Goal: Complete application form: Complete application form

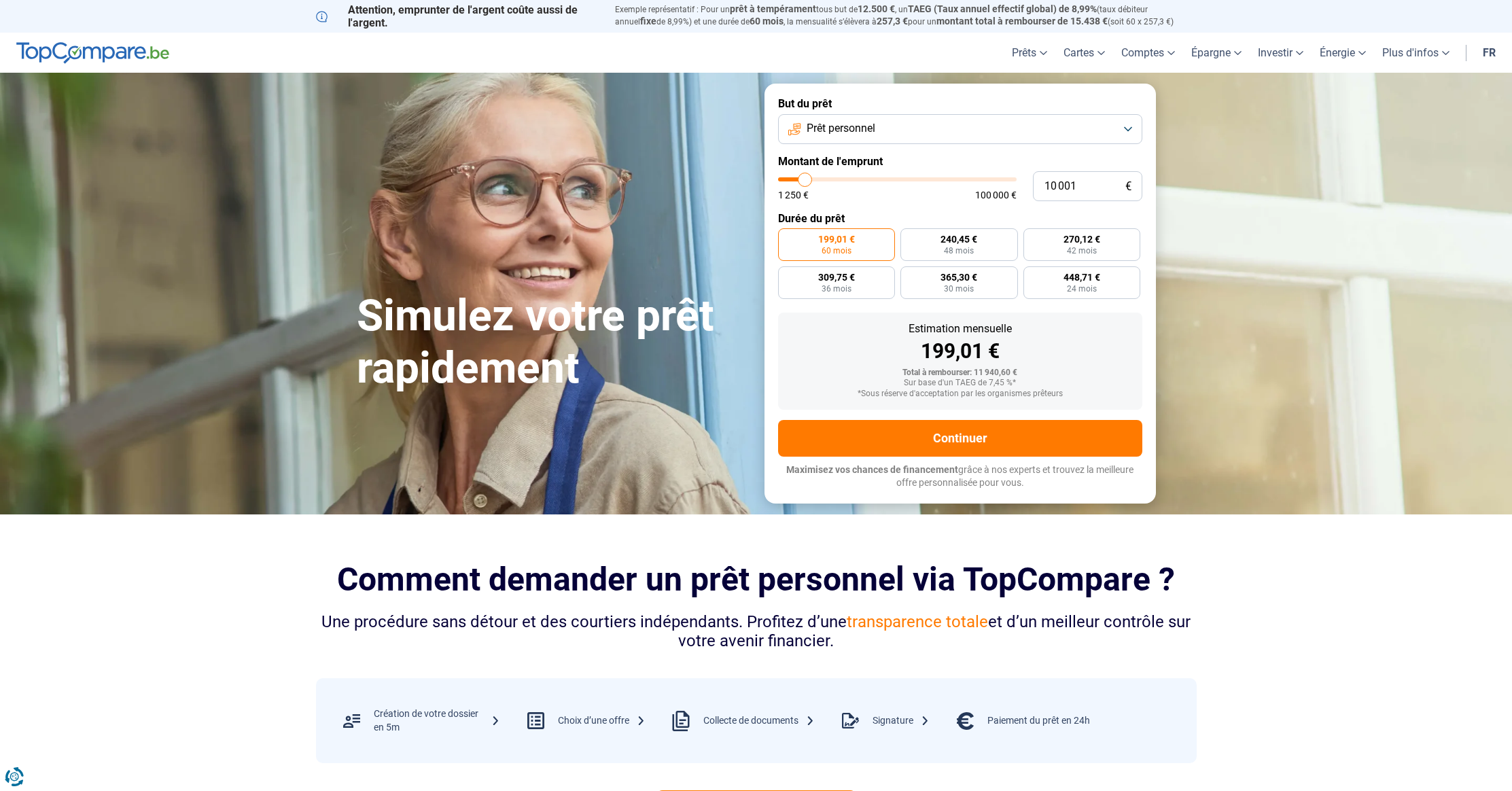
scroll to position [2, 0]
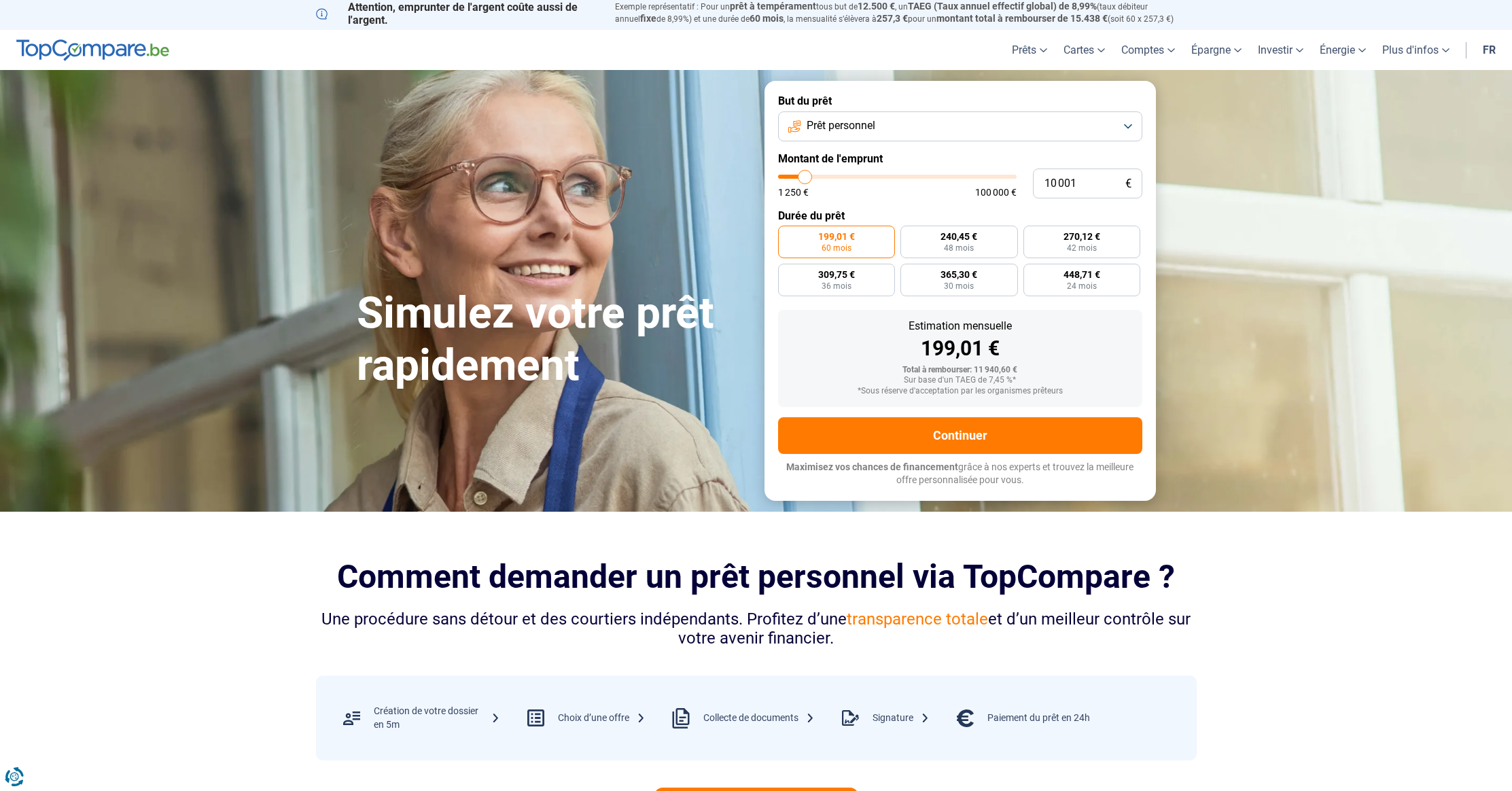
type input "12 500"
type input "12500"
type input "13 750"
type input "13750"
type input "17 000"
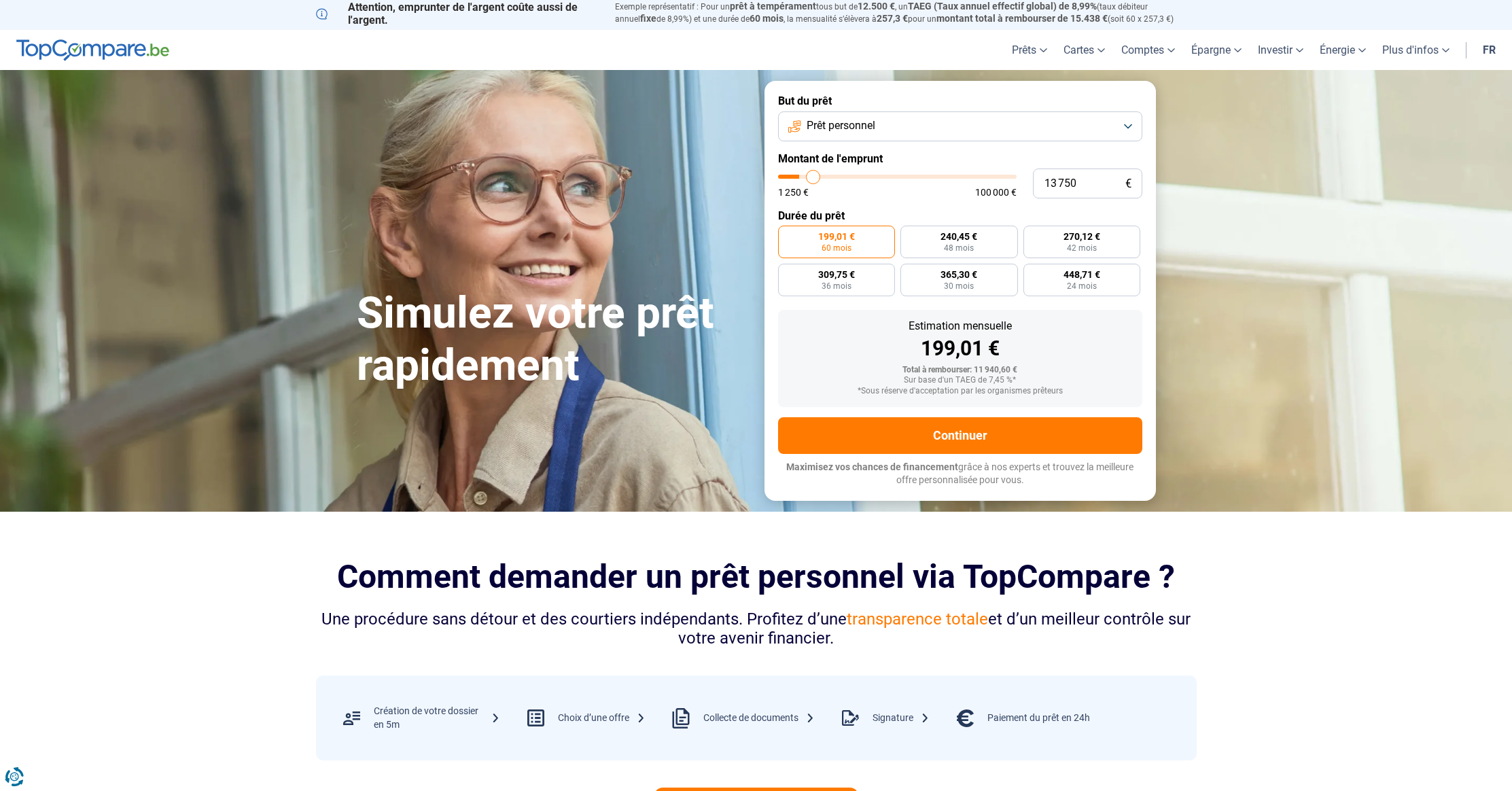
type input "17000"
type input "19 750"
type input "19750"
type input "27 250"
type input "27250"
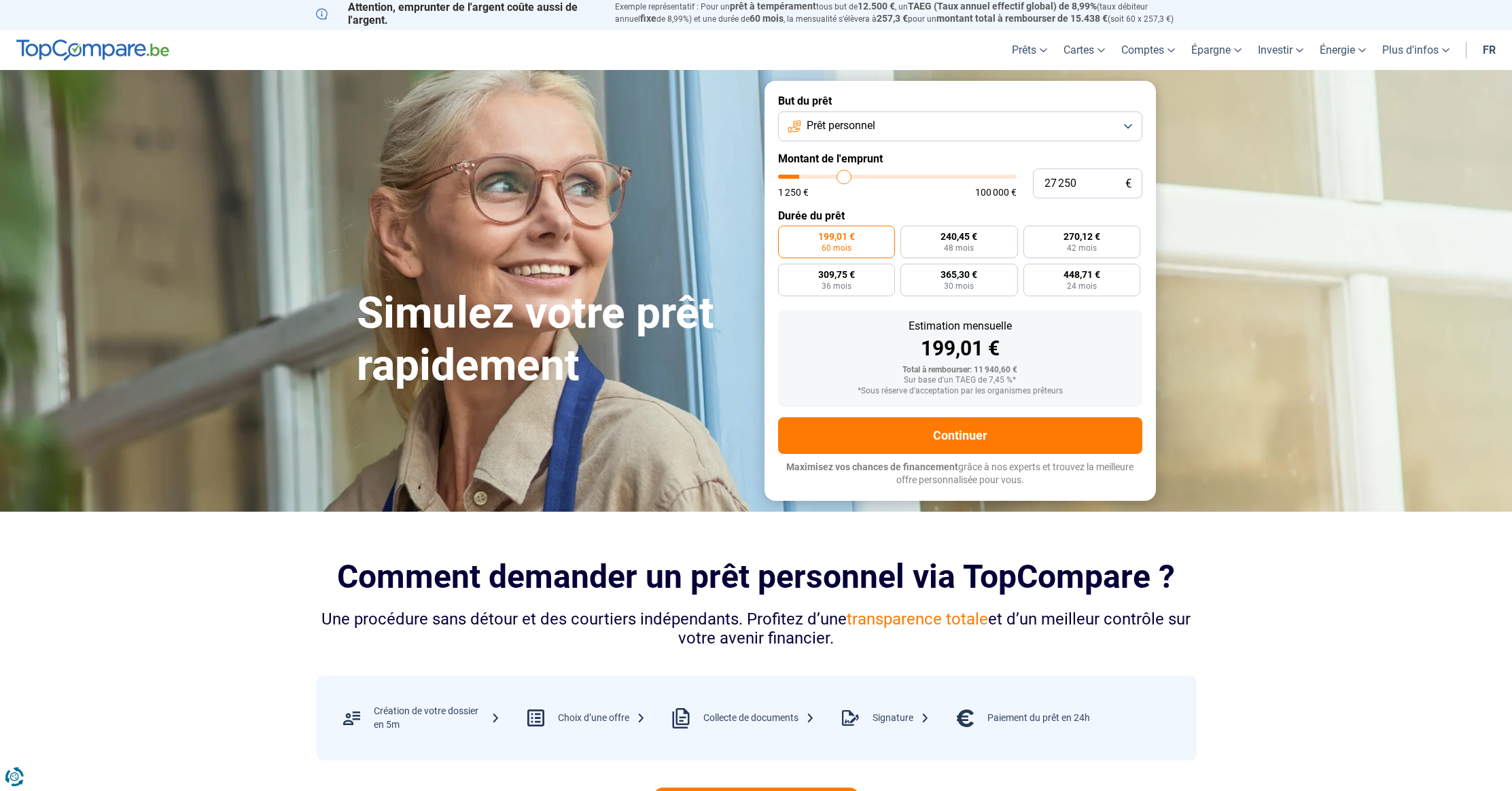
type input "30 250"
type input "30250"
type input "32 250"
type input "32250"
type input "32 500"
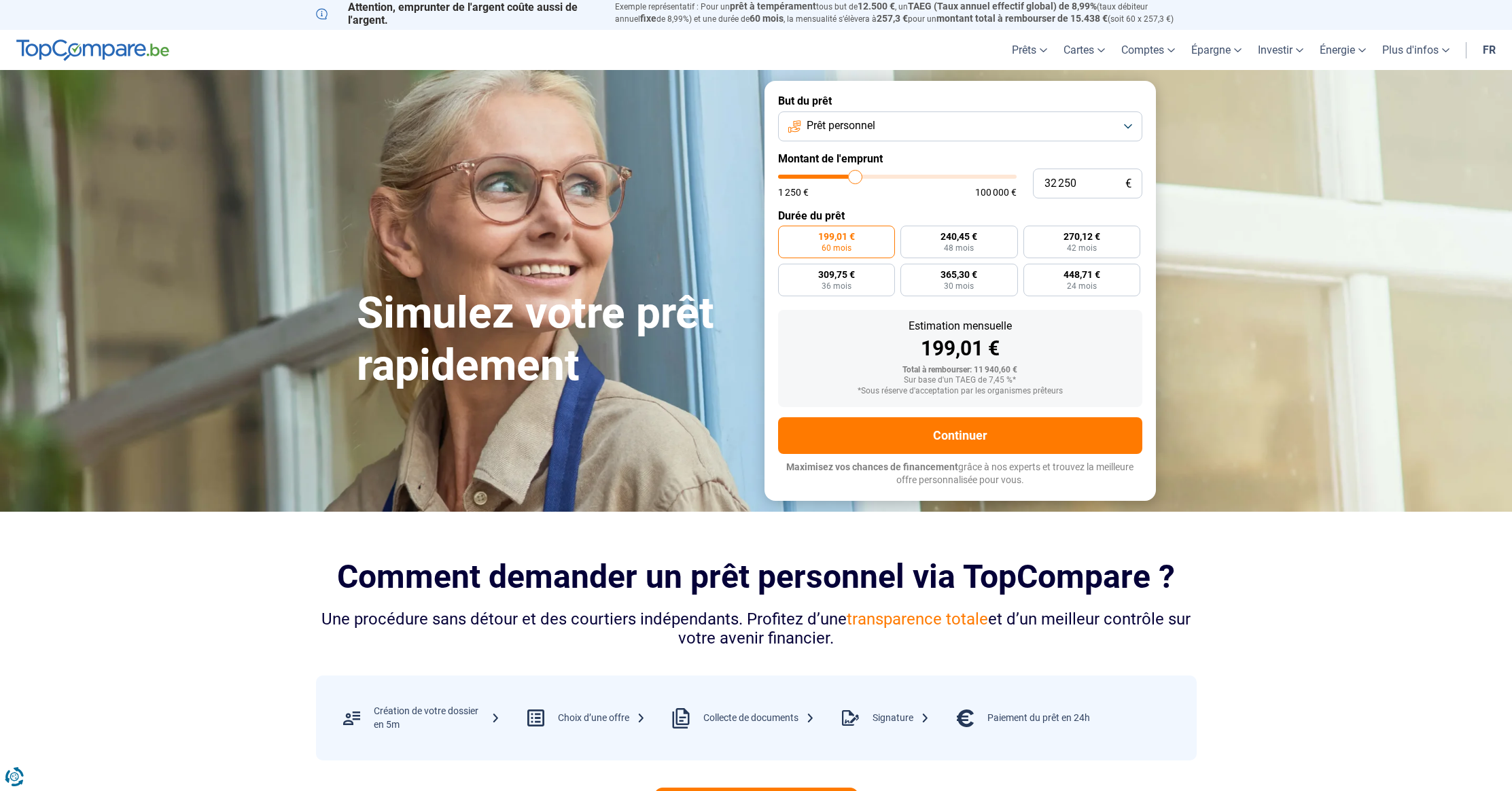
type input "32500"
type input "32 750"
type input "32750"
type input "36 750"
type input "36750"
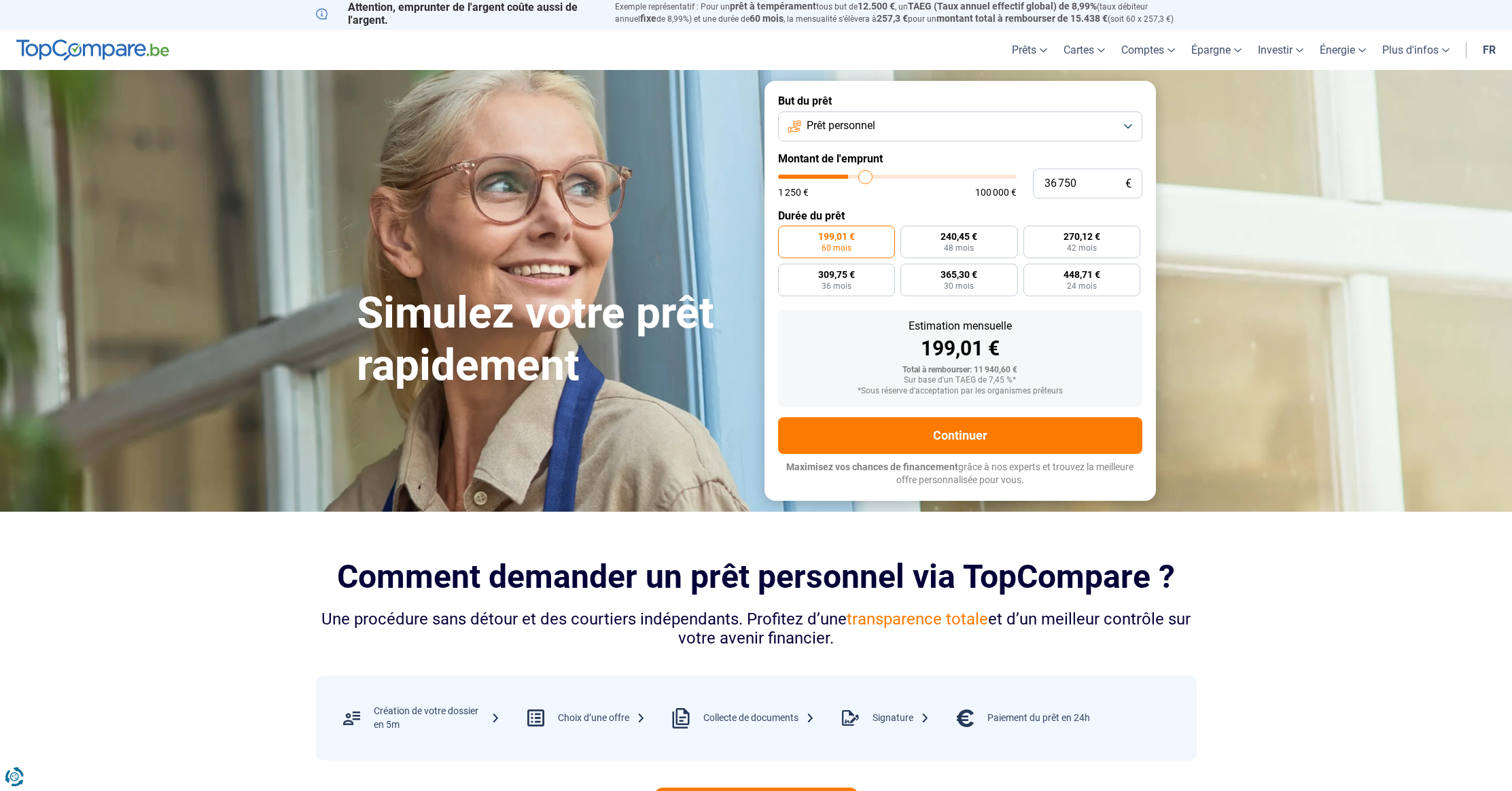
type input "37 500"
type input "37500"
type input "38 750"
drag, startPoint x: 808, startPoint y: 177, endPoint x: 870, endPoint y: 181, distance: 62.1
type input "38750"
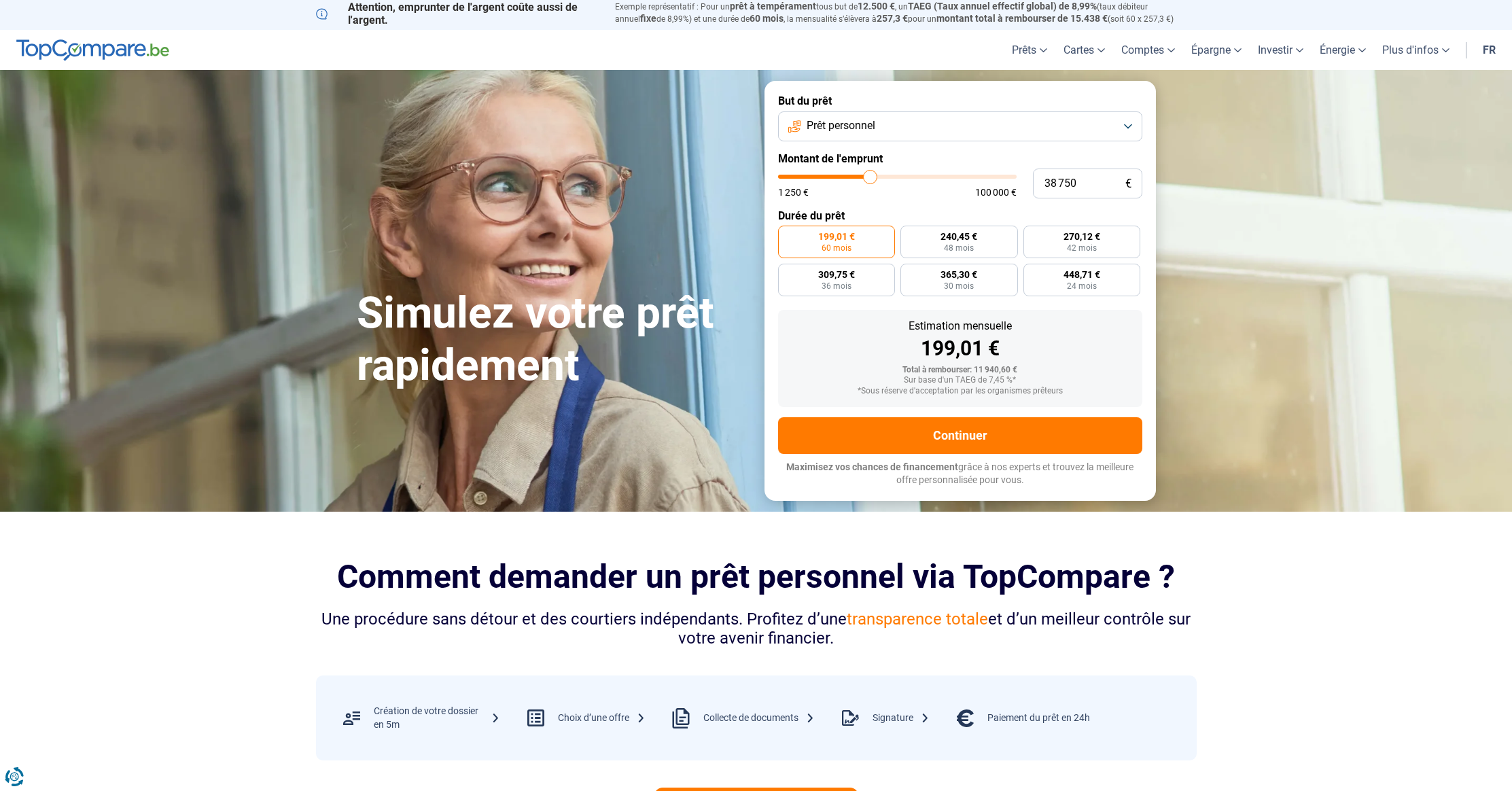
click at [870, 179] on input "range" at bounding box center [897, 176] width 238 height 4
radio input "false"
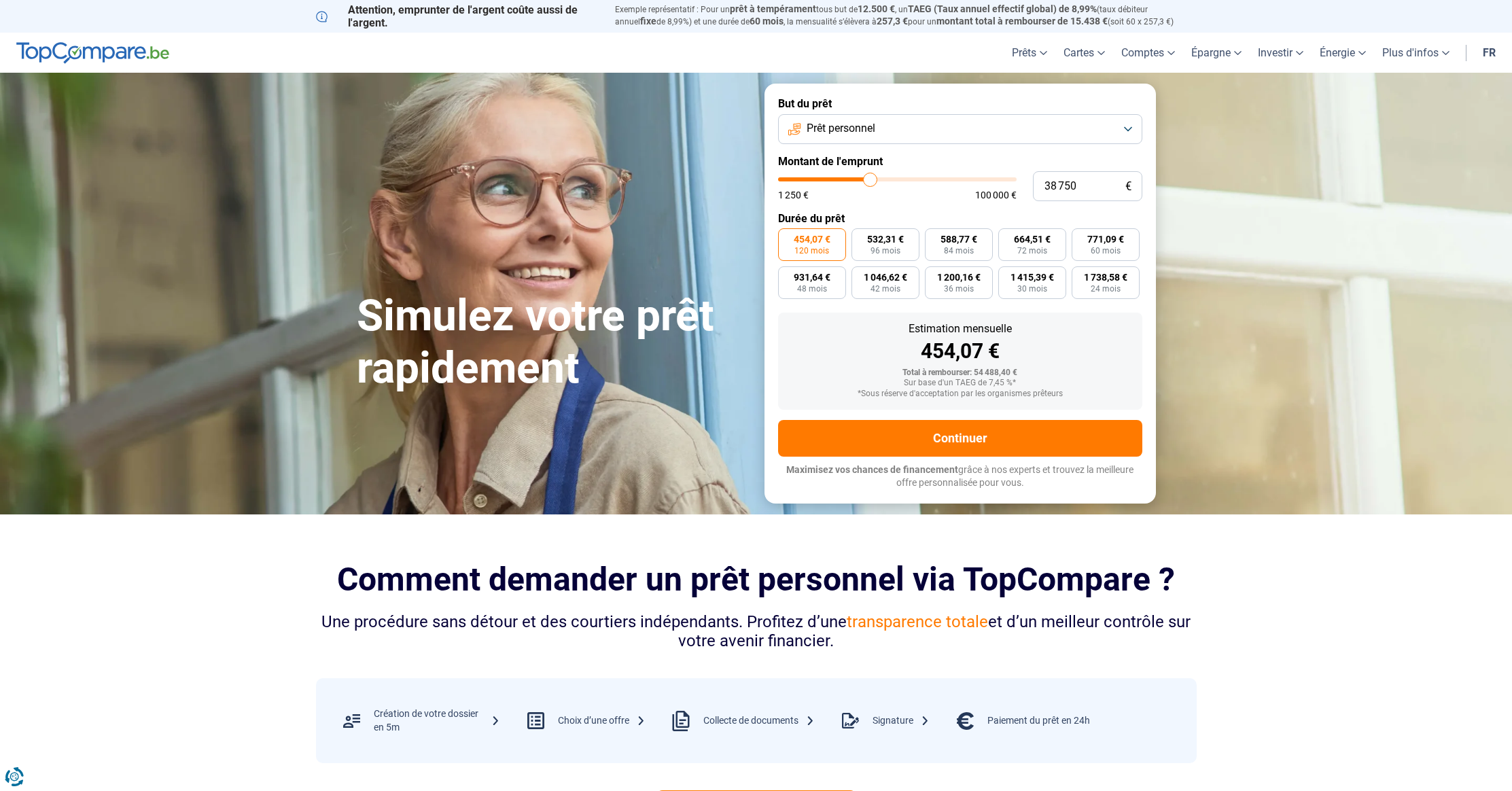
type input "41 250"
type input "41250"
type input "42 250"
type input "42250"
type input "46 250"
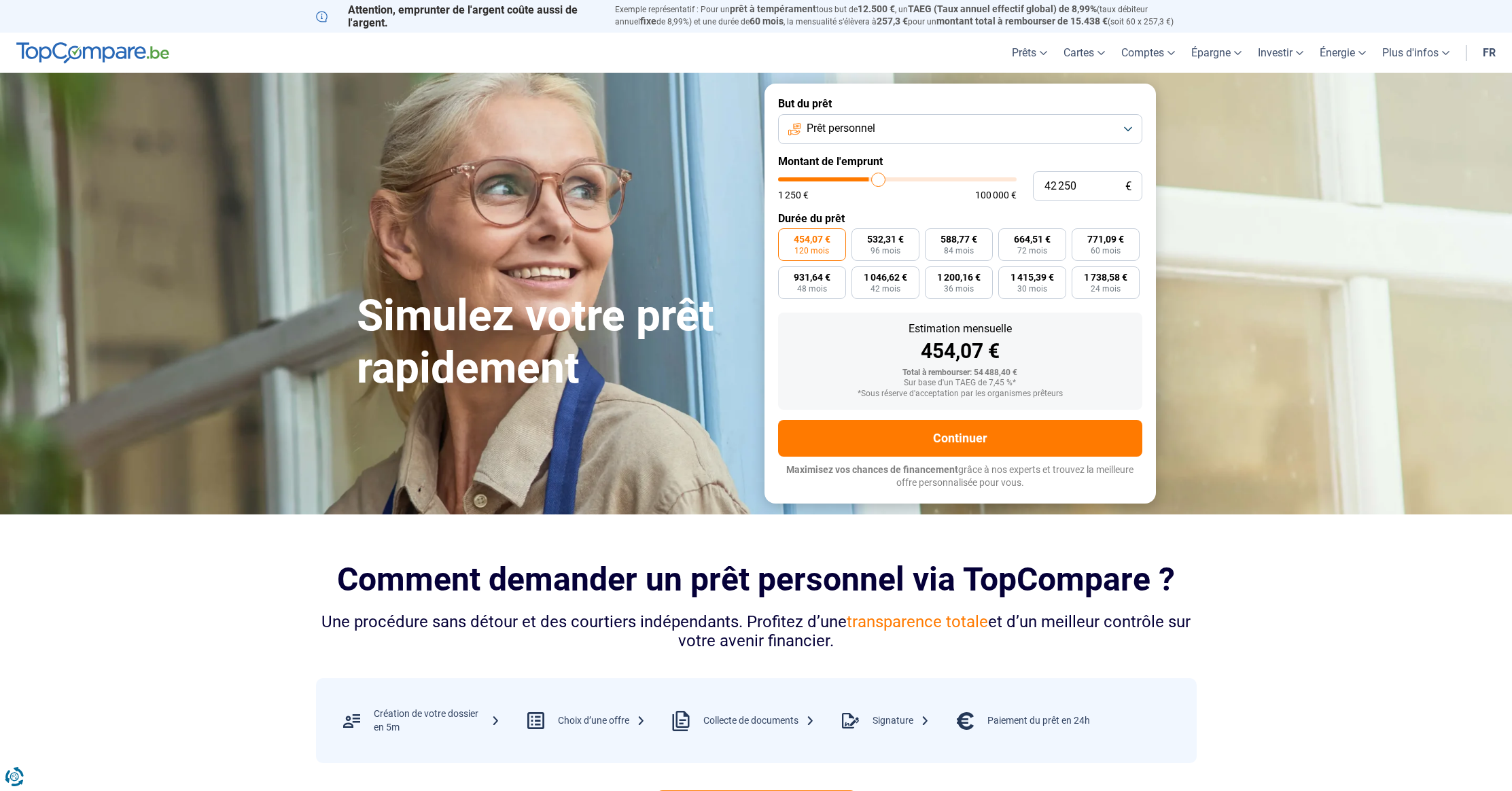
type input "46250"
type input "48 500"
type input "48500"
type input "53 500"
type input "53500"
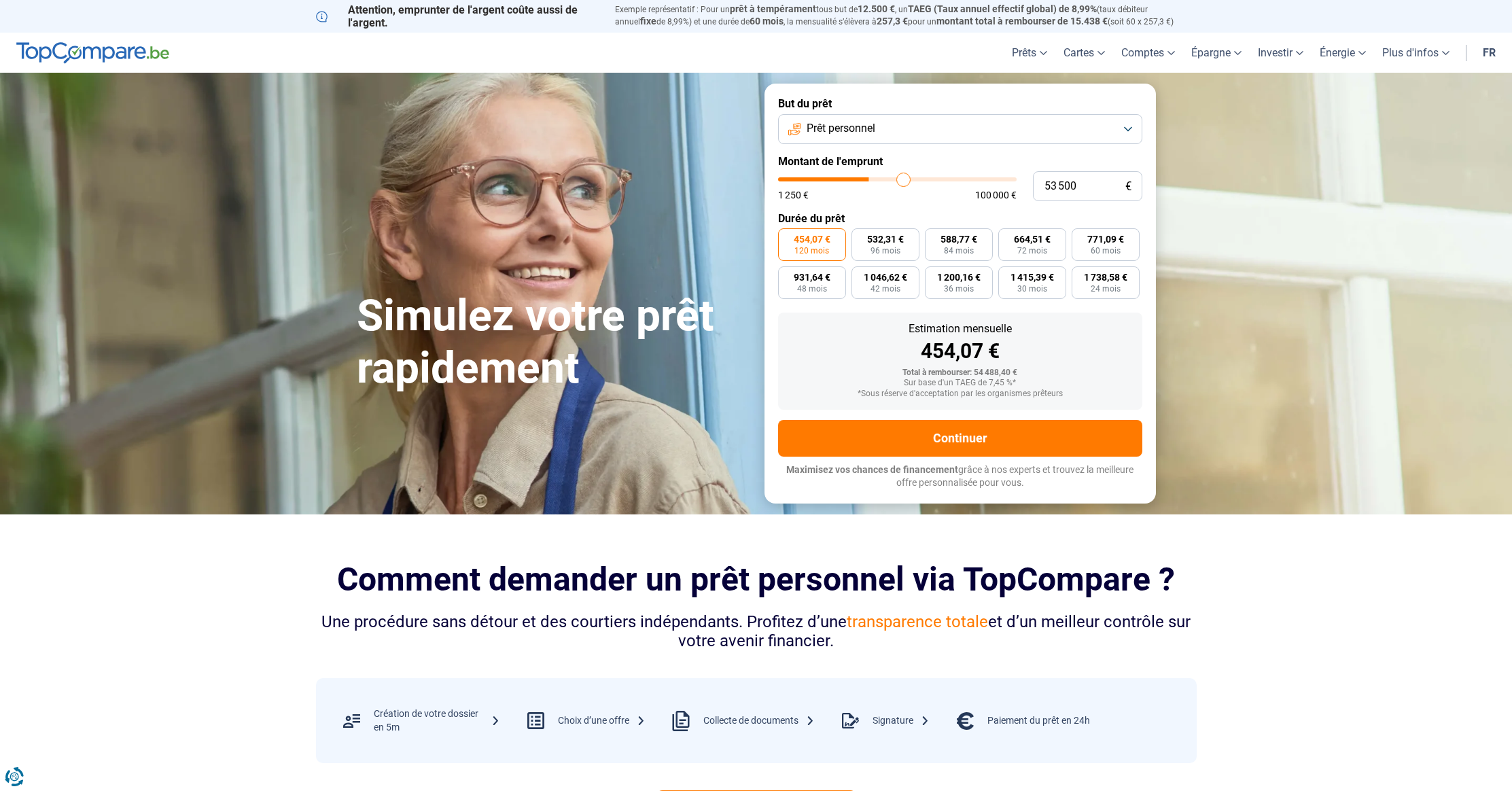
type input "54 750"
type input "54750"
type input "55 000"
drag, startPoint x: 872, startPoint y: 178, endPoint x: 906, endPoint y: 180, distance: 34.1
type input "55000"
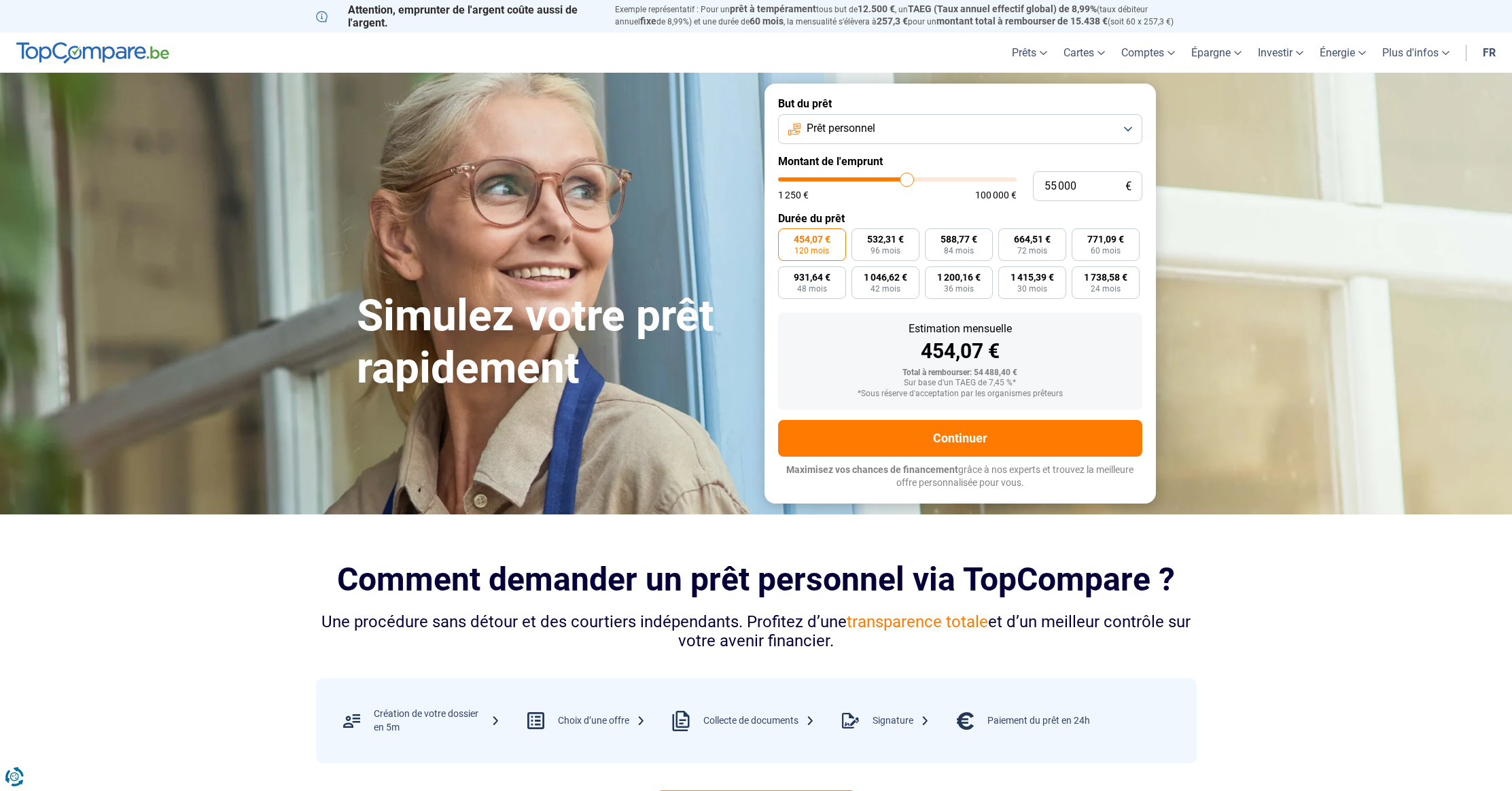
click at [906, 180] on input "range" at bounding box center [897, 179] width 238 height 4
type input "40 000"
type input "40000"
click at [872, 179] on input "range" at bounding box center [897, 179] width 238 height 4
type input "33 000"
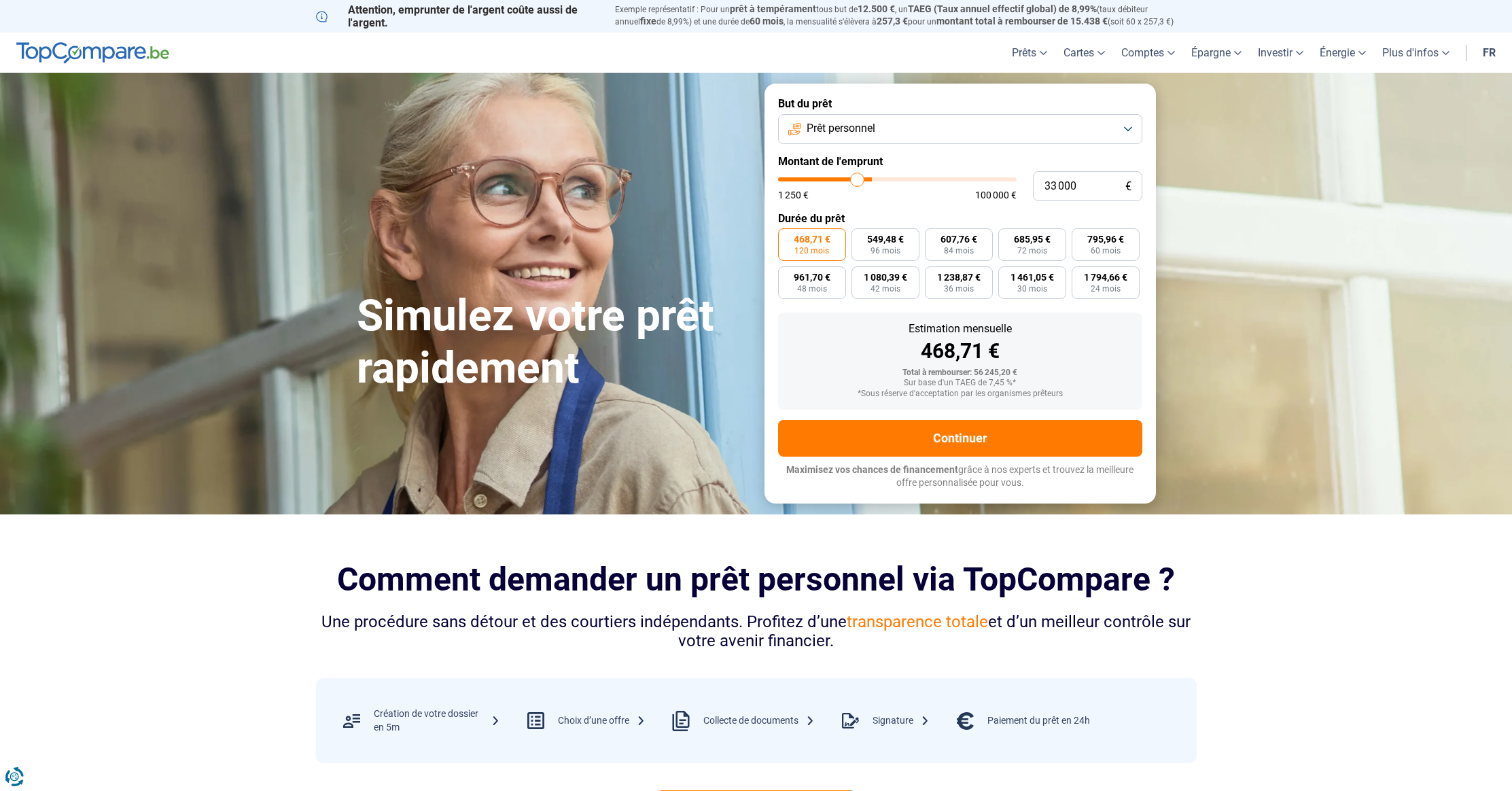
type input "33000"
click at [856, 179] on input "range" at bounding box center [897, 179] width 238 height 4
type input "29 250"
type input "29250"
click at [848, 179] on input "range" at bounding box center [897, 179] width 238 height 4
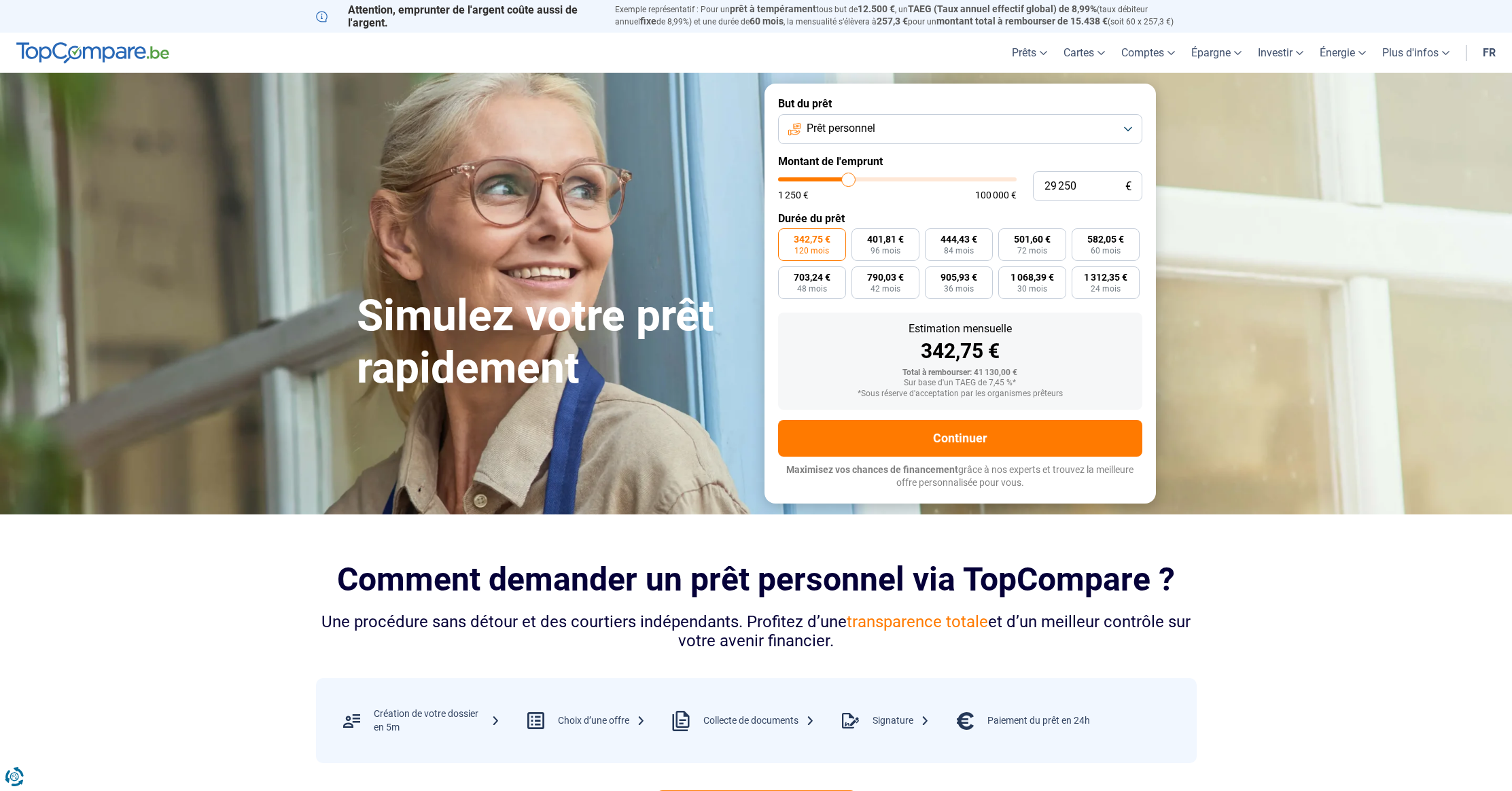
click at [841, 179] on input "range" at bounding box center [897, 179] width 238 height 4
type input "22 250"
type input "22250"
click at [832, 179] on input "range" at bounding box center [897, 179] width 238 height 4
type input "19 500"
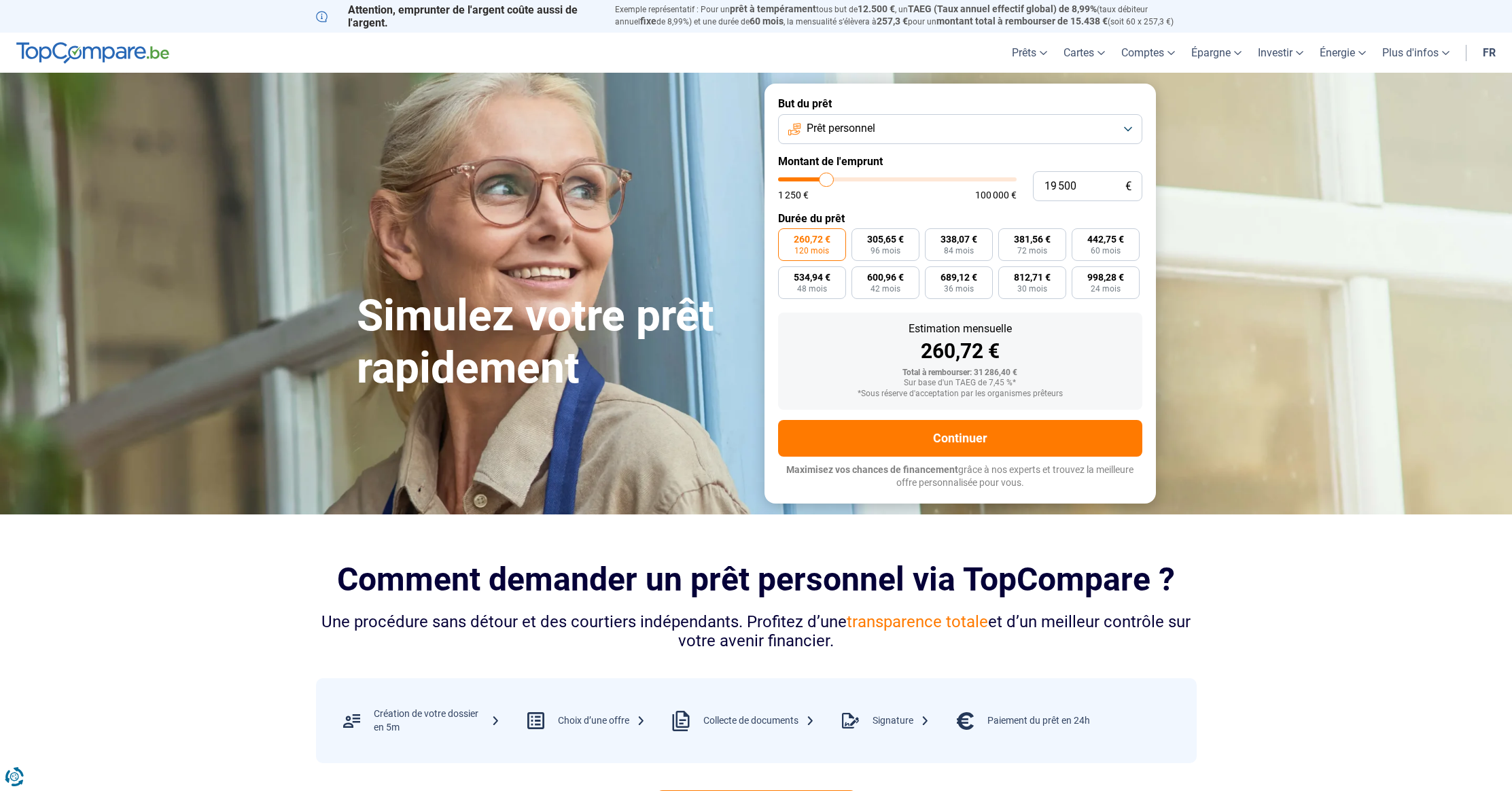
type input "19500"
click at [826, 179] on input "range" at bounding box center [897, 179] width 238 height 4
radio input "true"
click at [821, 179] on input "range" at bounding box center [897, 179] width 238 height 4
type input "14 750"
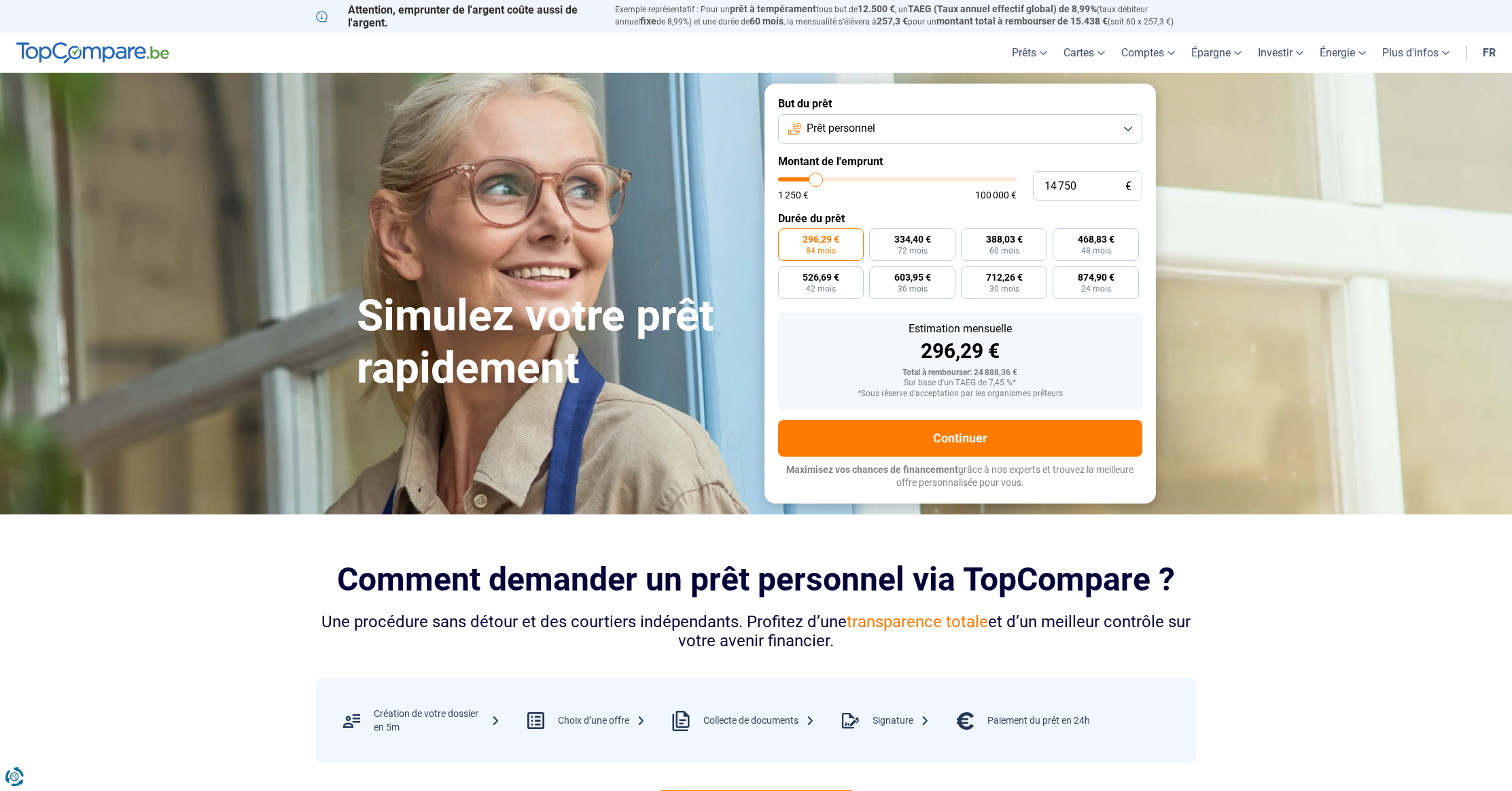
type input "14750"
click at [815, 179] on input "range" at bounding box center [897, 179] width 238 height 4
radio input "true"
click at [823, 179] on input "range" at bounding box center [897, 179] width 238 height 4
type input "20 500"
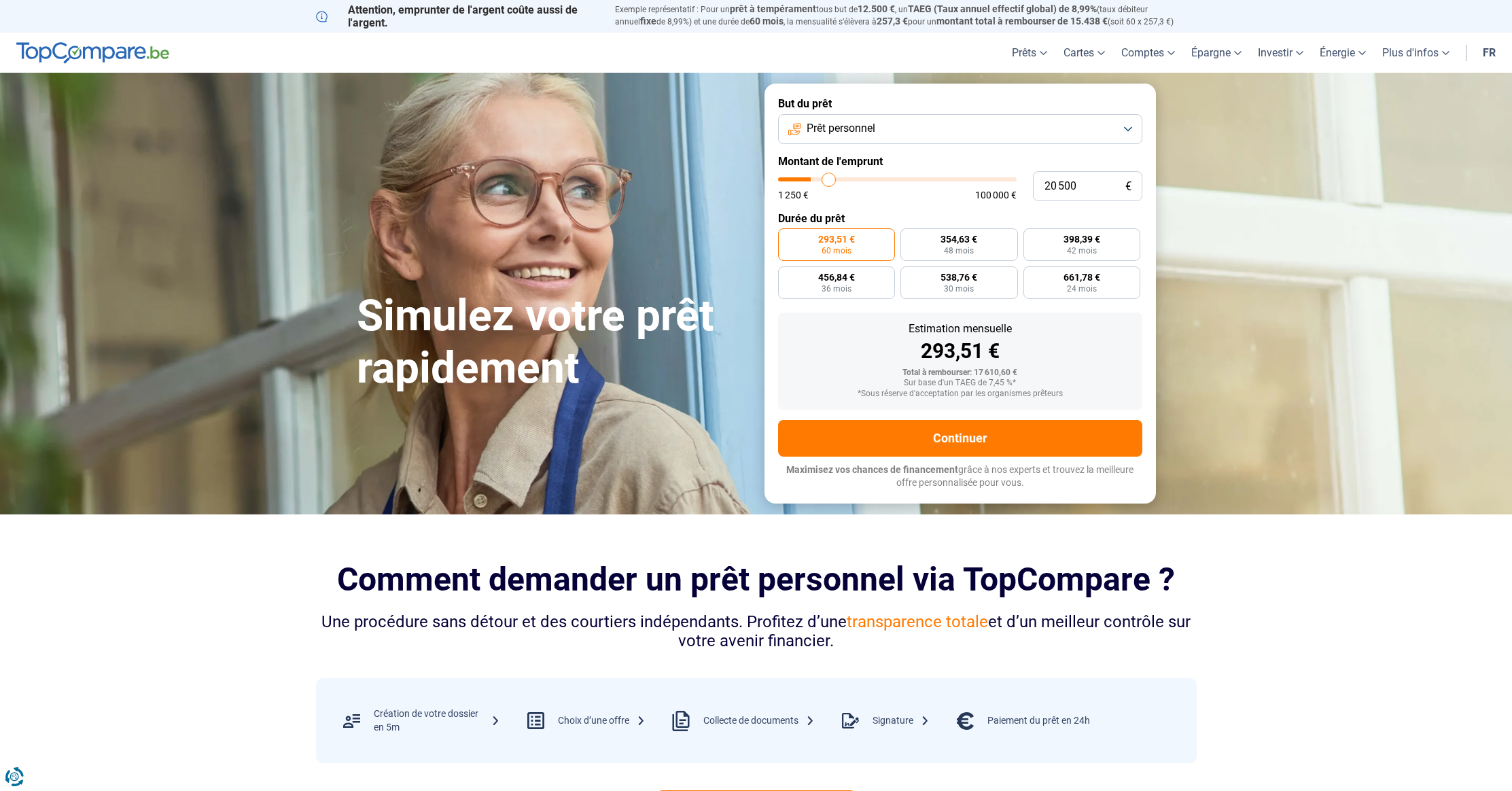
type input "20500"
click at [828, 179] on input "range" at bounding box center [897, 179] width 238 height 4
radio input "false"
click at [834, 178] on input "range" at bounding box center [897, 179] width 238 height 4
type input "25 750"
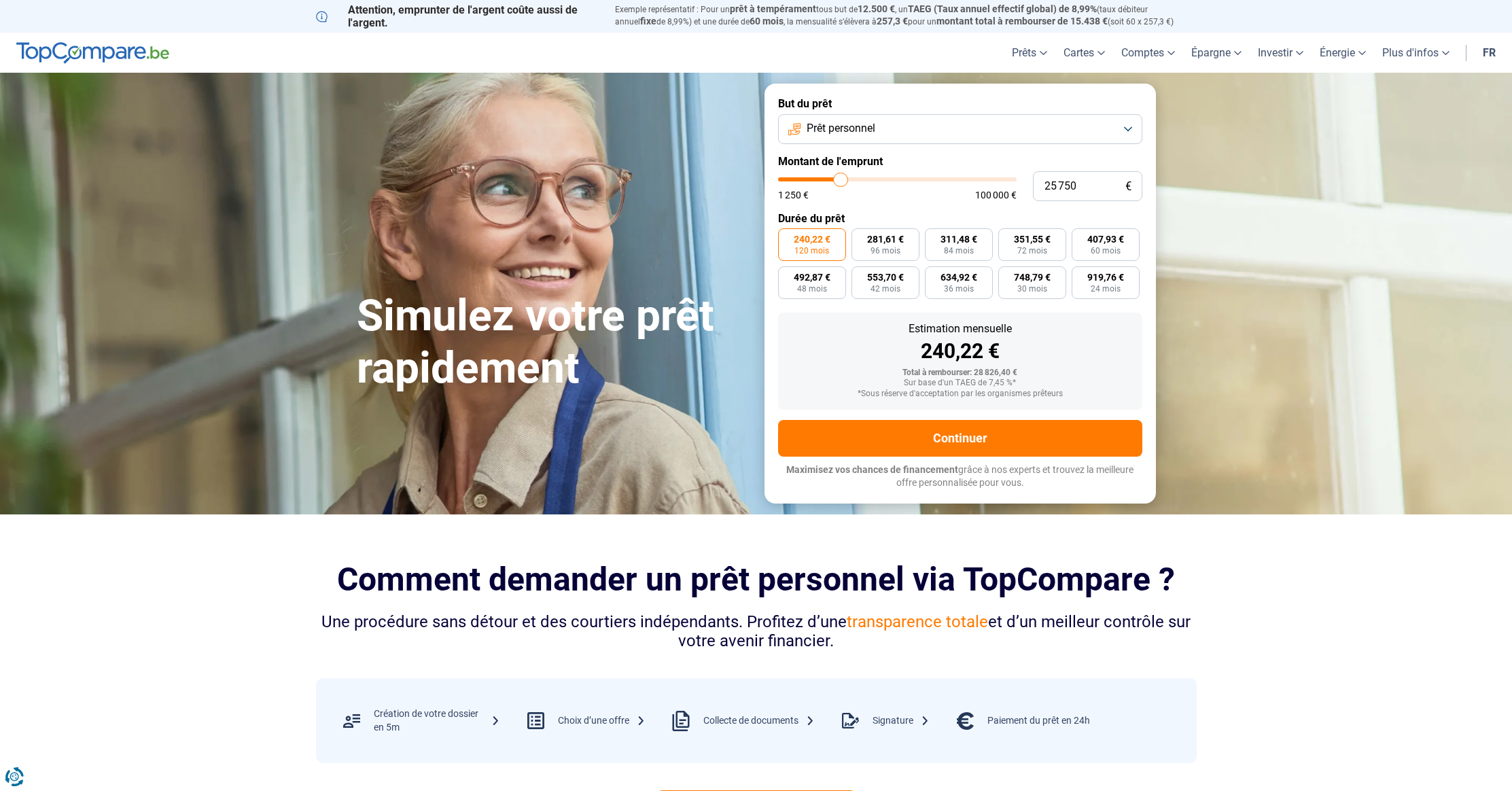
type input "25750"
click at [841, 178] on input "range" at bounding box center [897, 179] width 238 height 4
click at [845, 178] on input "range" at bounding box center [897, 179] width 238 height 4
type input "29 750"
type input "29750"
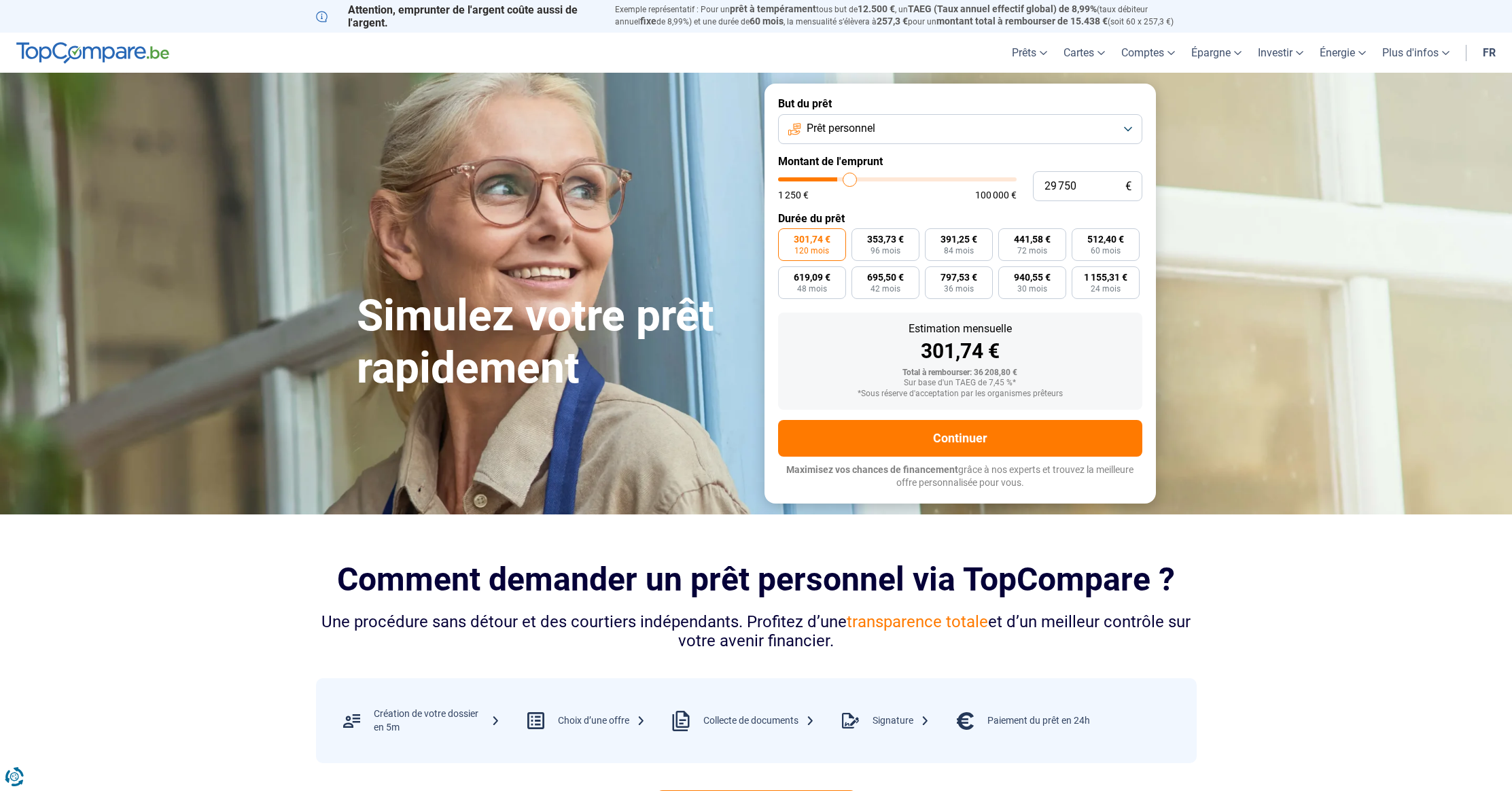
click at [849, 178] on input "range" at bounding box center [897, 179] width 238 height 4
click at [856, 178] on input "range" at bounding box center [897, 179] width 238 height 4
click at [845, 179] on input "range" at bounding box center [897, 179] width 238 height 4
click at [842, 179] on input "range" at bounding box center [897, 179] width 238 height 4
type input "25 750"
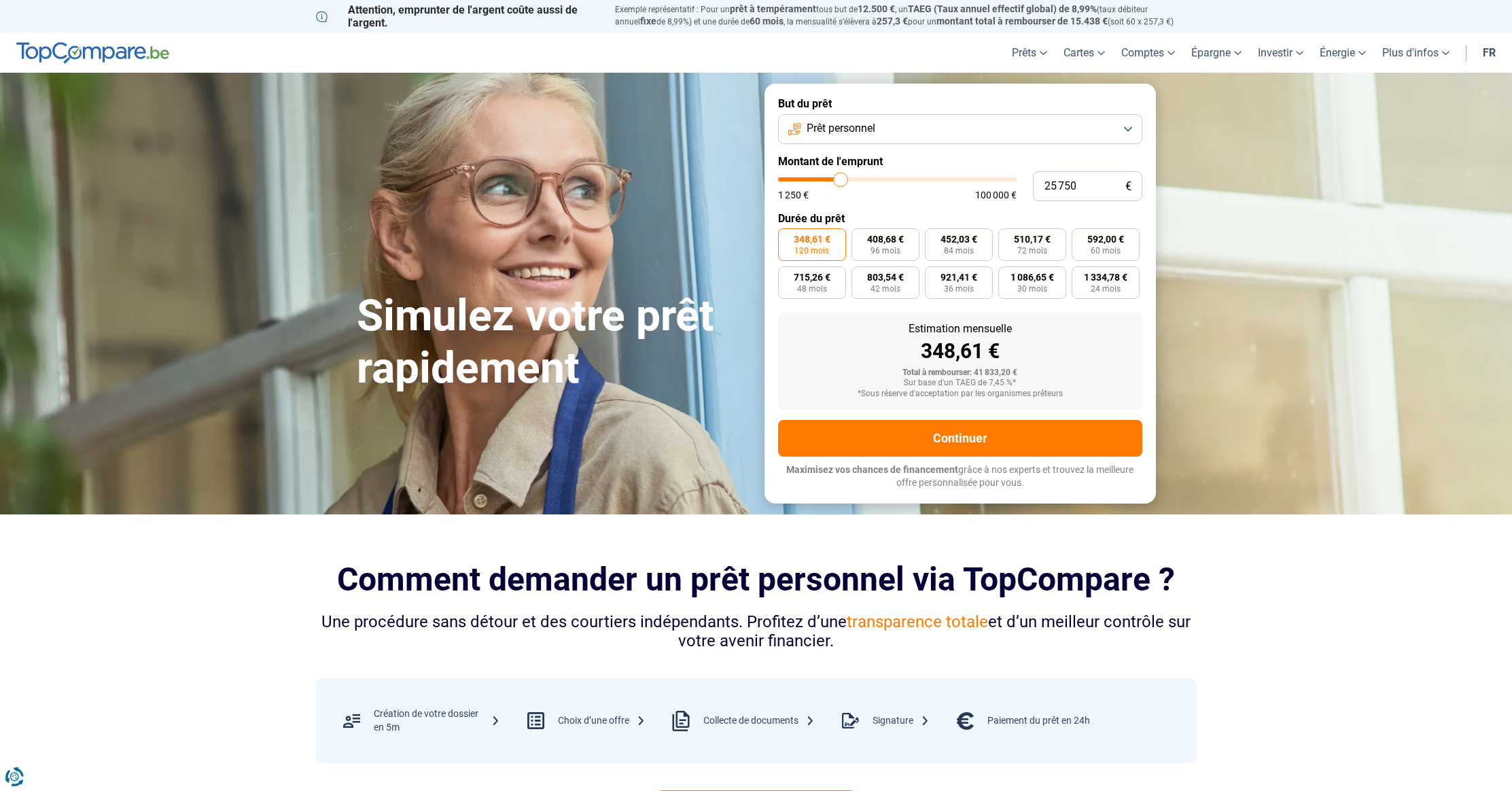
type input "25750"
click at [840, 179] on input "range" at bounding box center [897, 179] width 238 height 4
type input "26 500"
type input "26500"
type input "25 750"
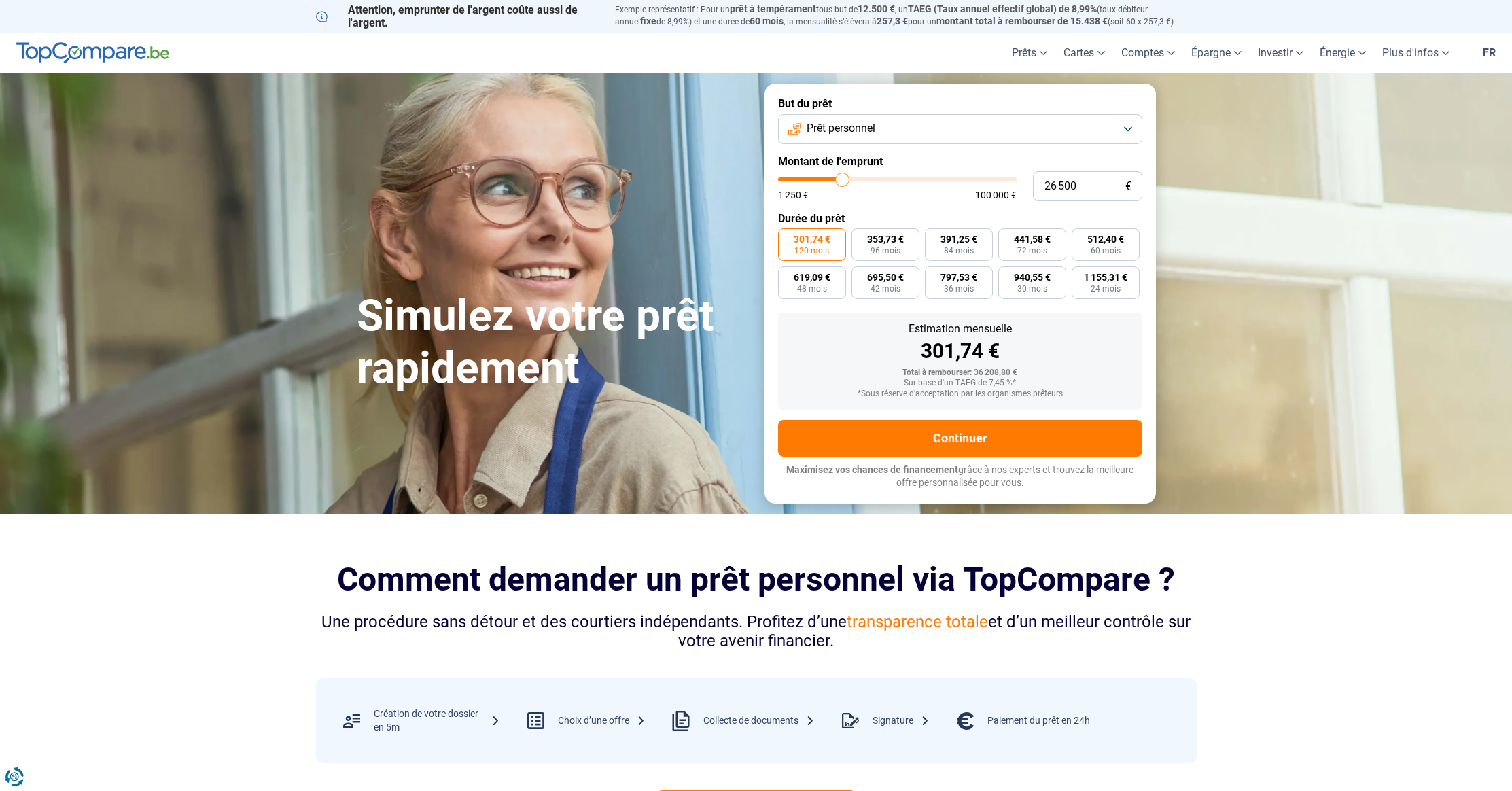
type input "25750"
type input "25 500"
type input "25500"
type input "25 250"
type input "25250"
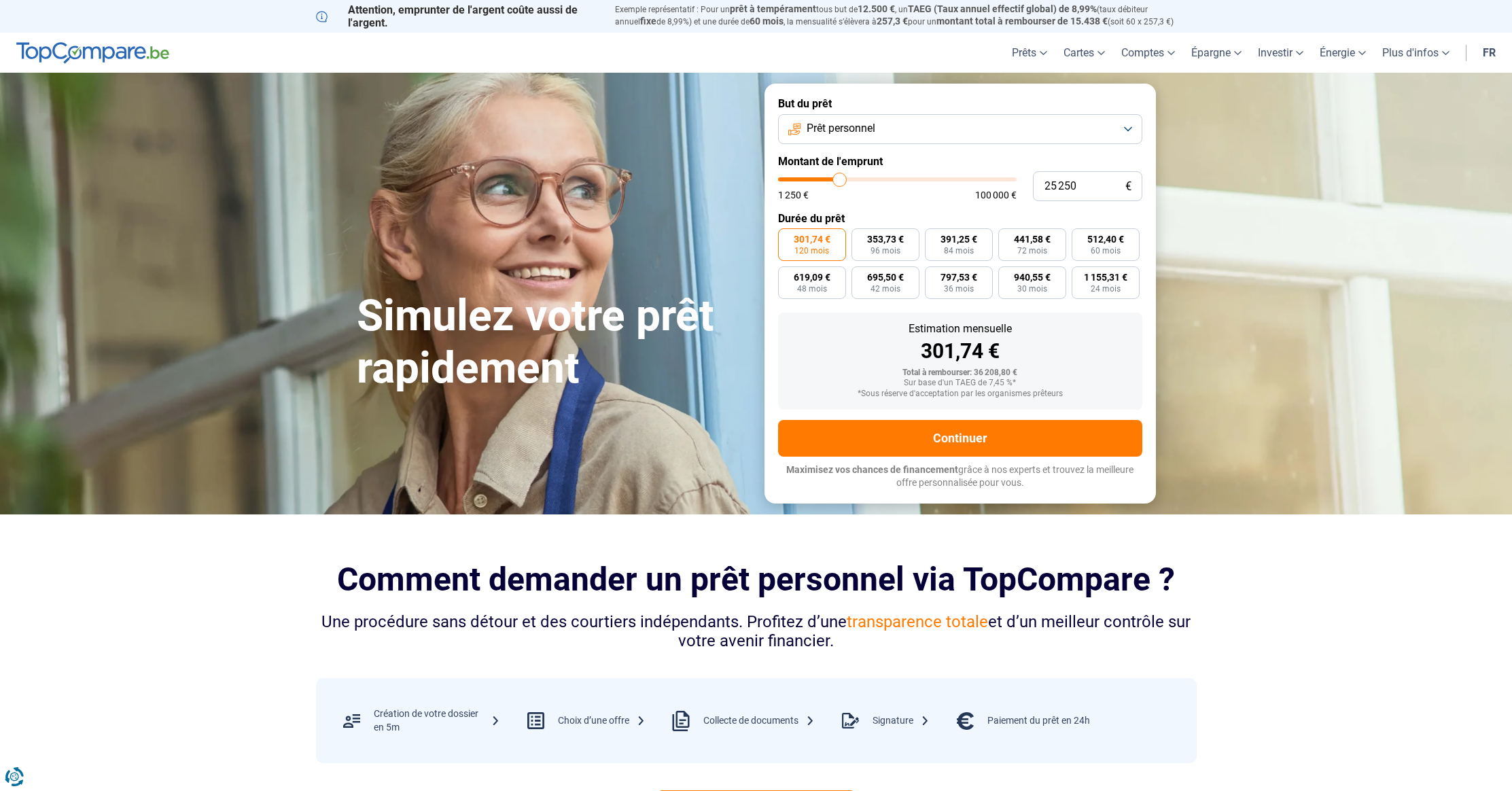
type input "24 500"
type input "24500"
type input "24 250"
type input "24250"
type input "23 500"
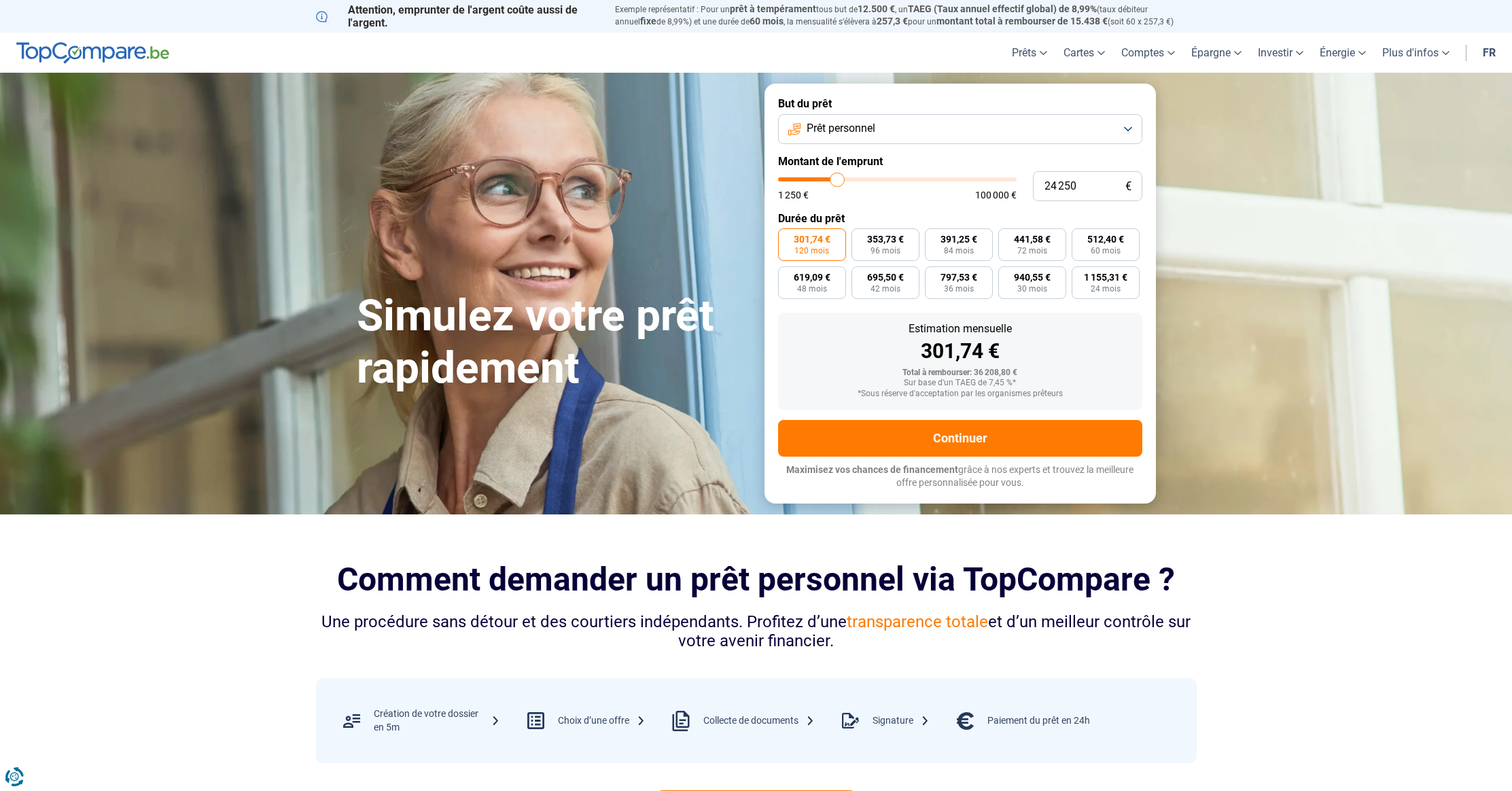
type input "23500"
type input "23 250"
drag, startPoint x: 842, startPoint y: 179, endPoint x: 835, endPoint y: 179, distance: 7.0
type input "23250"
click at [835, 179] on input "range" at bounding box center [897, 179] width 238 height 4
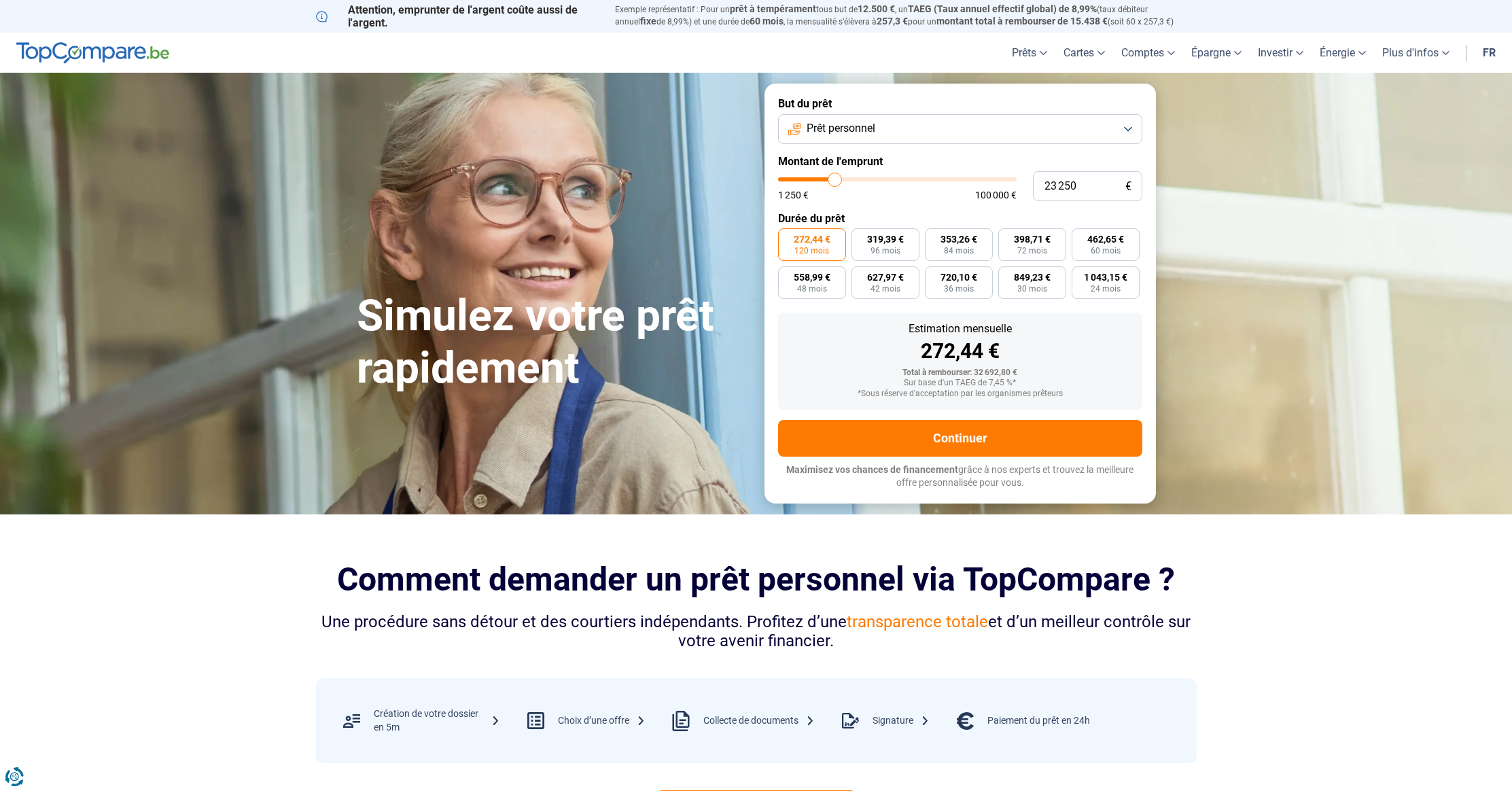
type input "23 000"
type input "23000"
type input "22 750"
type input "22750"
type input "22 250"
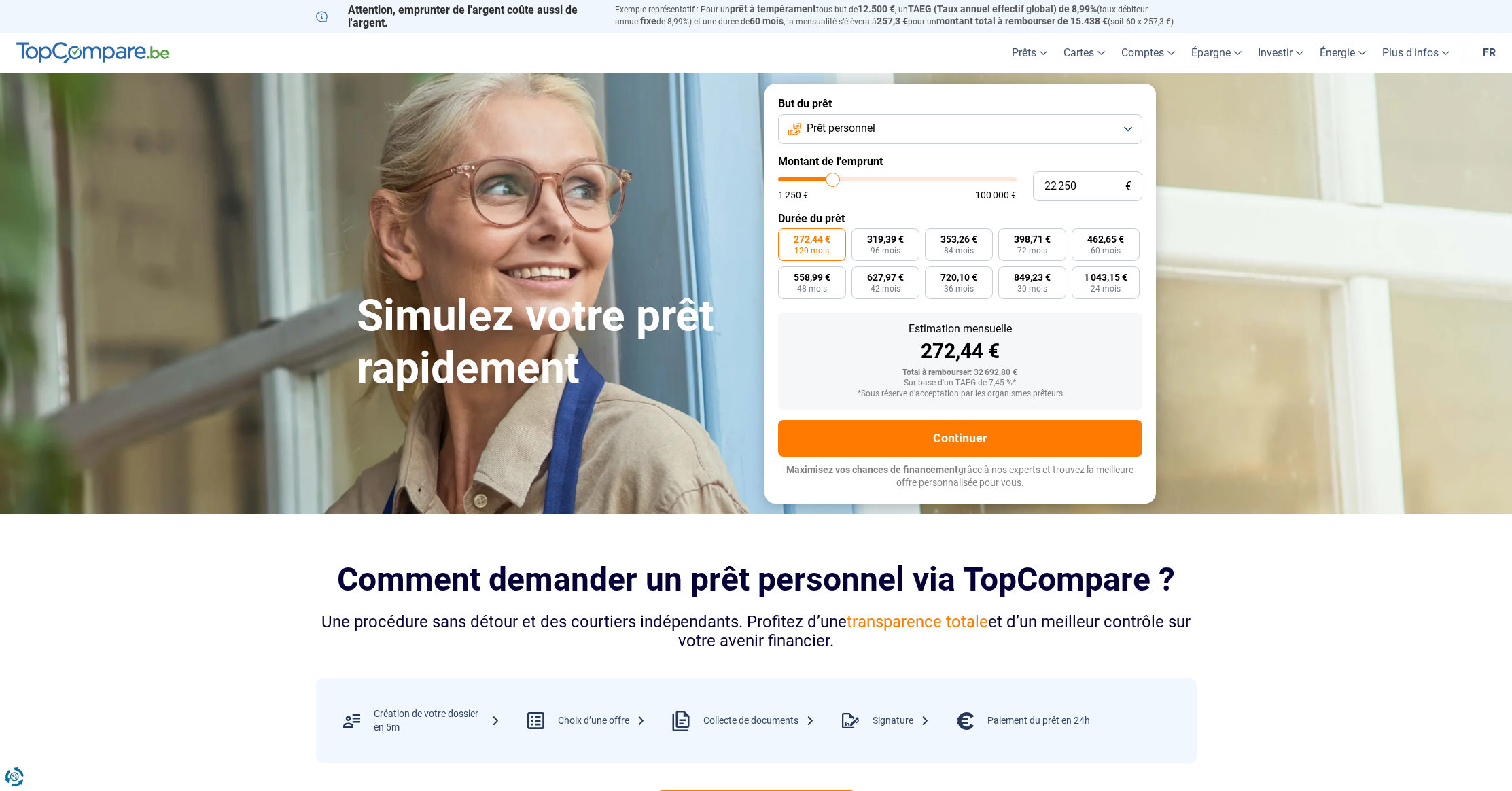
type input "22250"
click at [832, 179] on input "range" at bounding box center [897, 179] width 238 height 4
type input "21 750"
type input "21750"
type input "21 500"
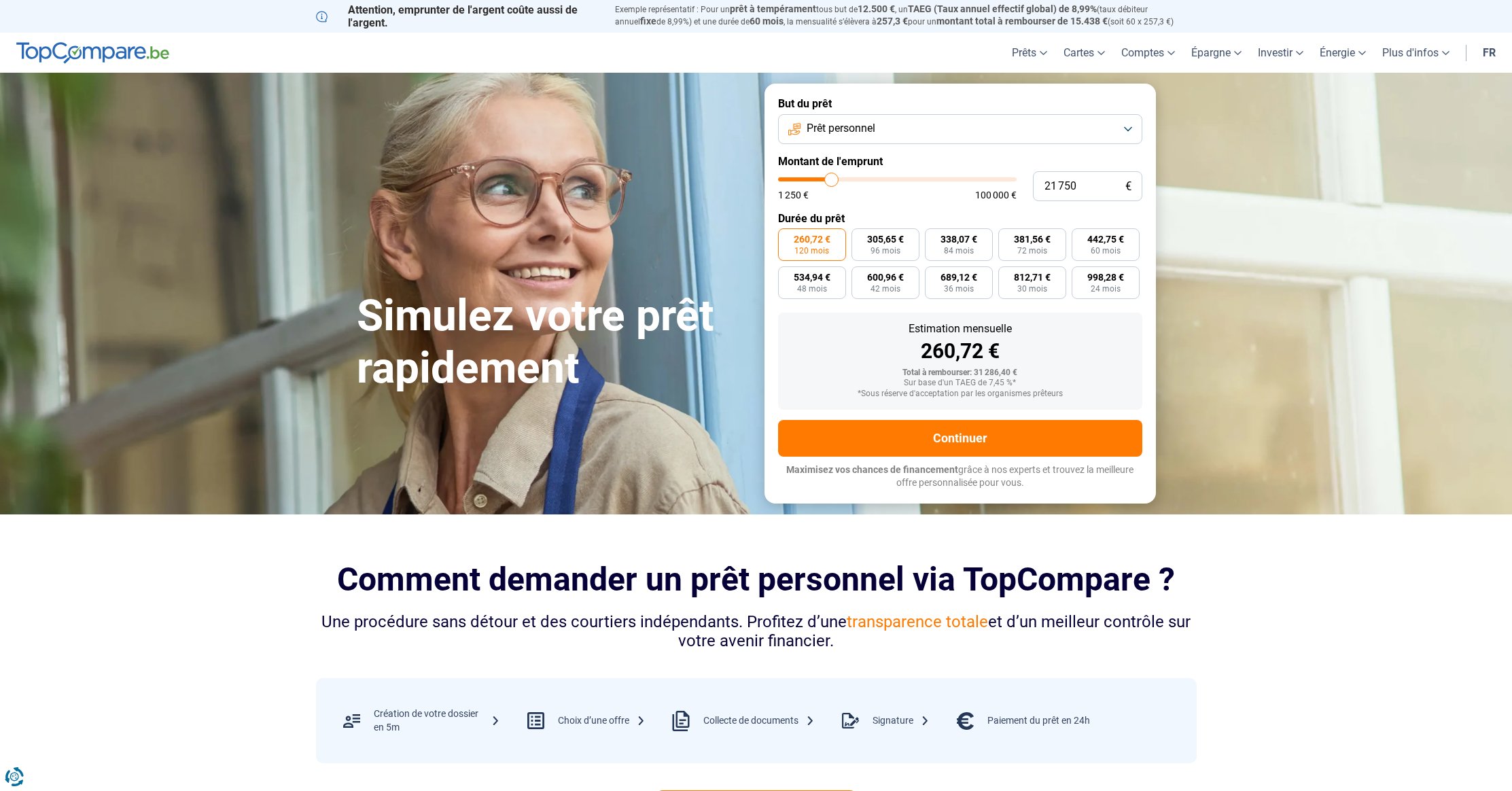
type input "21500"
type input "21 250"
type input "21250"
click at [830, 179] on input "range" at bounding box center [897, 179] width 238 height 4
type input "22 000"
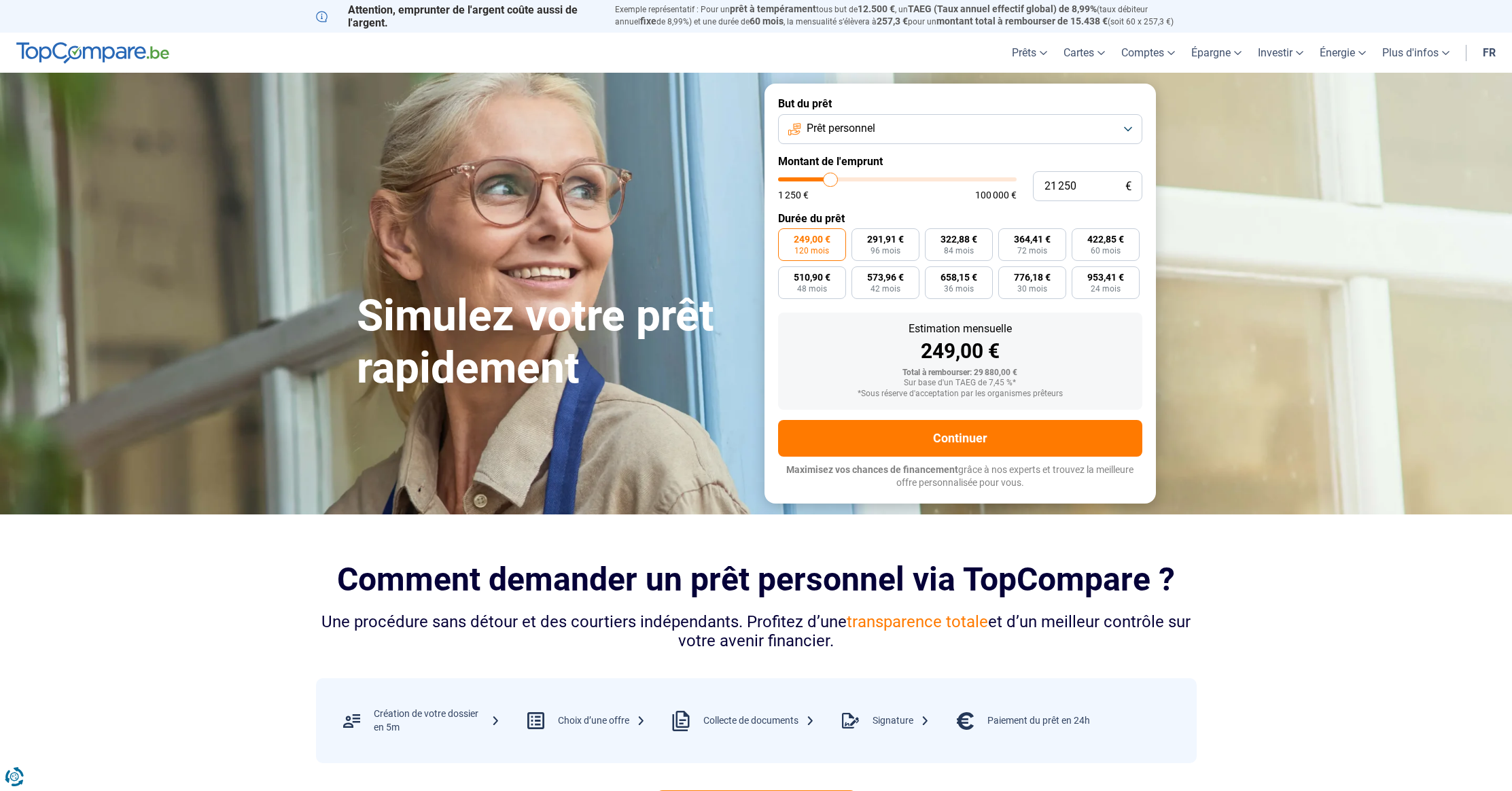
type input "22000"
type input "21 750"
type input "21750"
type input "21 500"
type input "21500"
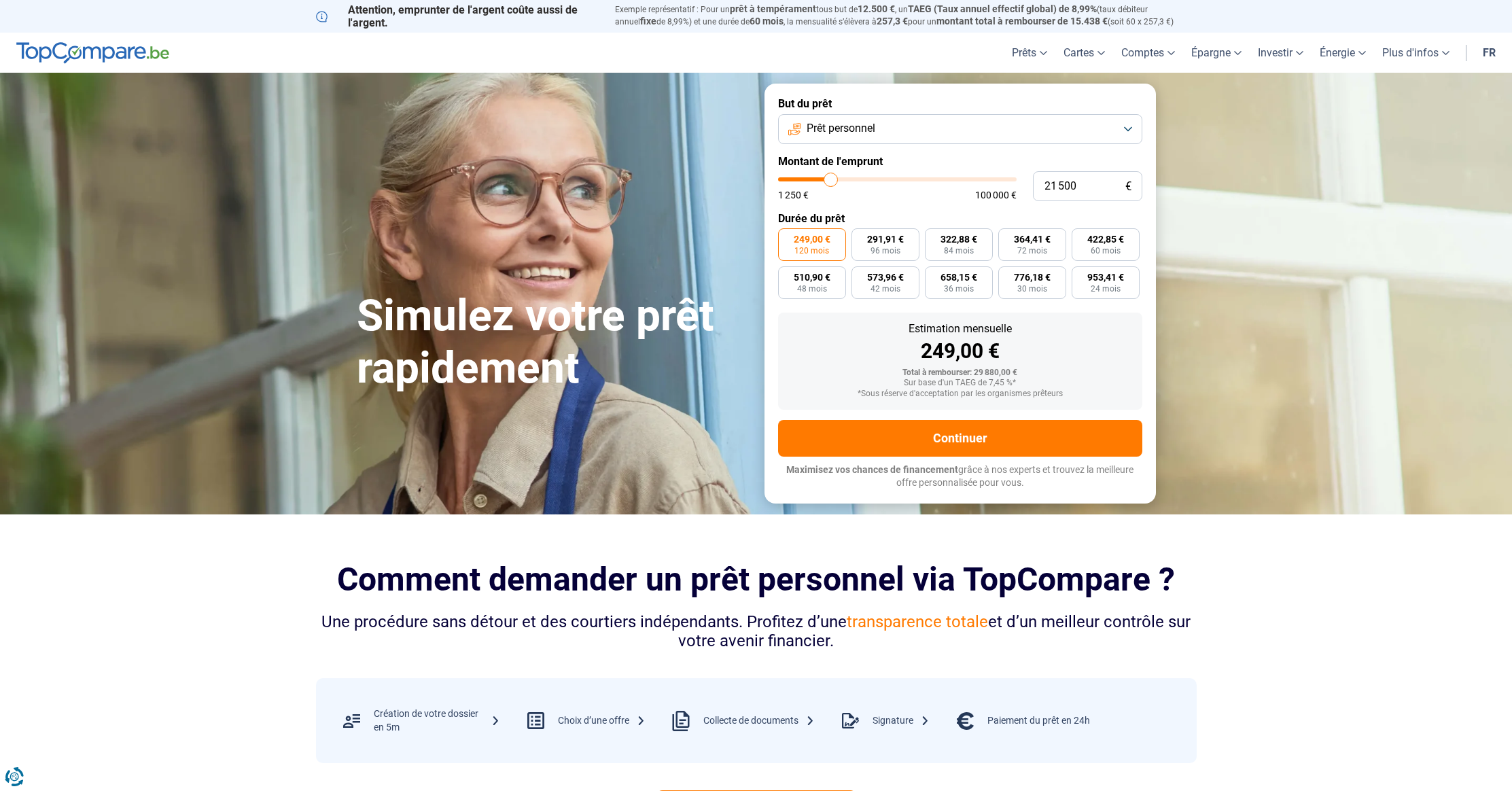
type input "20 750"
type input "20750"
type input "20 500"
type input "20500"
type input "20 000"
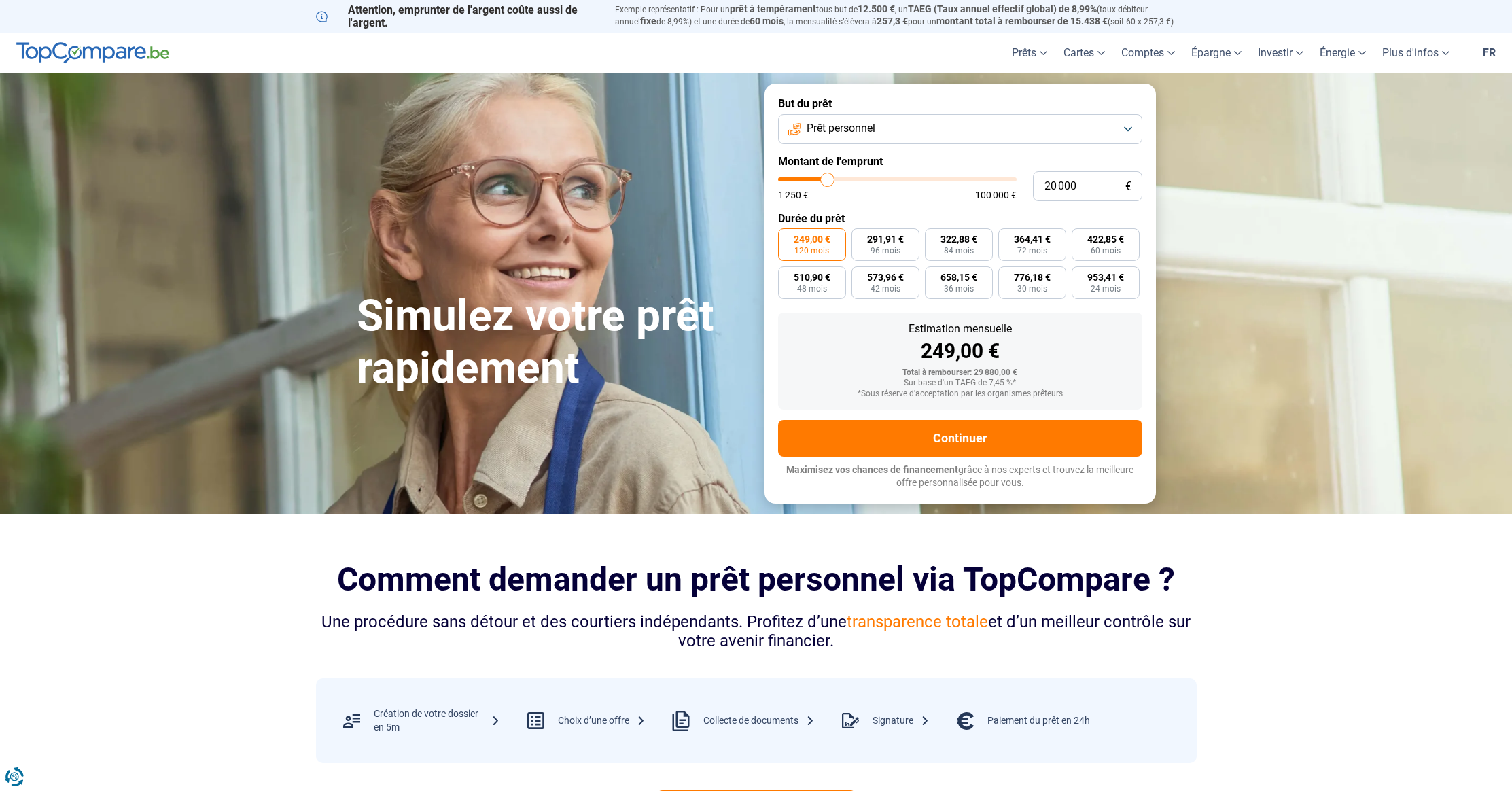
type input "20000"
click at [827, 179] on input "range" at bounding box center [897, 179] width 238 height 4
radio input "true"
type input "20 500"
type input "20500"
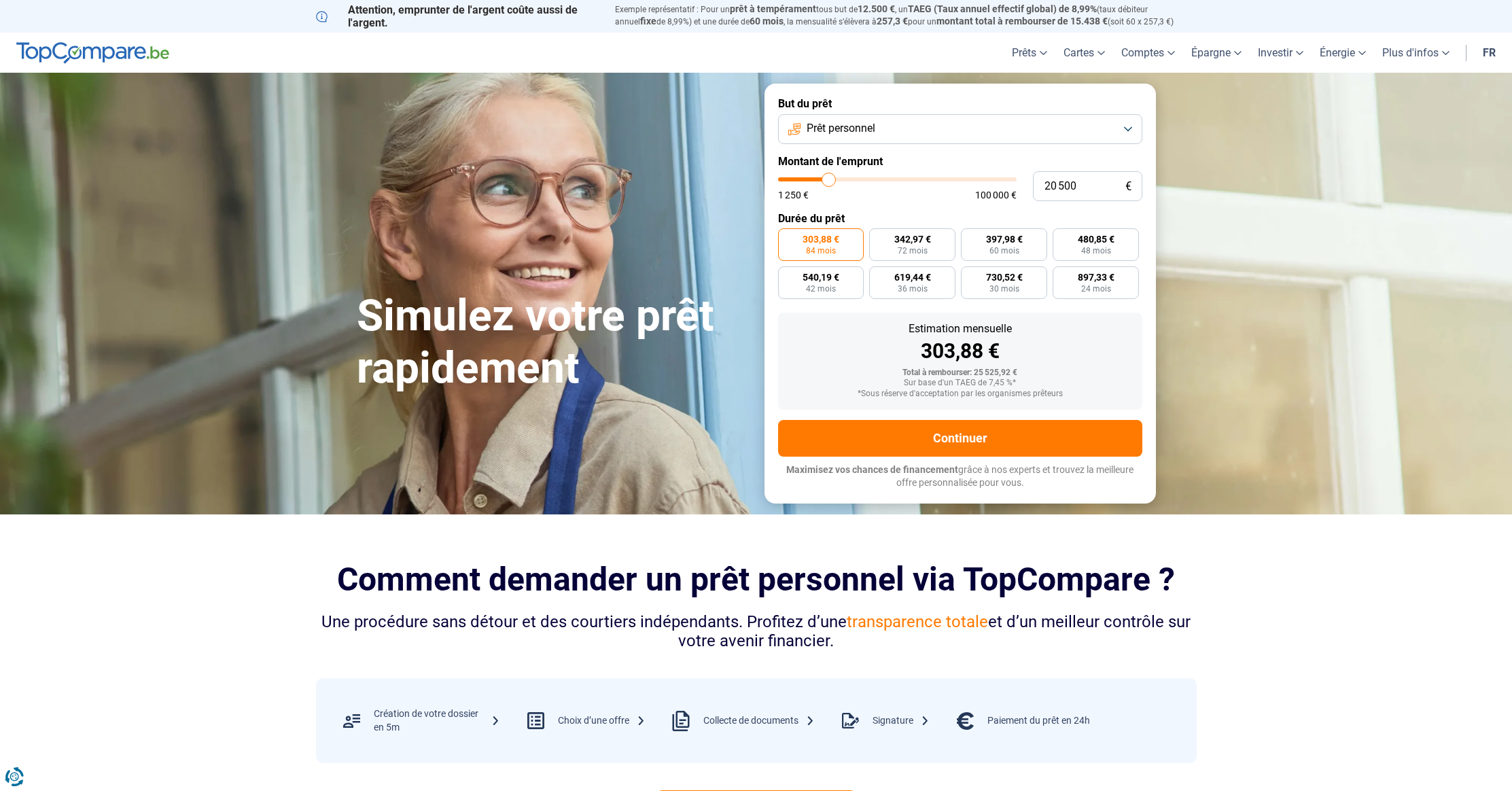
type input "20 750"
type input "20750"
type input "21 000"
type input "21000"
type input "21 250"
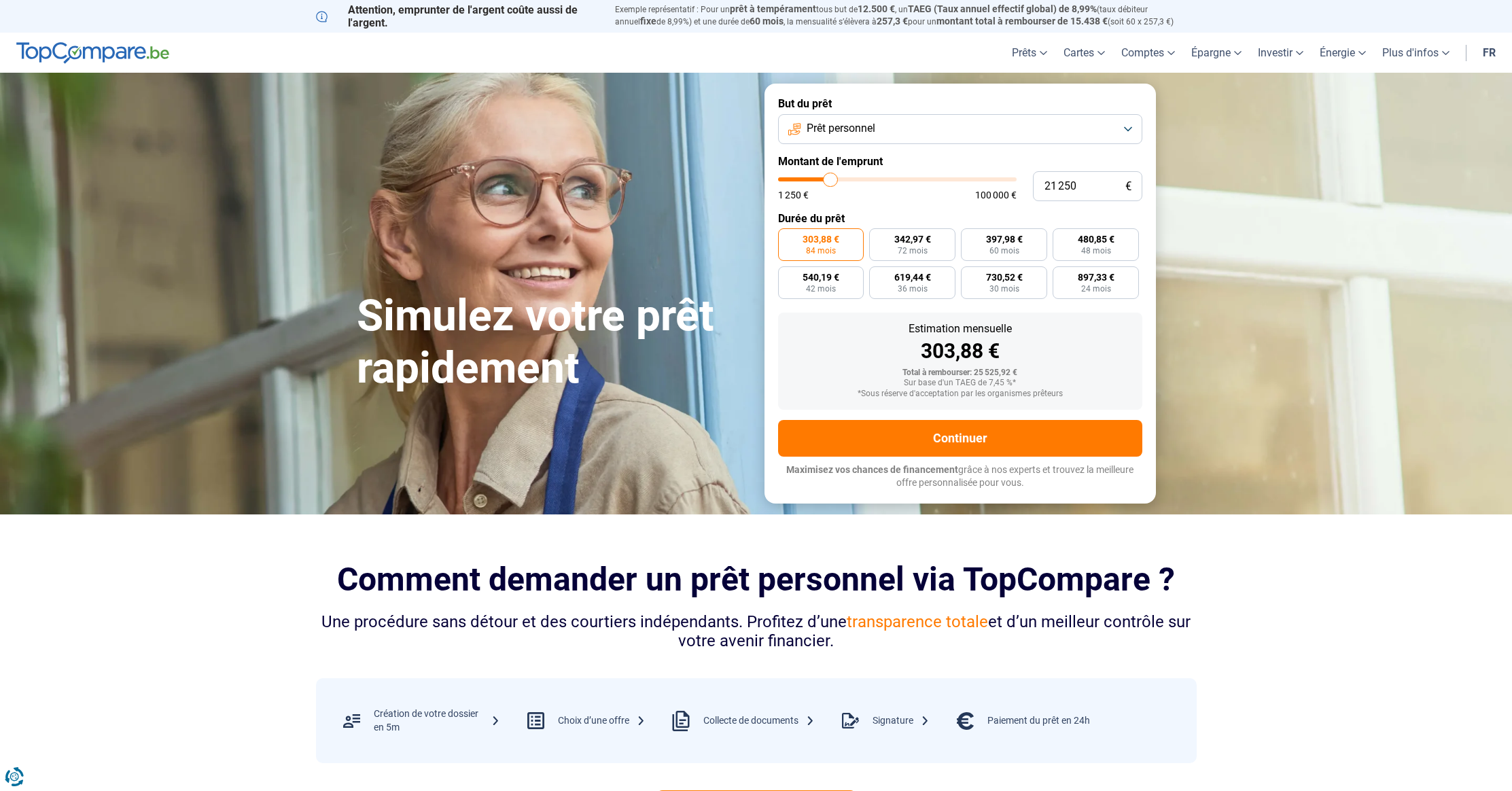
type input "21250"
click at [830, 179] on input "range" at bounding box center [897, 179] width 238 height 4
radio input "false"
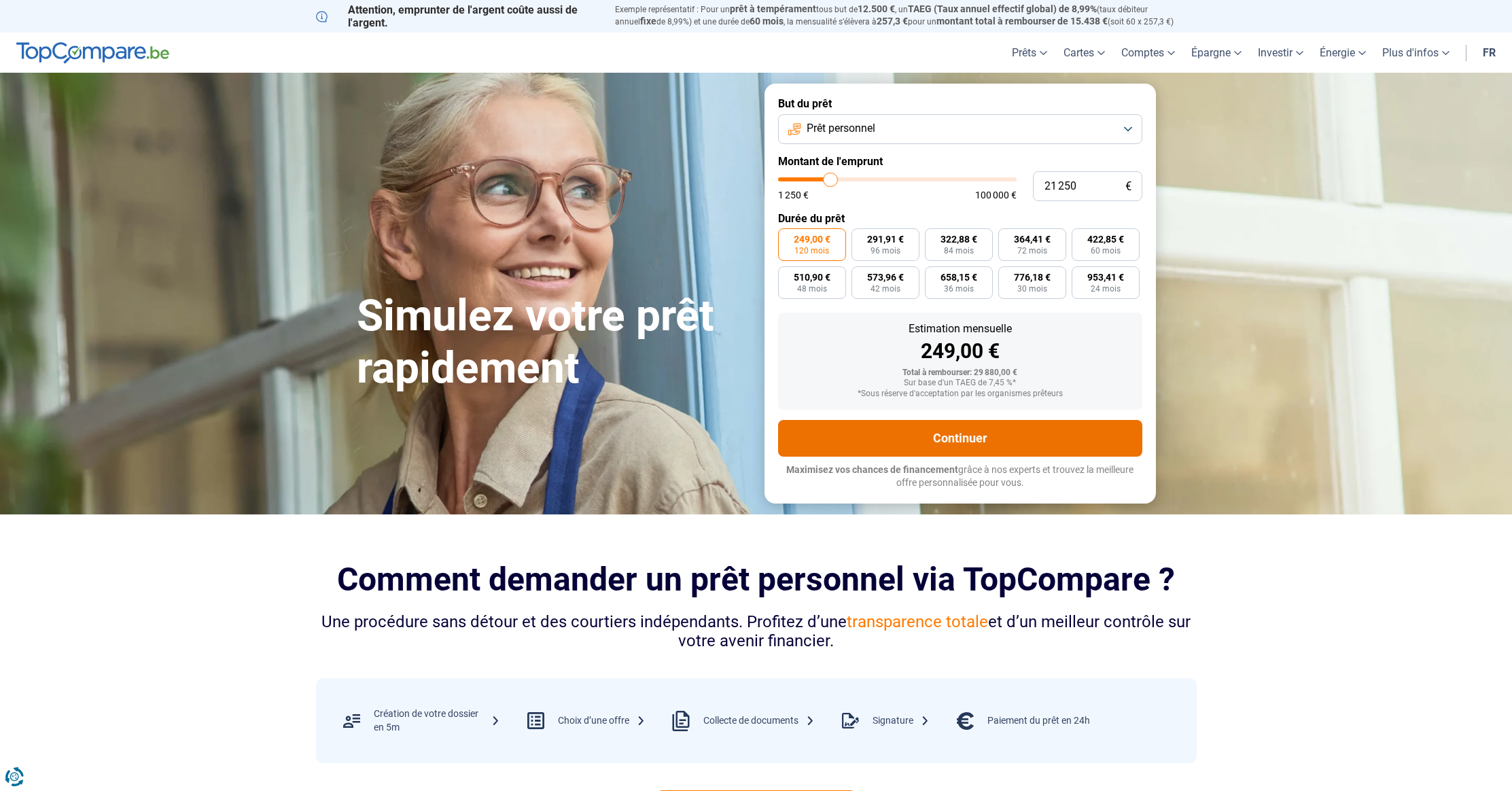
click at [971, 438] on button "Continuer" at bounding box center [960, 438] width 364 height 36
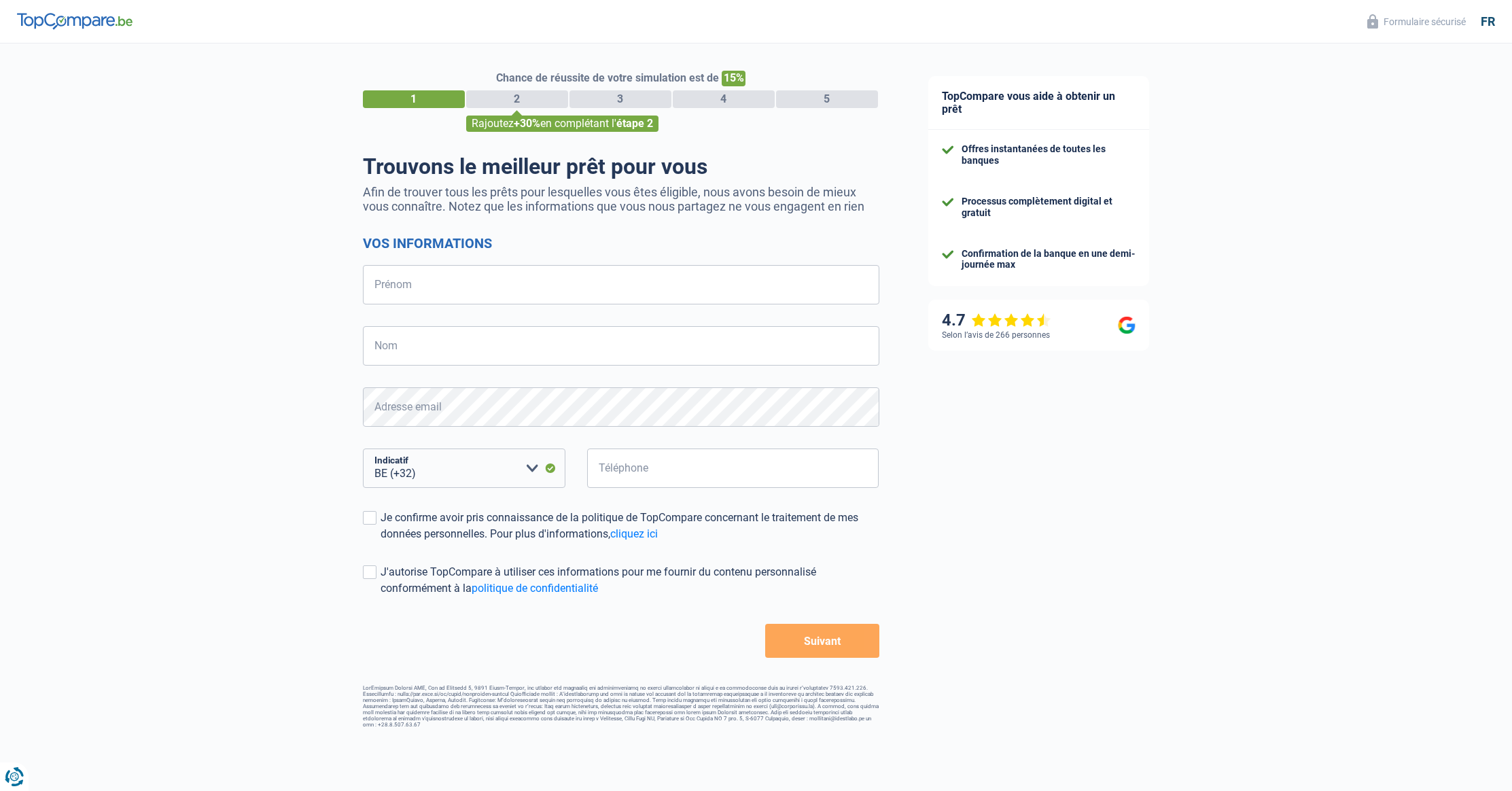
select select "32"
click at [518, 287] on input "Prénom" at bounding box center [620, 284] width 516 height 40
type input "Adil"
type input "Hamadine"
type input "465072701"
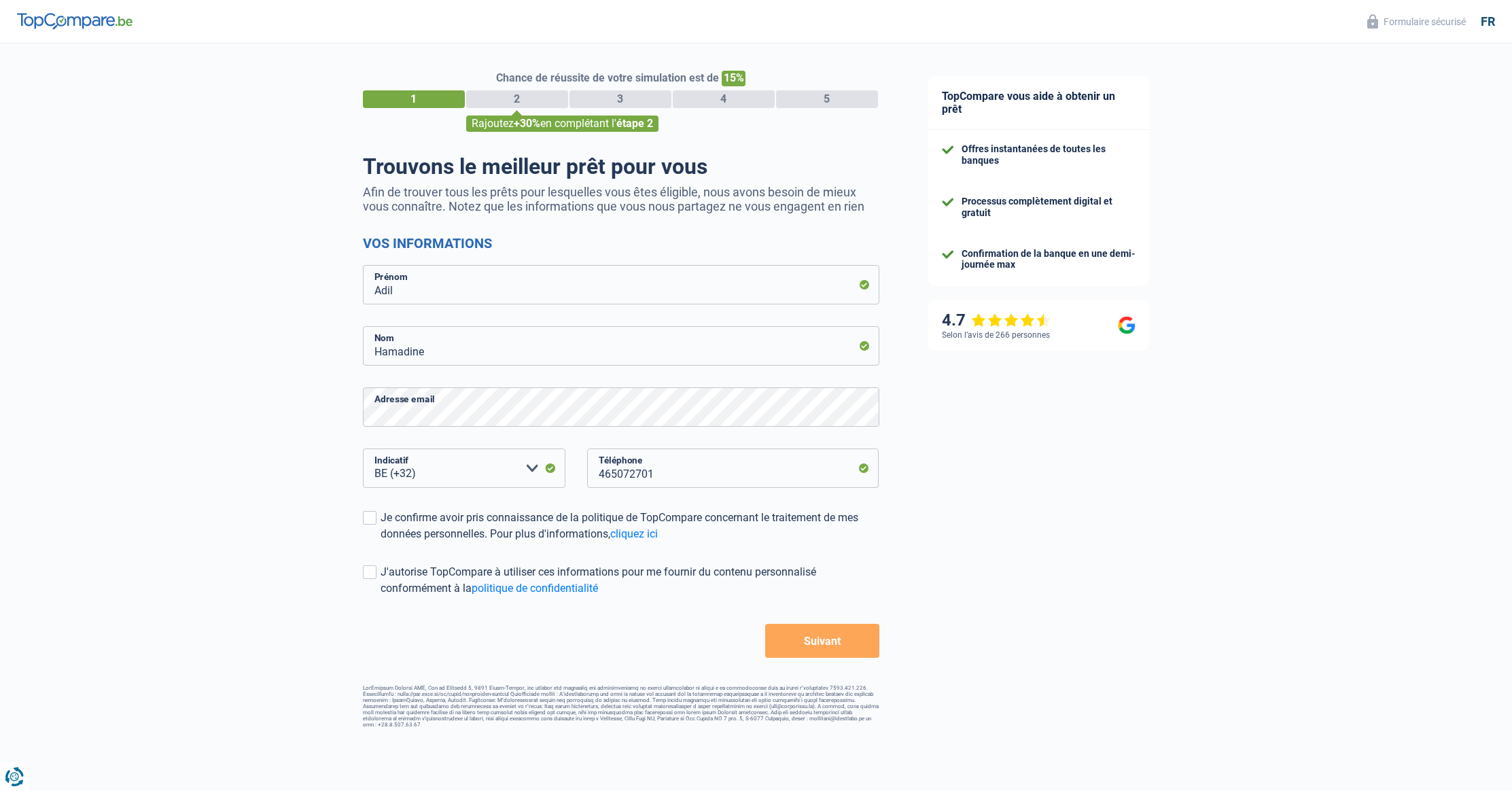
click at [821, 640] on button "Suivant" at bounding box center [821, 641] width 113 height 34
click at [363, 515] on span at bounding box center [369, 518] width 14 height 14
click at [380, 542] on input "Je confirme avoir pris connaissance de la politique de TopCompare concernant le…" at bounding box center [380, 542] width 0 height 0
click at [366, 573] on span at bounding box center [369, 570] width 14 height 14
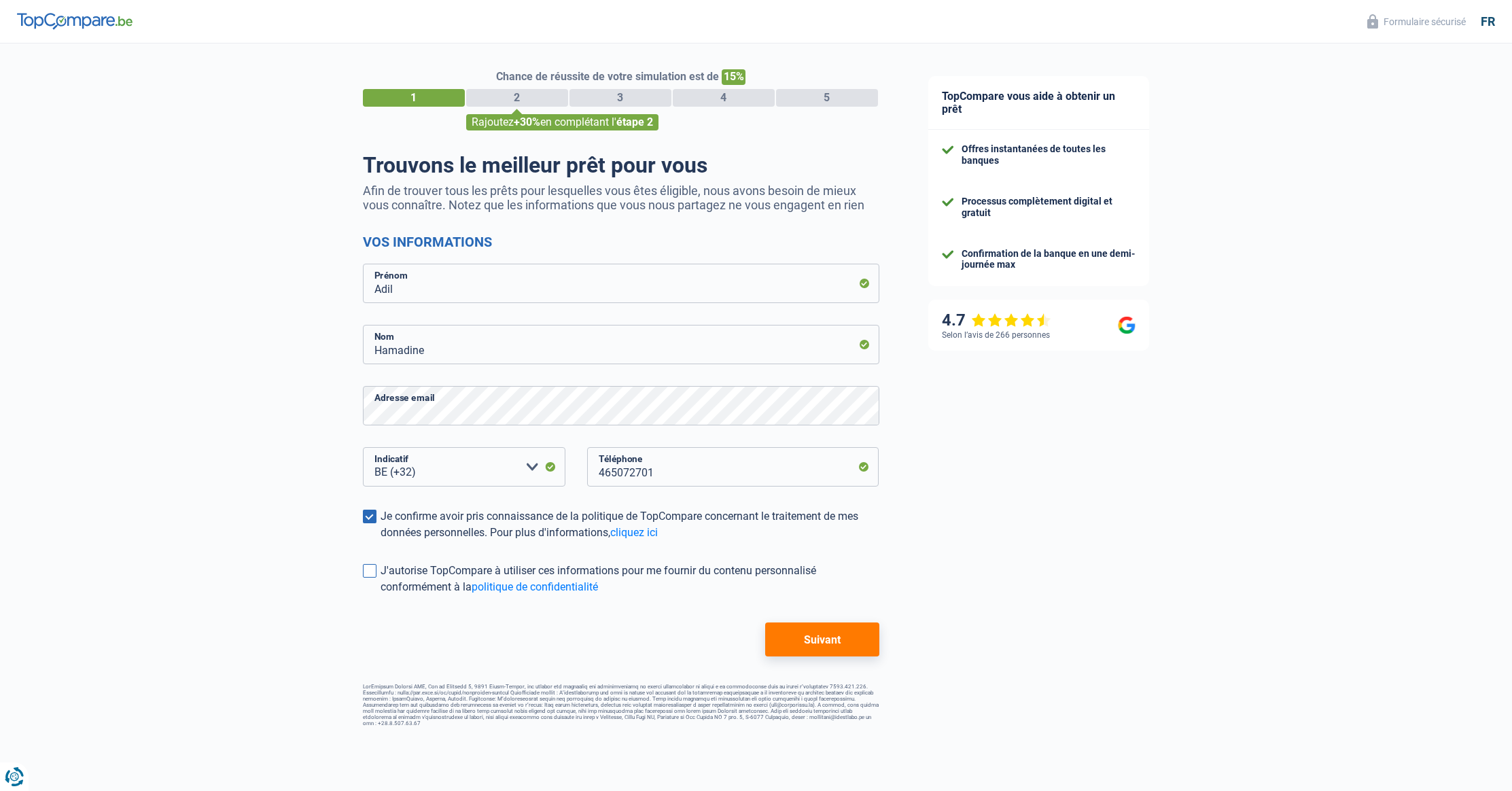
click at [380, 595] on input "J'autorise TopCompare à utiliser ces informations pour me fournir du contenu pe…" at bounding box center [380, 595] width 0 height 0
click at [363, 572] on span at bounding box center [369, 570] width 14 height 14
click at [380, 595] on input "J'autorise TopCompare à utiliser ces informations pour me fournir du contenu pe…" at bounding box center [380, 595] width 0 height 0
click at [802, 627] on button "Suivant" at bounding box center [821, 640] width 113 height 34
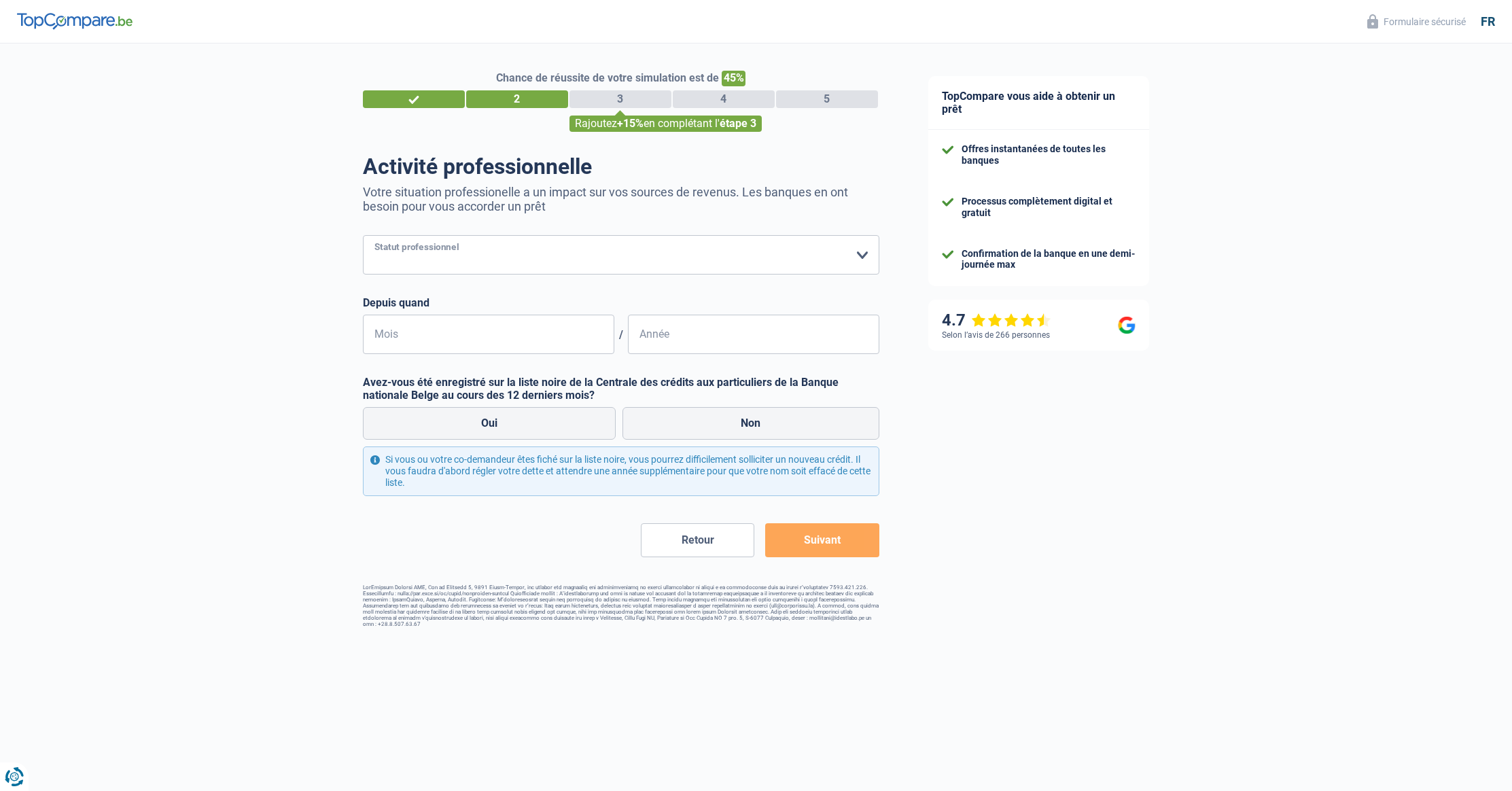
click at [640, 271] on select "Ouvrier Employé privé Employé public Invalide Indépendant Pensionné Chômeur Mut…" at bounding box center [620, 255] width 516 height 40
select select "mutuality"
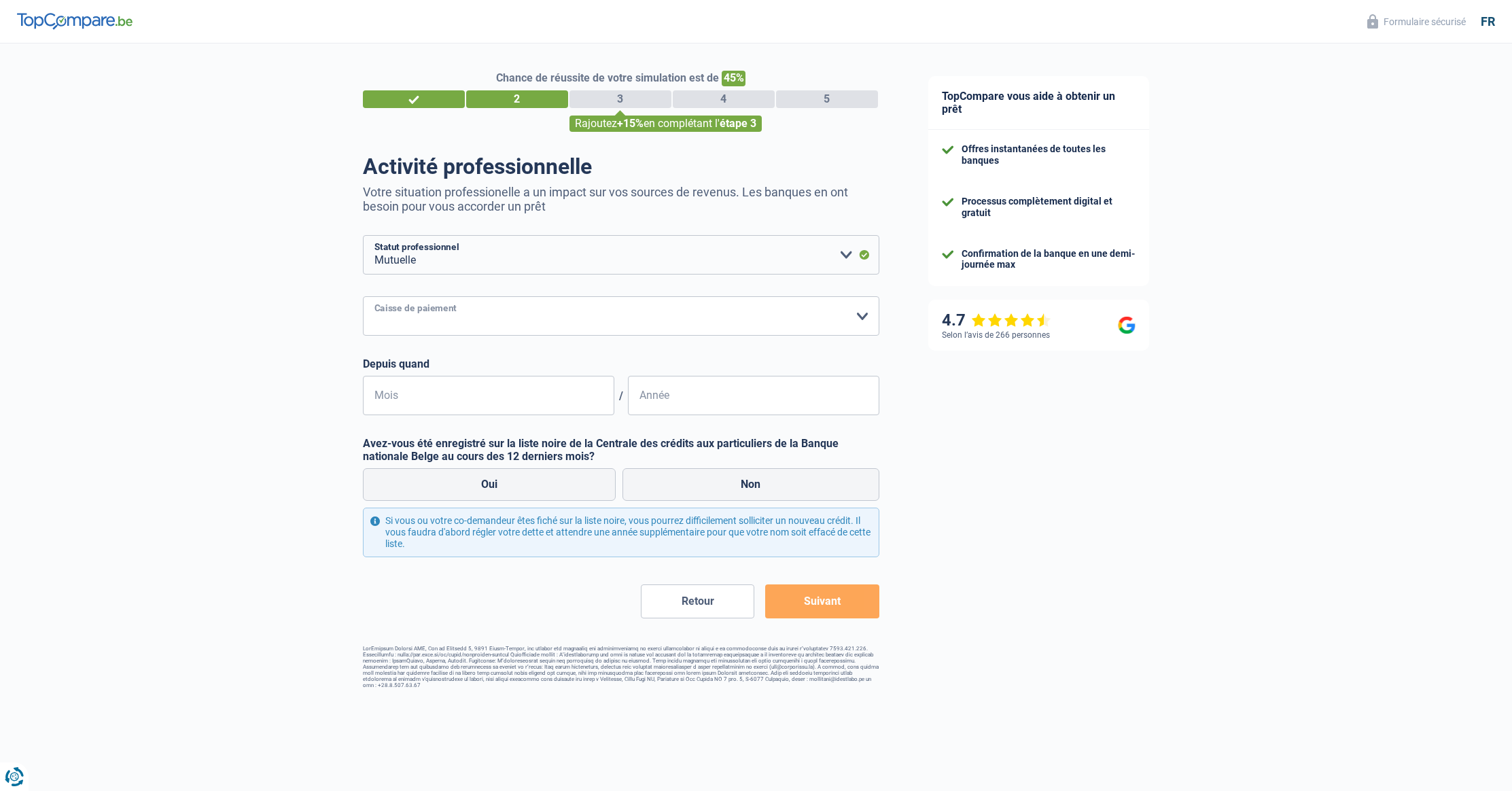
click at [510, 321] on select "Mutualité Chrétienne Mutualité Socialiste (Solidaris) SPF Sécurité Sociale Unio…" at bounding box center [620, 316] width 516 height 40
select select "partenamut"
click at [477, 410] on input "Mois" at bounding box center [488, 395] width 251 height 40
click at [477, 404] on input "Mois" at bounding box center [488, 395] width 251 height 40
drag, startPoint x: 419, startPoint y: 405, endPoint x: 359, endPoint y: 393, distance: 61.2
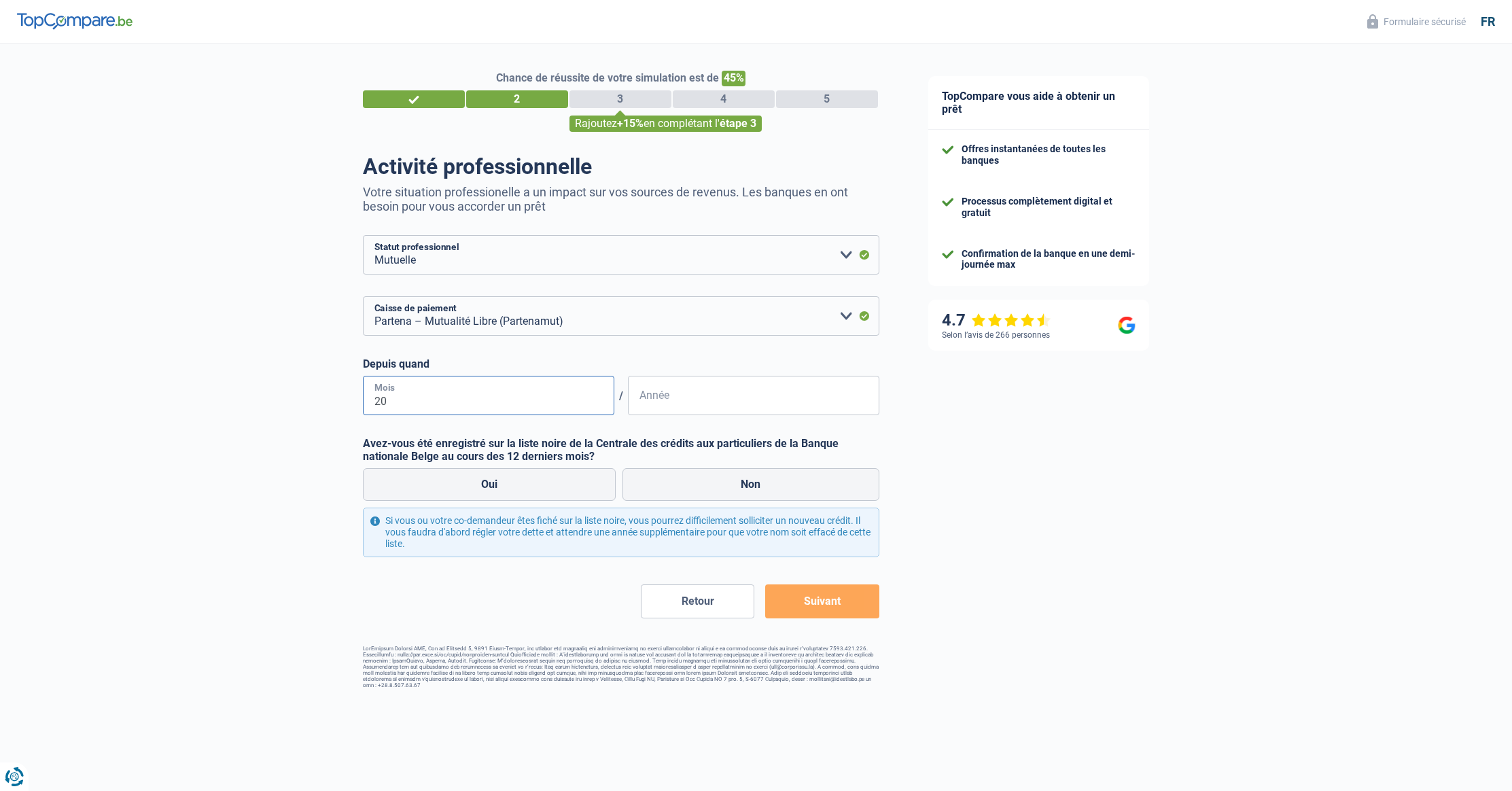
click at [301, 396] on div "Chance de réussite de votre simulation est de 45% 1 2 3 4 5 Rajoutez +15% en co…" at bounding box center [452, 366] width 904 height 656
type input "07"
type input "2019"
click at [748, 487] on label "Non" at bounding box center [751, 485] width 257 height 32
click at [748, 487] on input "Non" at bounding box center [751, 485] width 257 height 32
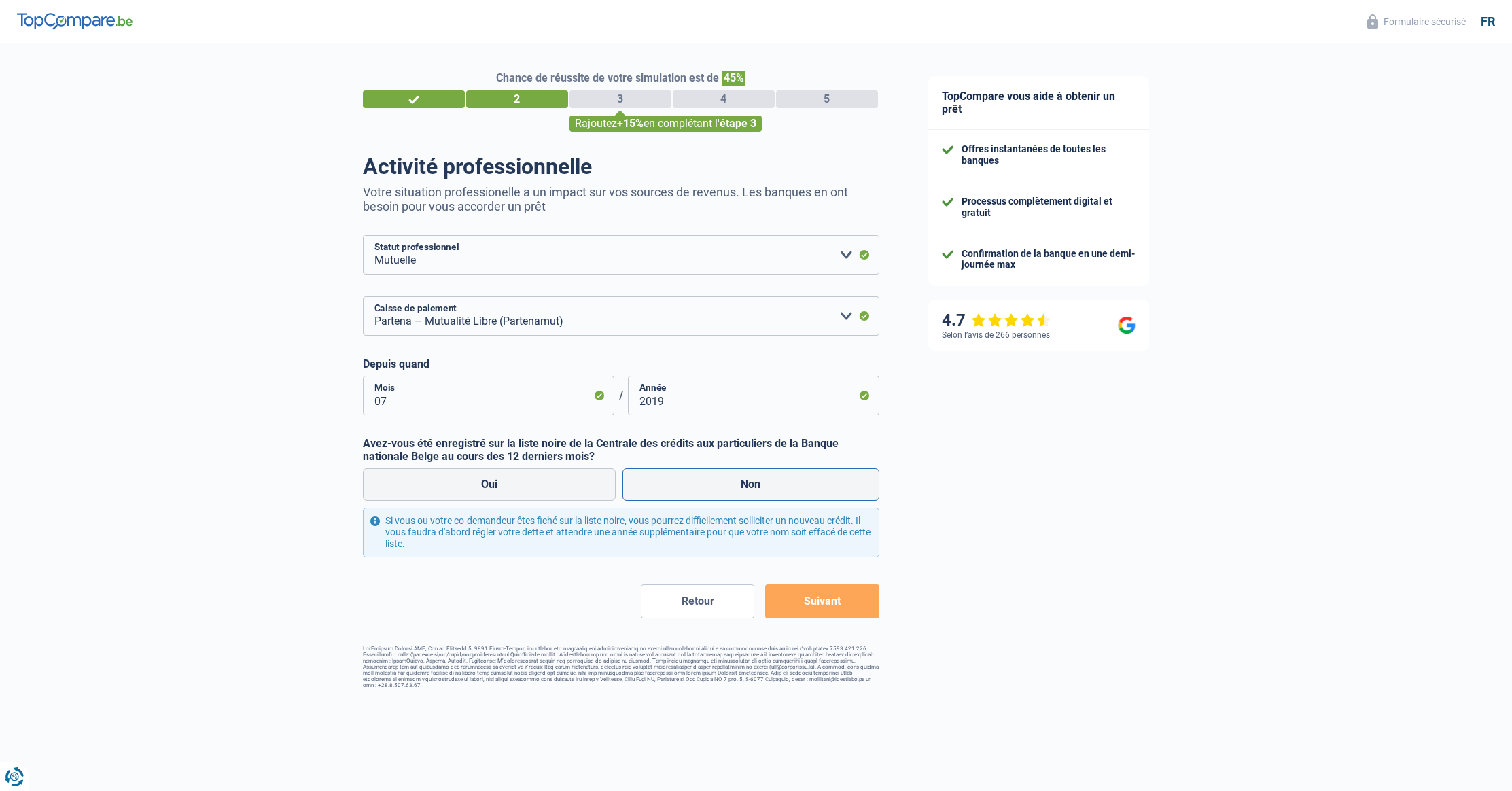
radio input "true"
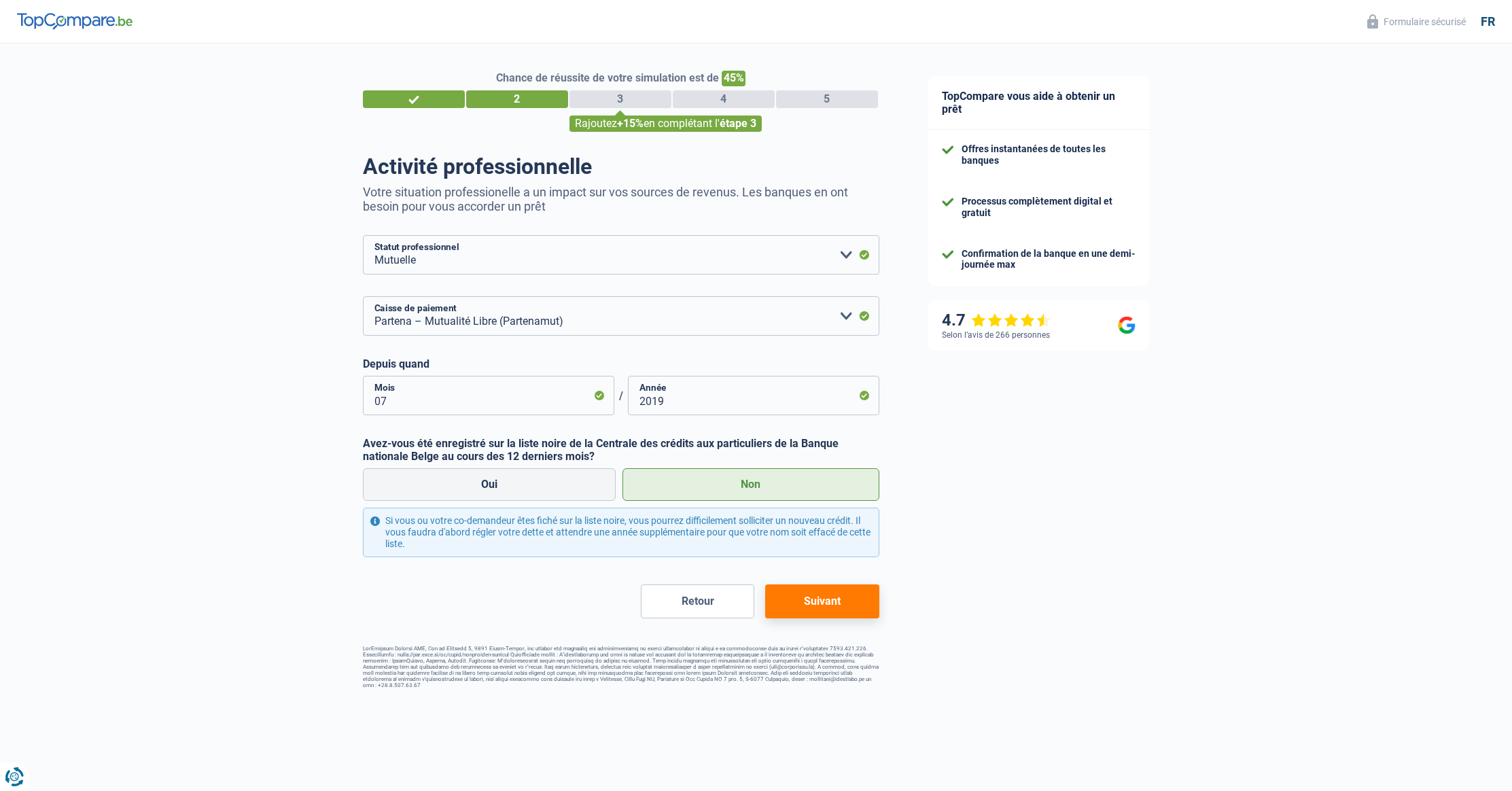
click at [826, 604] on button "Suivant" at bounding box center [821, 601] width 113 height 34
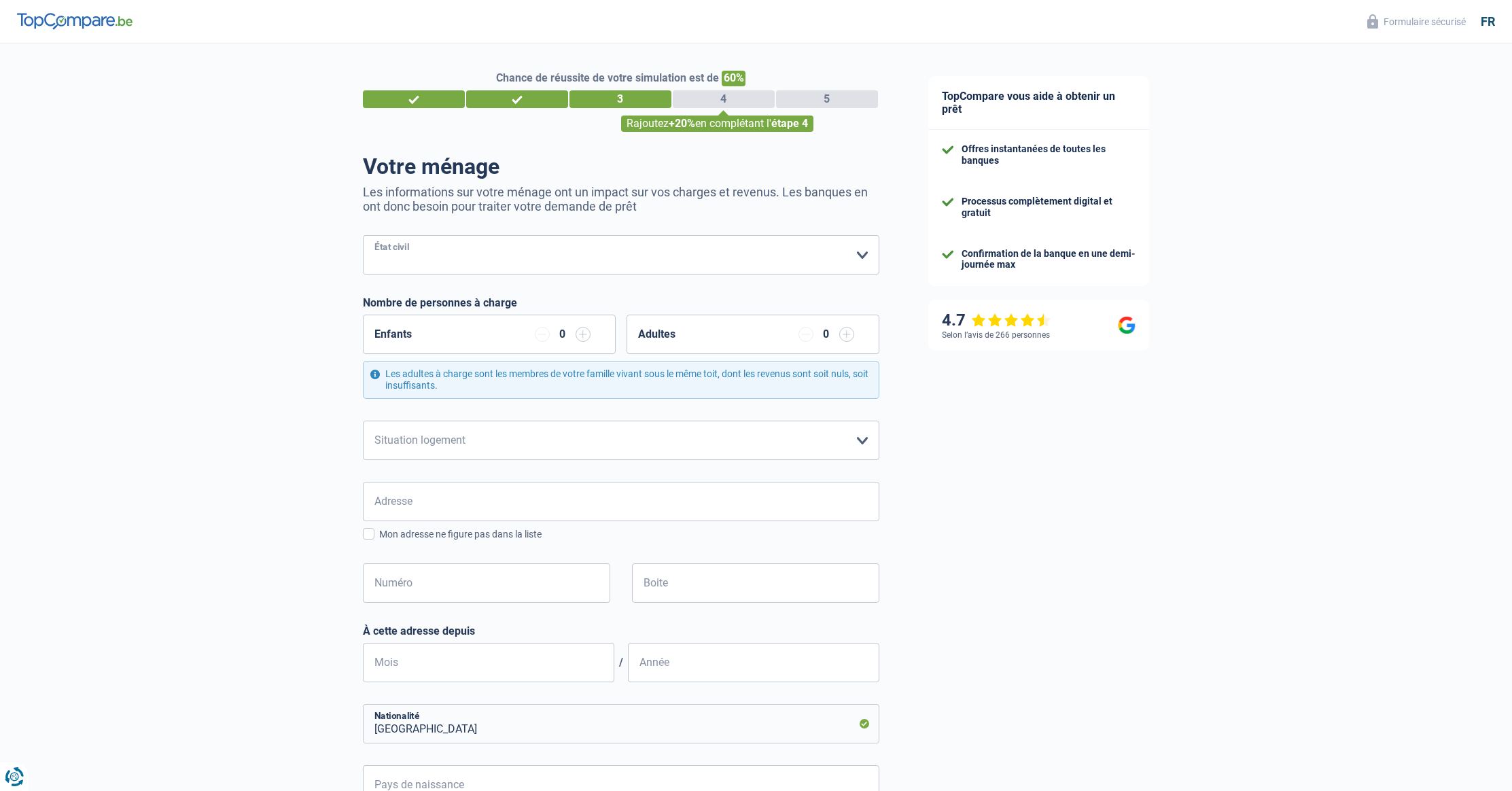
click at [858, 245] on select "Célibataire Marié(e) Cohabitant(e) légal(e) Divorcé(e) Veuf(ve) Séparé (de fait…" at bounding box center [620, 255] width 516 height 40
select select "married"
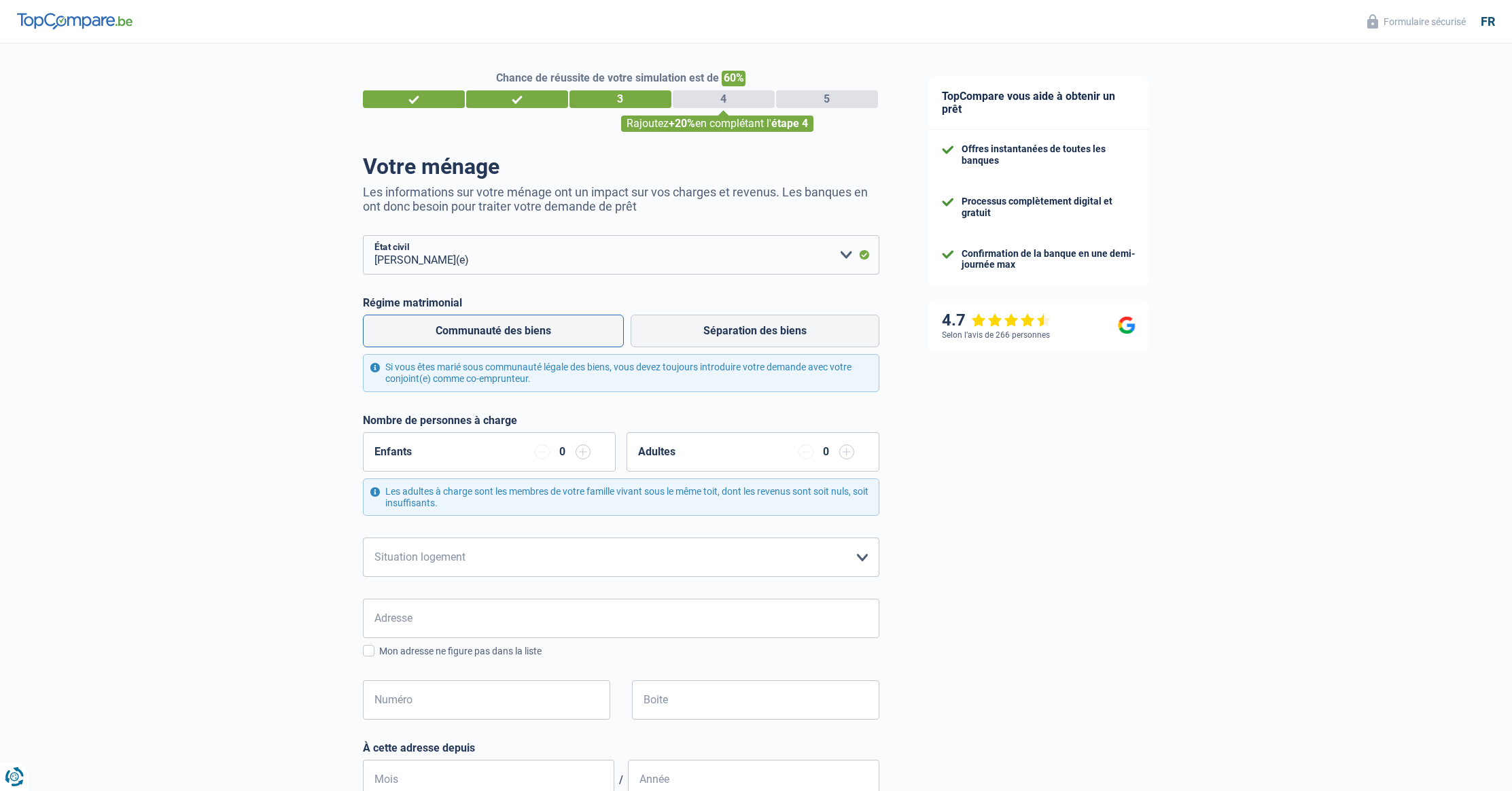
click at [521, 336] on label "Communauté des biens" at bounding box center [493, 330] width 261 height 32
click at [521, 336] on input "Communauté des biens" at bounding box center [493, 330] width 261 height 32
radio input "true"
click at [580, 457] on input "button" at bounding box center [582, 452] width 15 height 15
click at [845, 456] on input "button" at bounding box center [846, 452] width 15 height 15
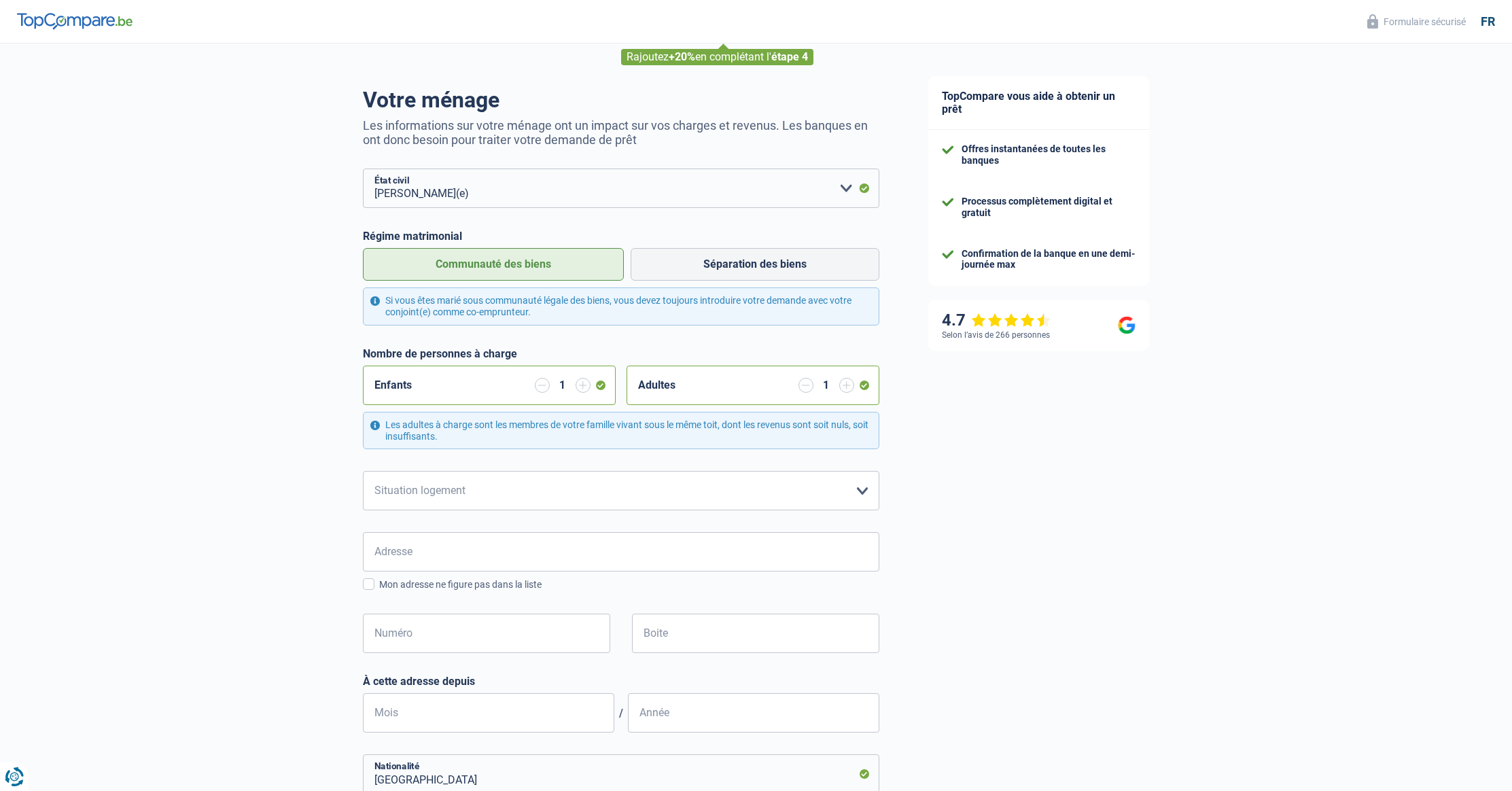
scroll to position [69, 0]
click at [586, 494] on select "Locataire Propriétaire avec prêt hypothécaire Propriétaire sans prêt hypothécai…" at bounding box center [620, 488] width 516 height 40
select select "ownerWithMortgage"
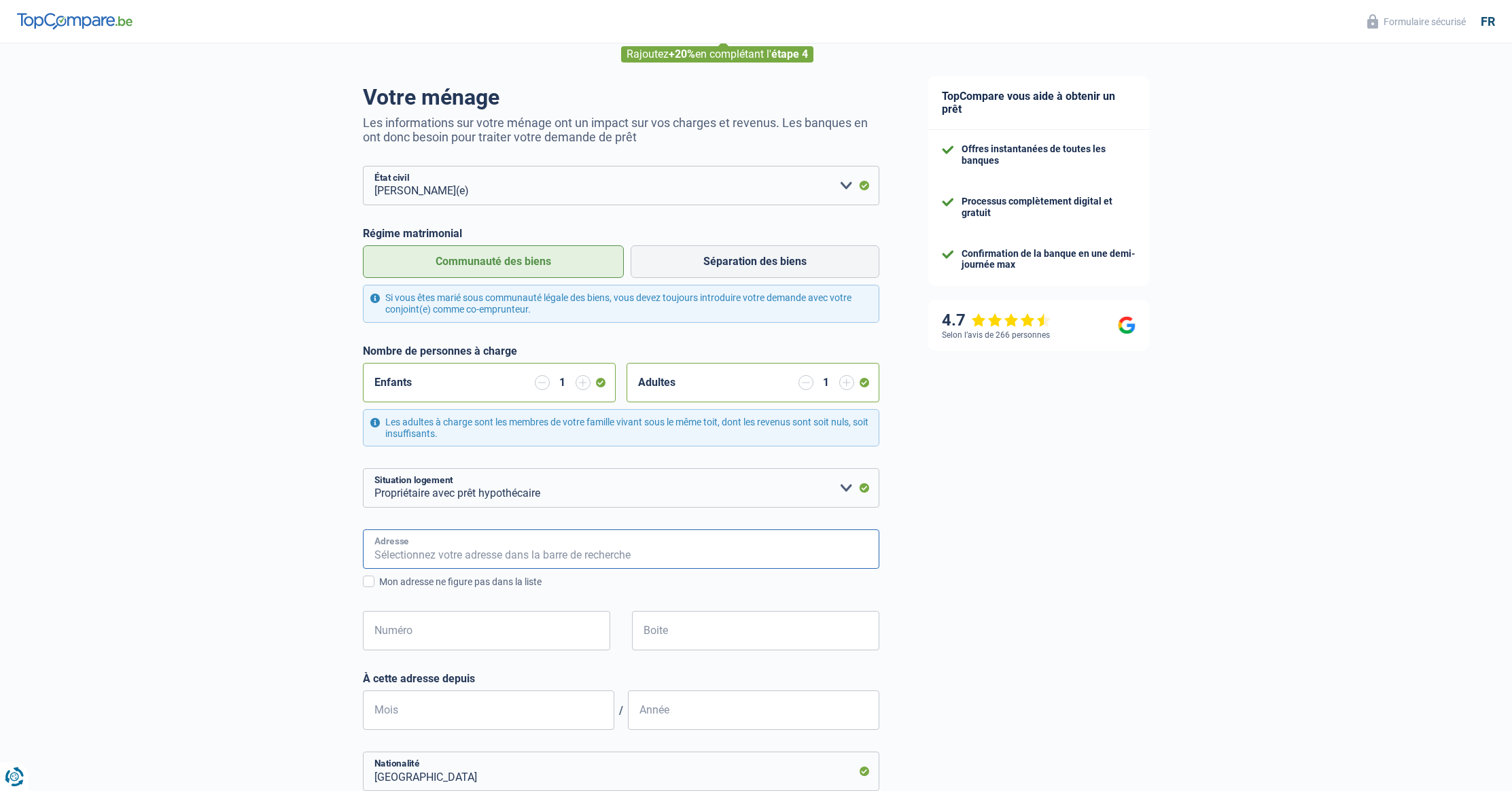
click at [544, 554] on input "Adresse" at bounding box center [620, 549] width 516 height 40
type input "Geraardsbergsestraat 125"
type input "Belgique"
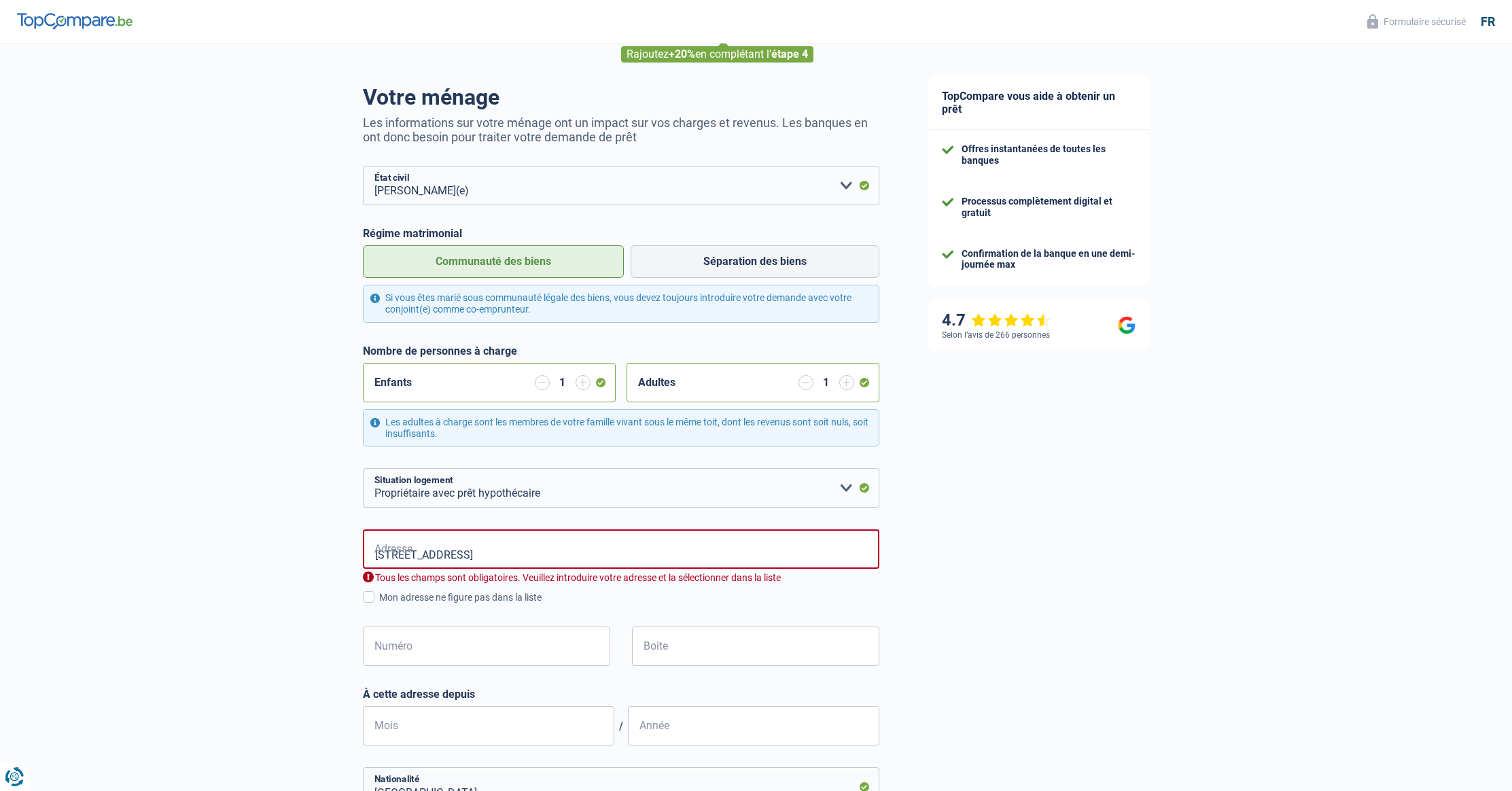
type input "Belgique"
drag, startPoint x: 481, startPoint y: 555, endPoint x: 648, endPoint y: 561, distance: 167.1
click at [643, 560] on input "Geraardsbergsestraat 125" at bounding box center [620, 549] width 516 height 40
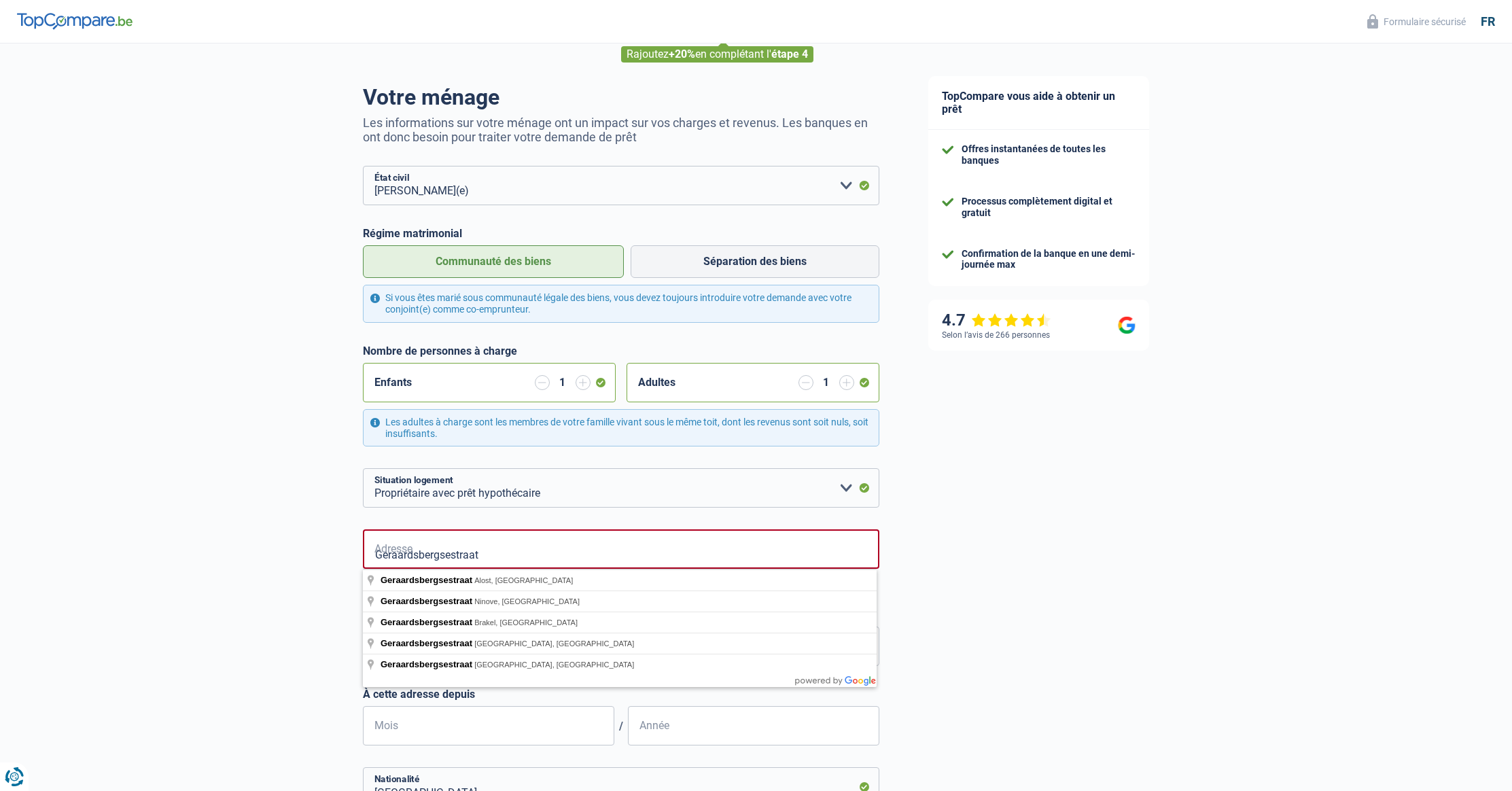
click at [313, 621] on div "Chance de réussite de votre simulation est de 60% 1 2 3 4 5 Rajoutez +20% en co…" at bounding box center [452, 555] width 904 height 1174
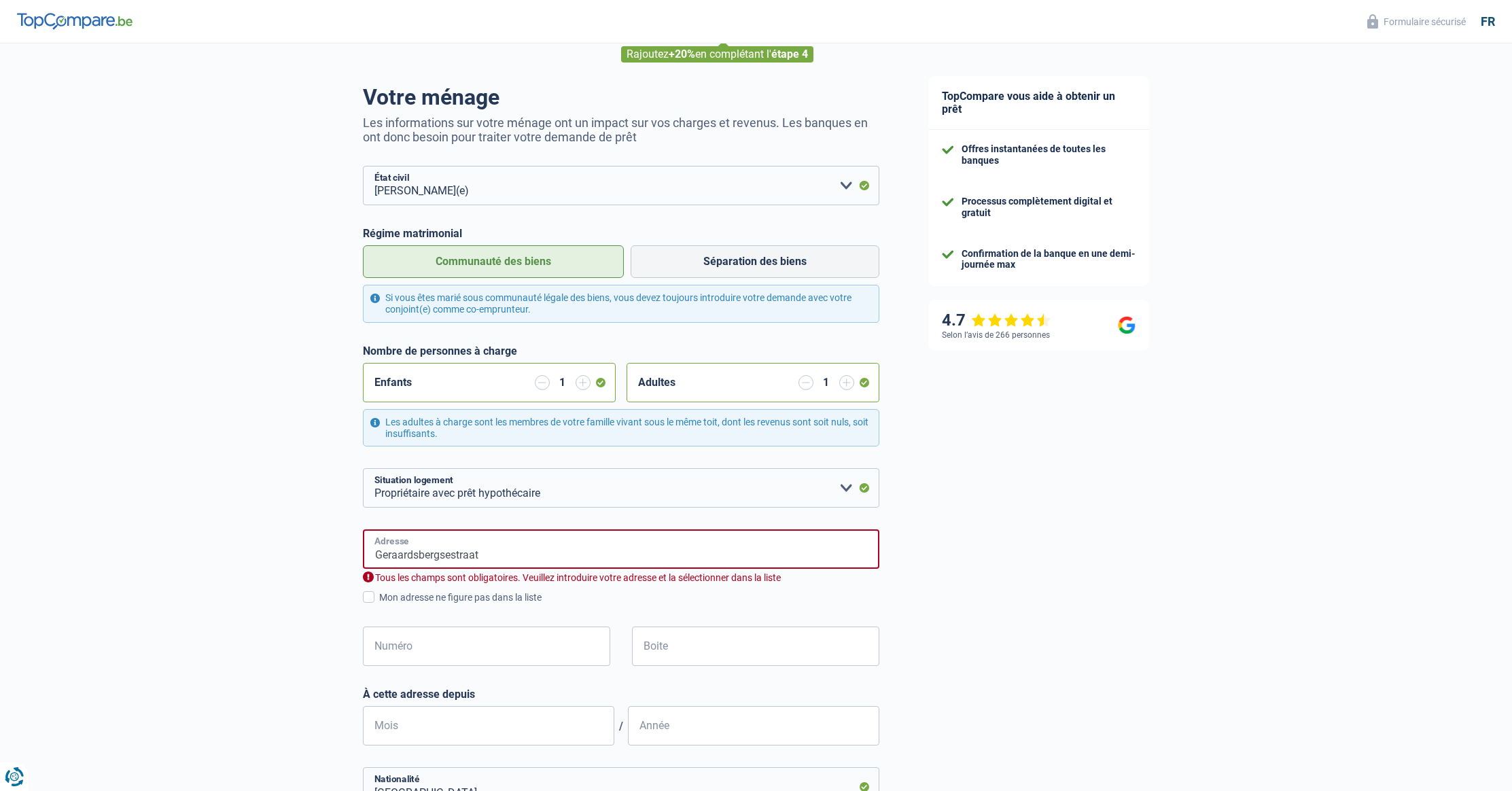
click at [532, 556] on input "Geraardsbergsestraat" at bounding box center [620, 549] width 516 height 40
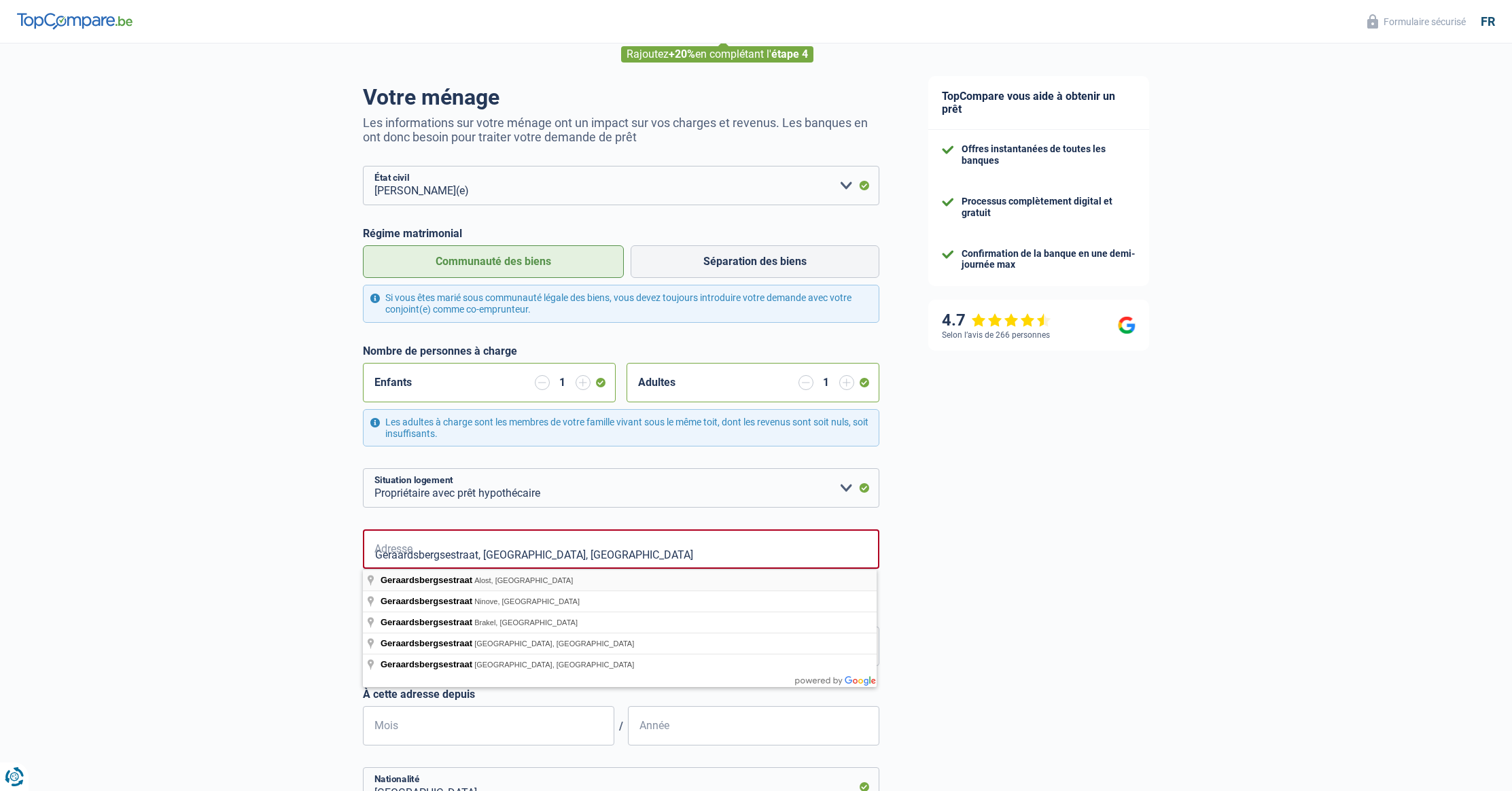
type input "Geraardsbergsestraat, 9300, Aalst, BE"
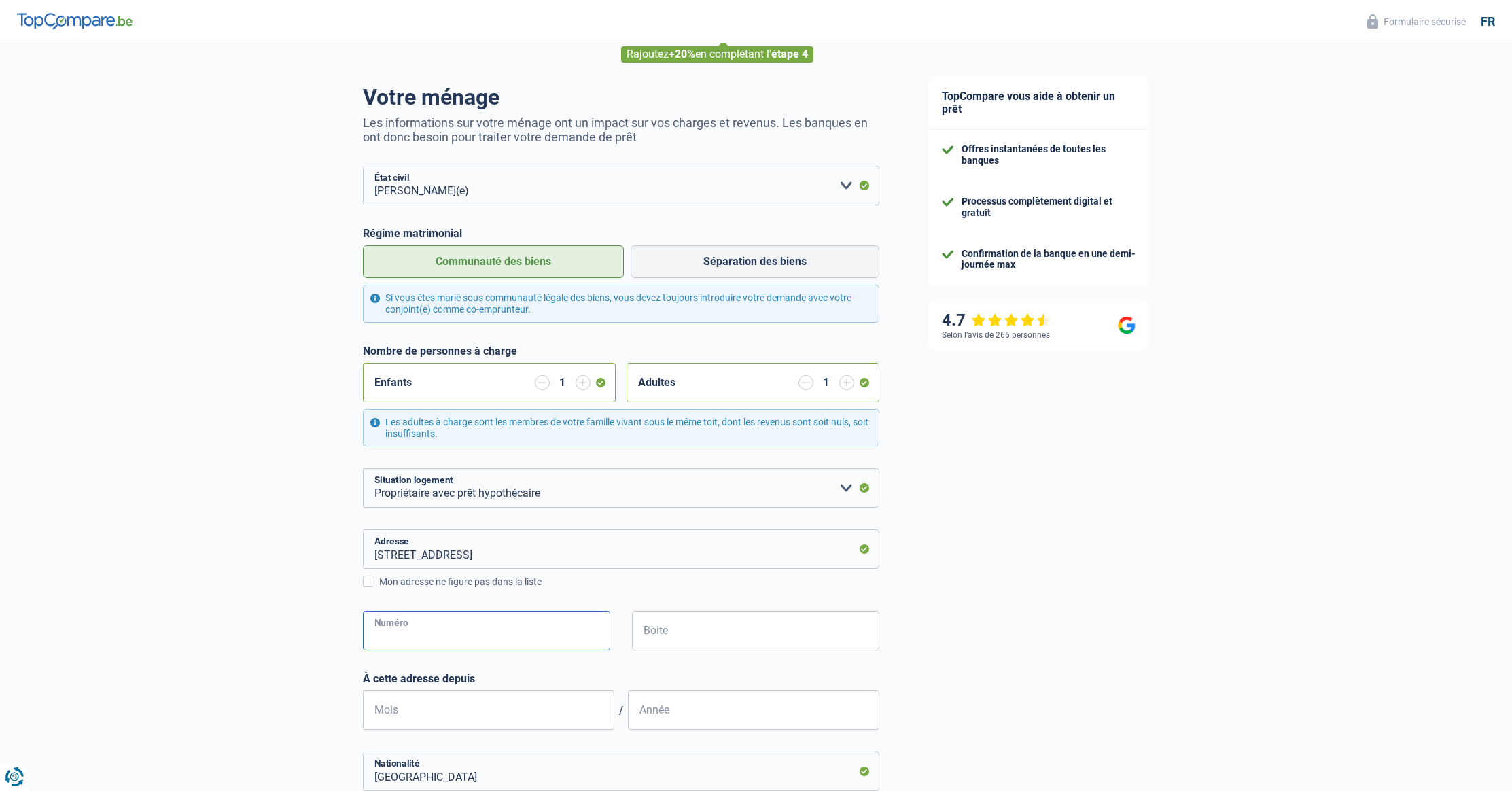
click at [439, 636] on input "Numéro" at bounding box center [486, 630] width 247 height 40
type input "125"
type input "aalst"
click at [475, 707] on input "Mois" at bounding box center [488, 710] width 251 height 40
type input "2"
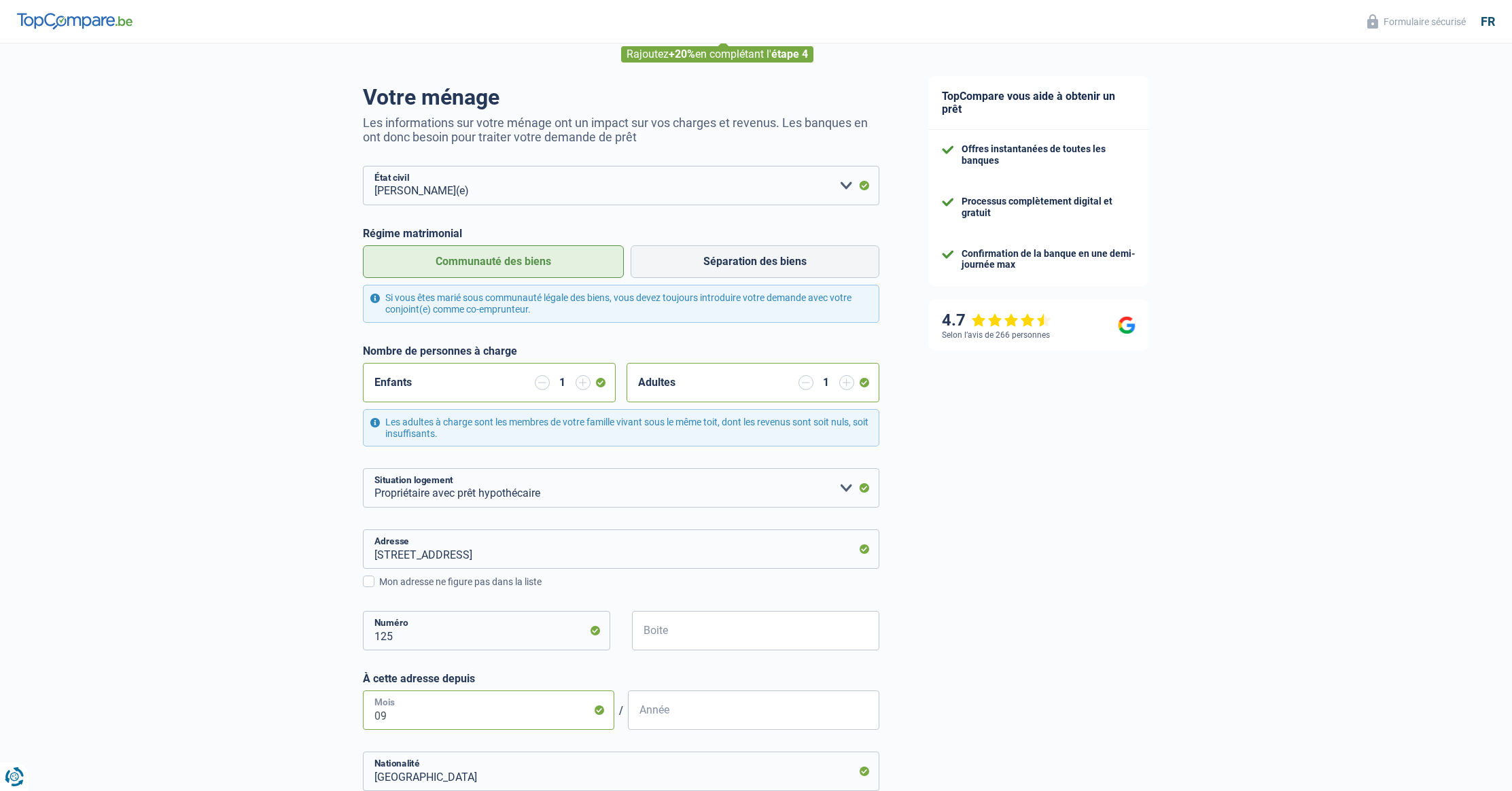
drag, startPoint x: 404, startPoint y: 718, endPoint x: 322, endPoint y: 713, distance: 82.2
click at [322, 713] on div "Chance de réussite de votre simulation est de 60% 1 2 3 4 5 Rajoutez +20% en co…" at bounding box center [452, 547] width 904 height 1158
type input "08"
click at [674, 723] on input "Année" at bounding box center [753, 710] width 251 height 40
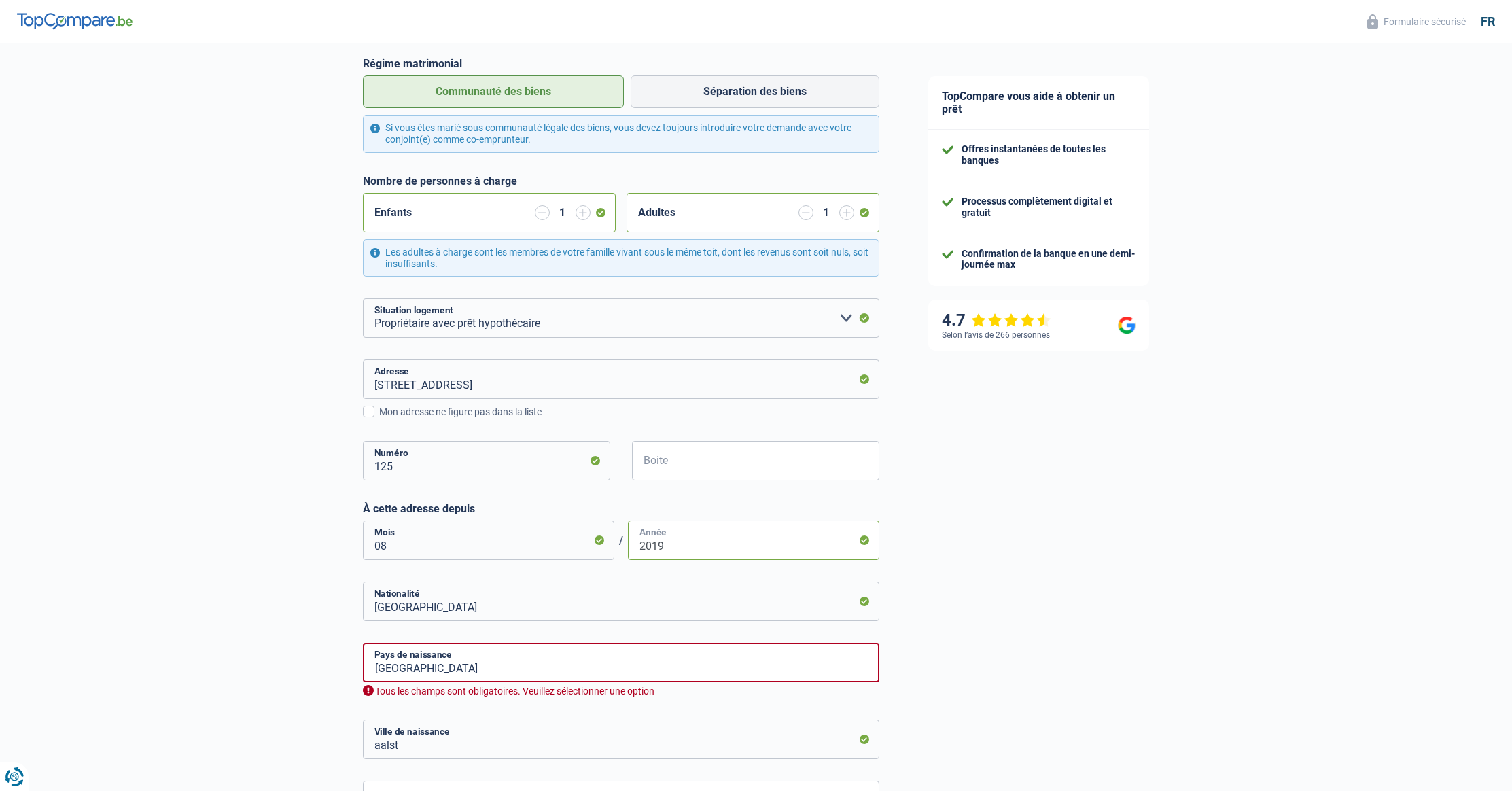
scroll to position [251, 0]
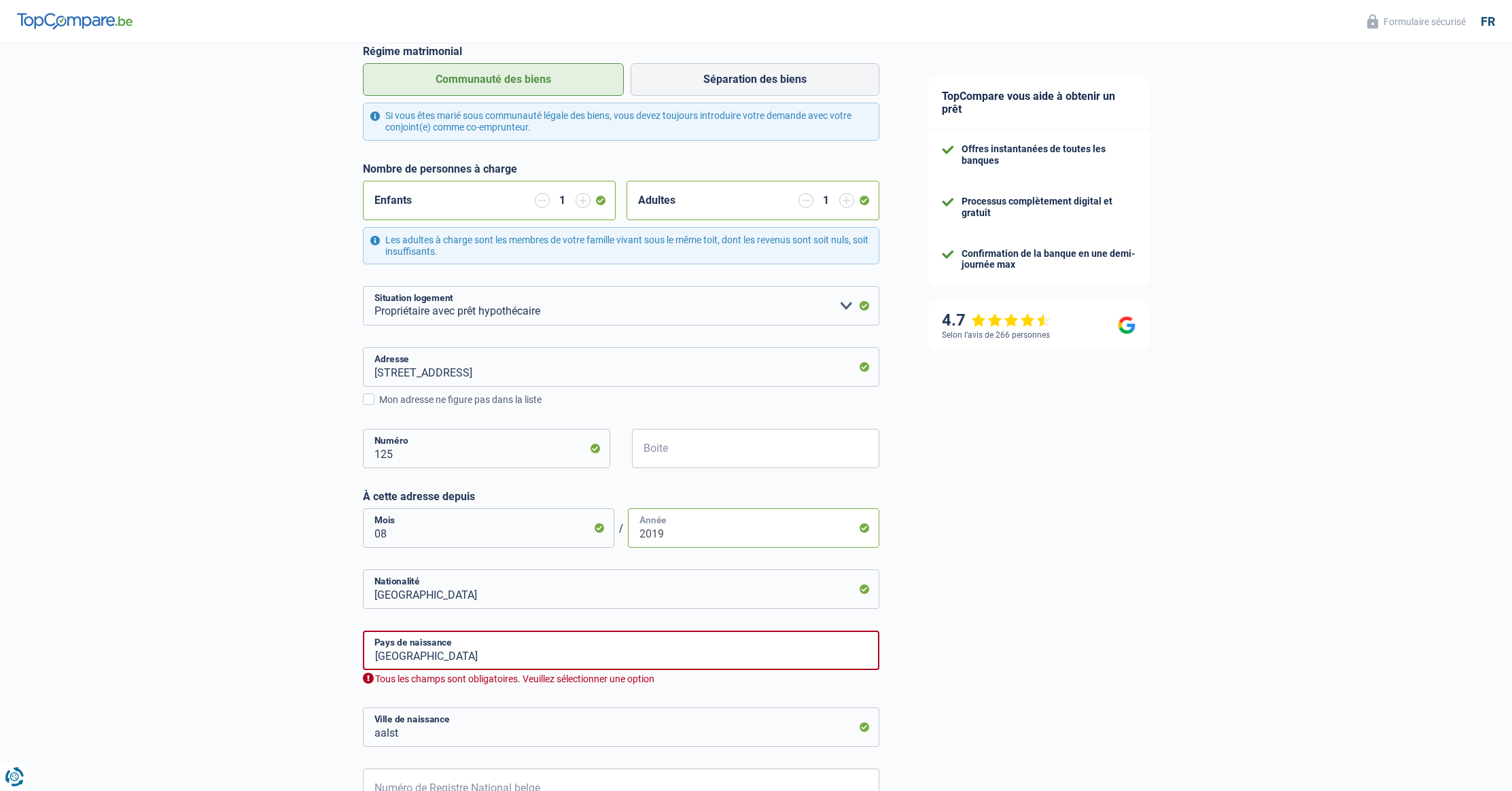
type input "2019"
click at [472, 661] on input "Belgique" at bounding box center [620, 650] width 516 height 40
click at [300, 692] on div "Chance de réussite de votre simulation est de 60% 1 2 3 4 5 Rajoutez +20% en co…" at bounding box center [452, 439] width 904 height 1304
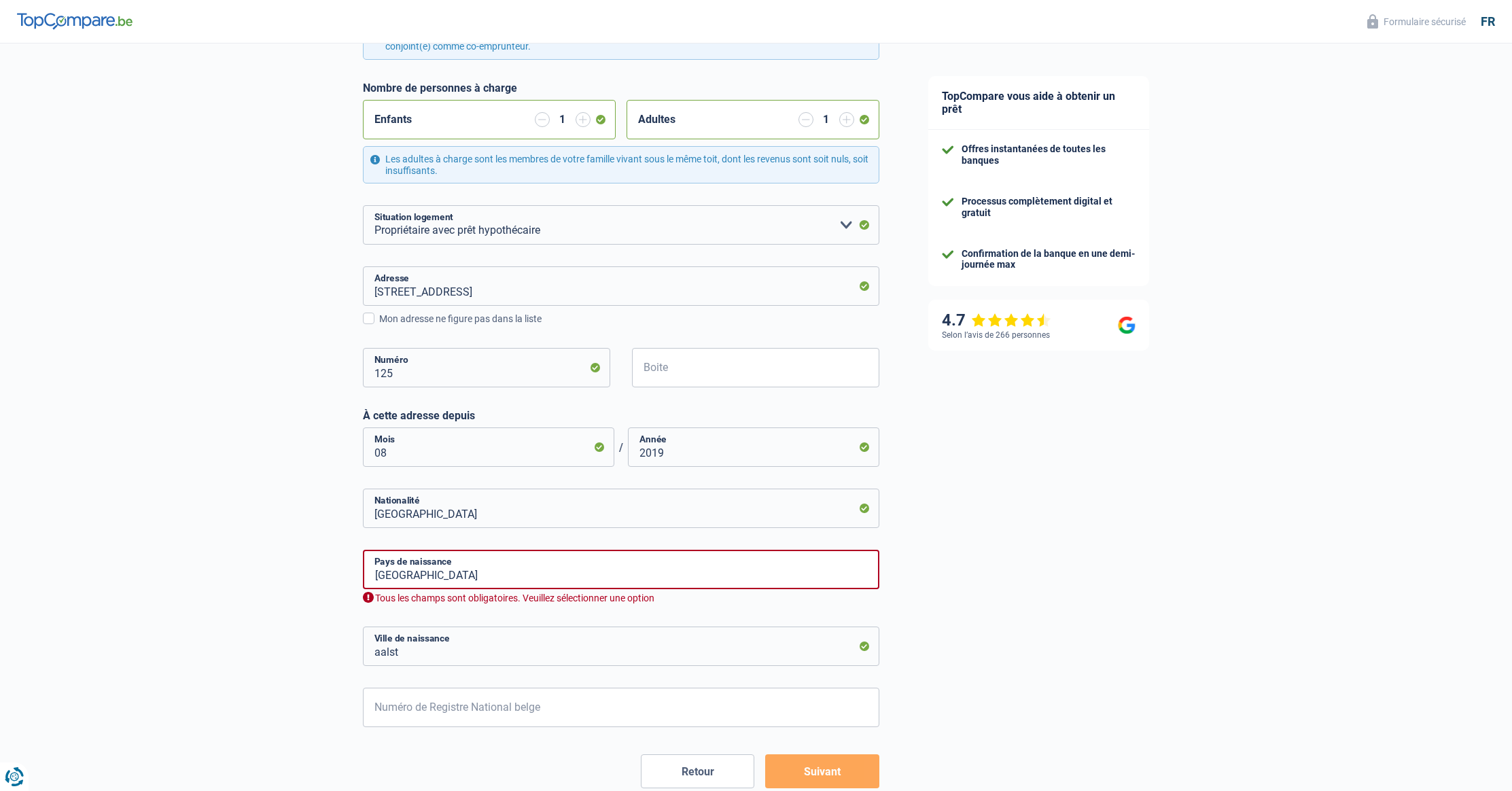
scroll to position [336, 0]
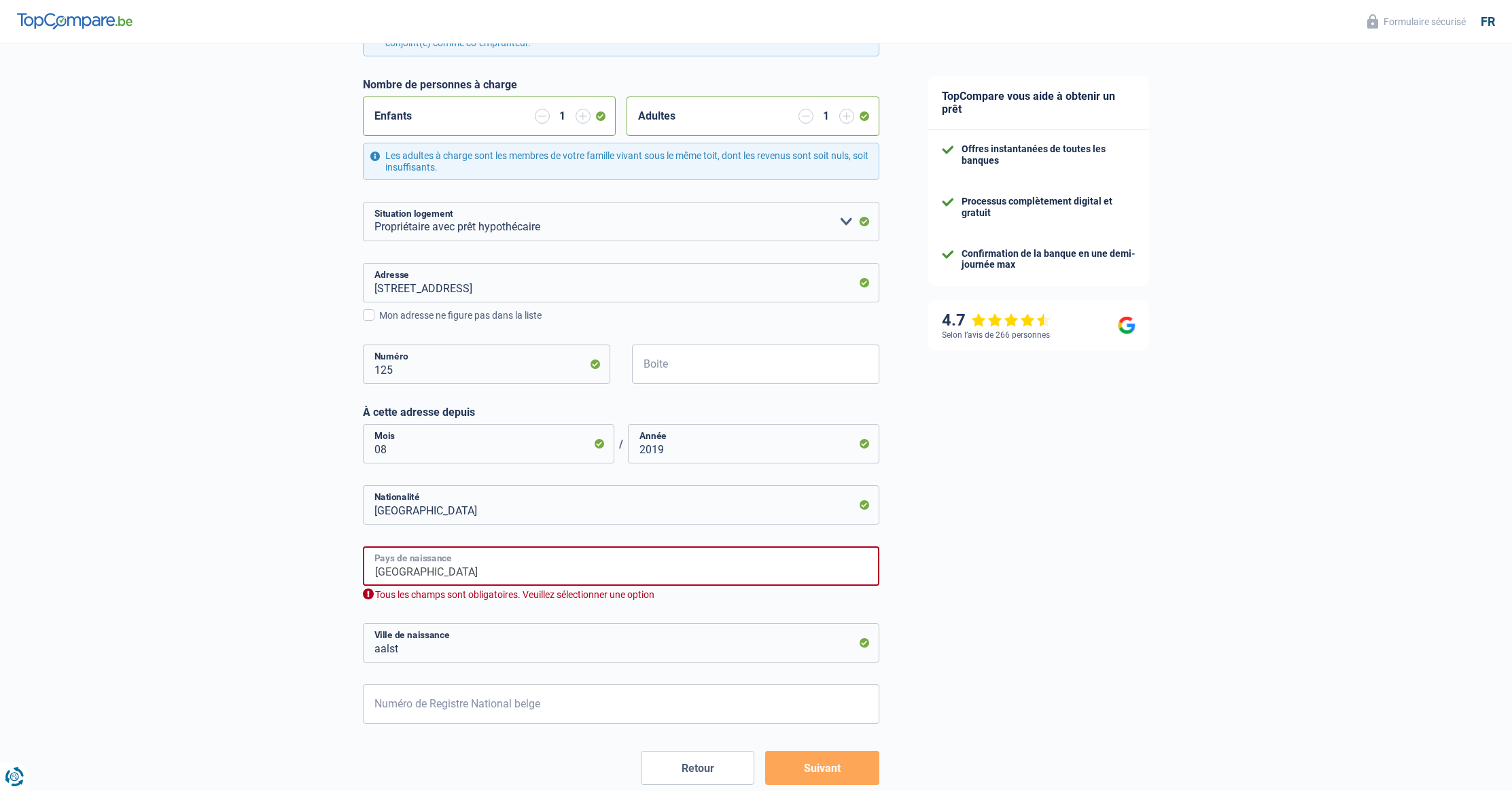
click at [426, 562] on input "Belgique" at bounding box center [620, 566] width 516 height 40
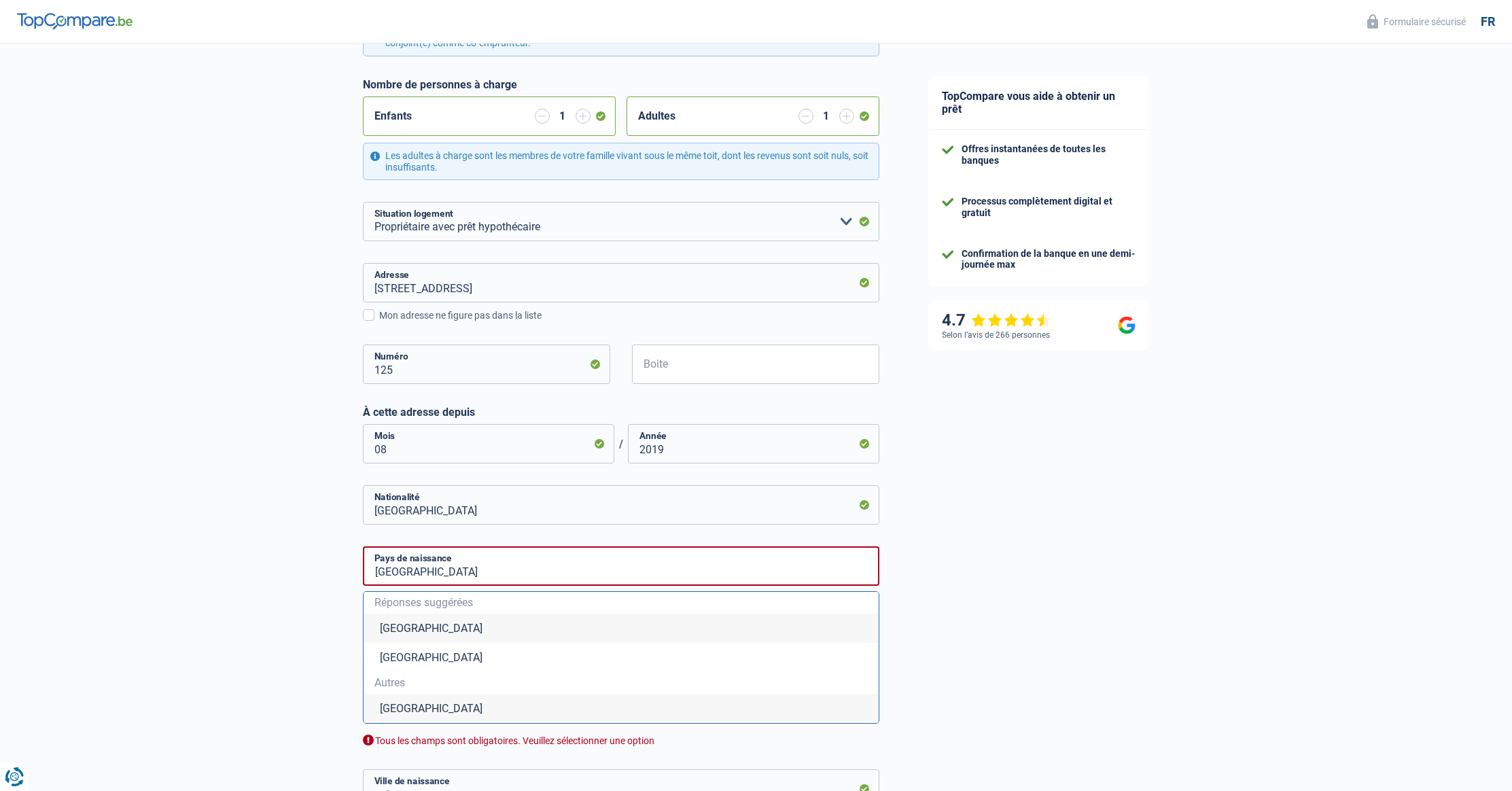
click at [399, 684] on span "Autres" at bounding box center [620, 683] width 494 height 11
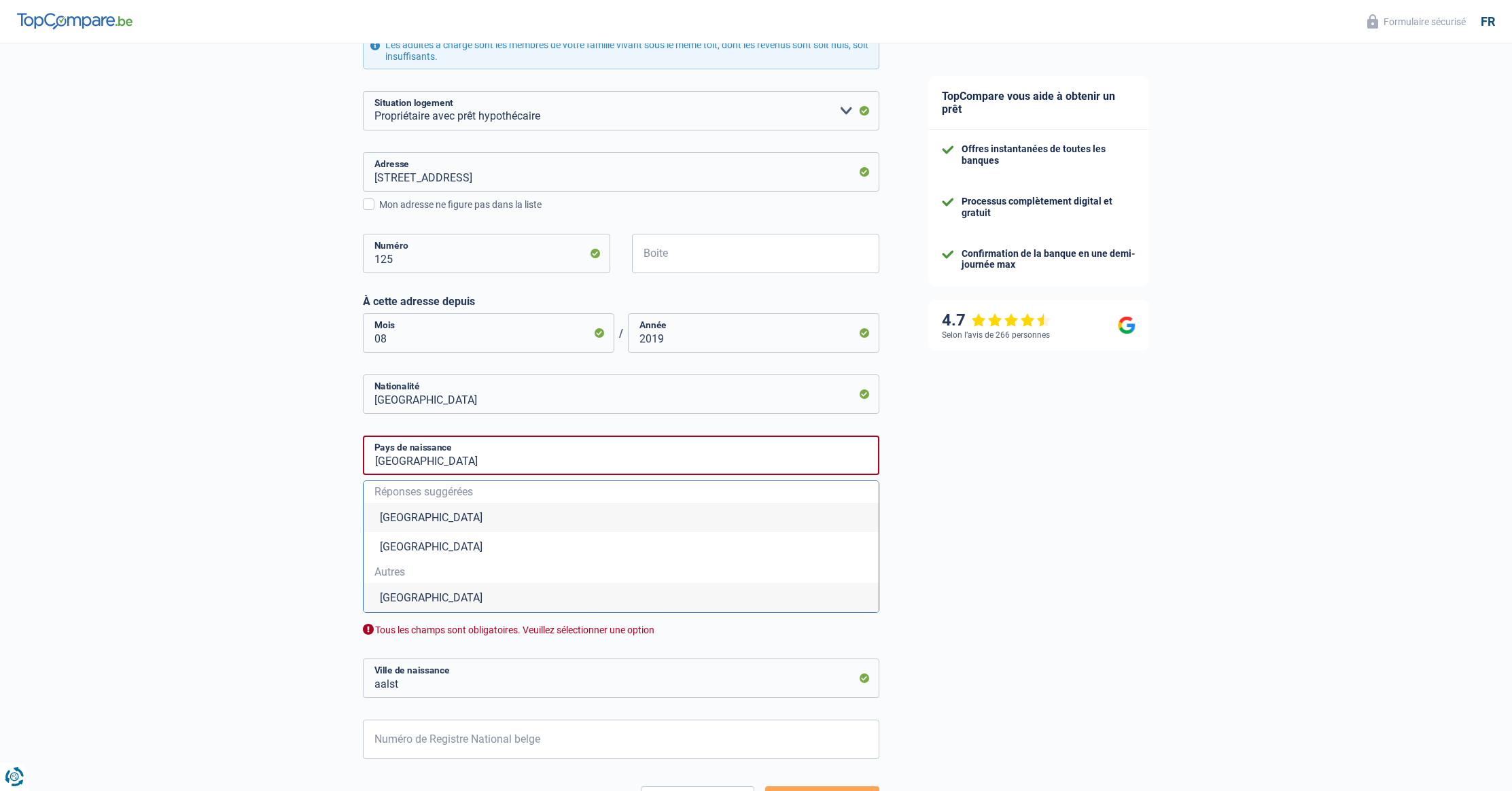
scroll to position [450, 0]
click at [447, 489] on span "Réponses suggérées" at bounding box center [620, 488] width 494 height 11
click at [200, 496] on div "Chance de réussite de votre simulation est de 60% 1 2 3 4 5 Rajoutez +20% en co…" at bounding box center [452, 240] width 904 height 1304
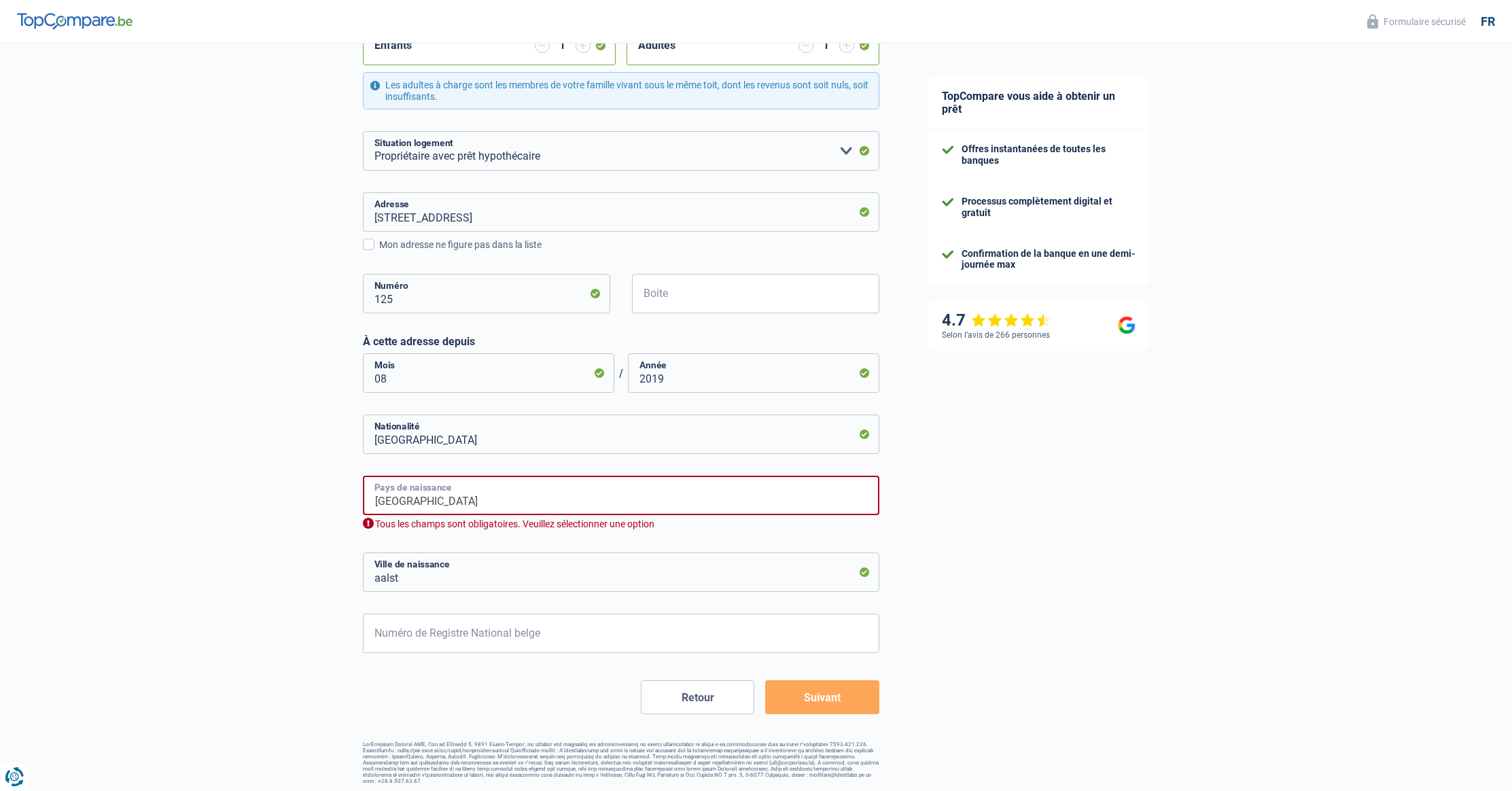
click at [570, 491] on input "Belgique" at bounding box center [620, 495] width 516 height 40
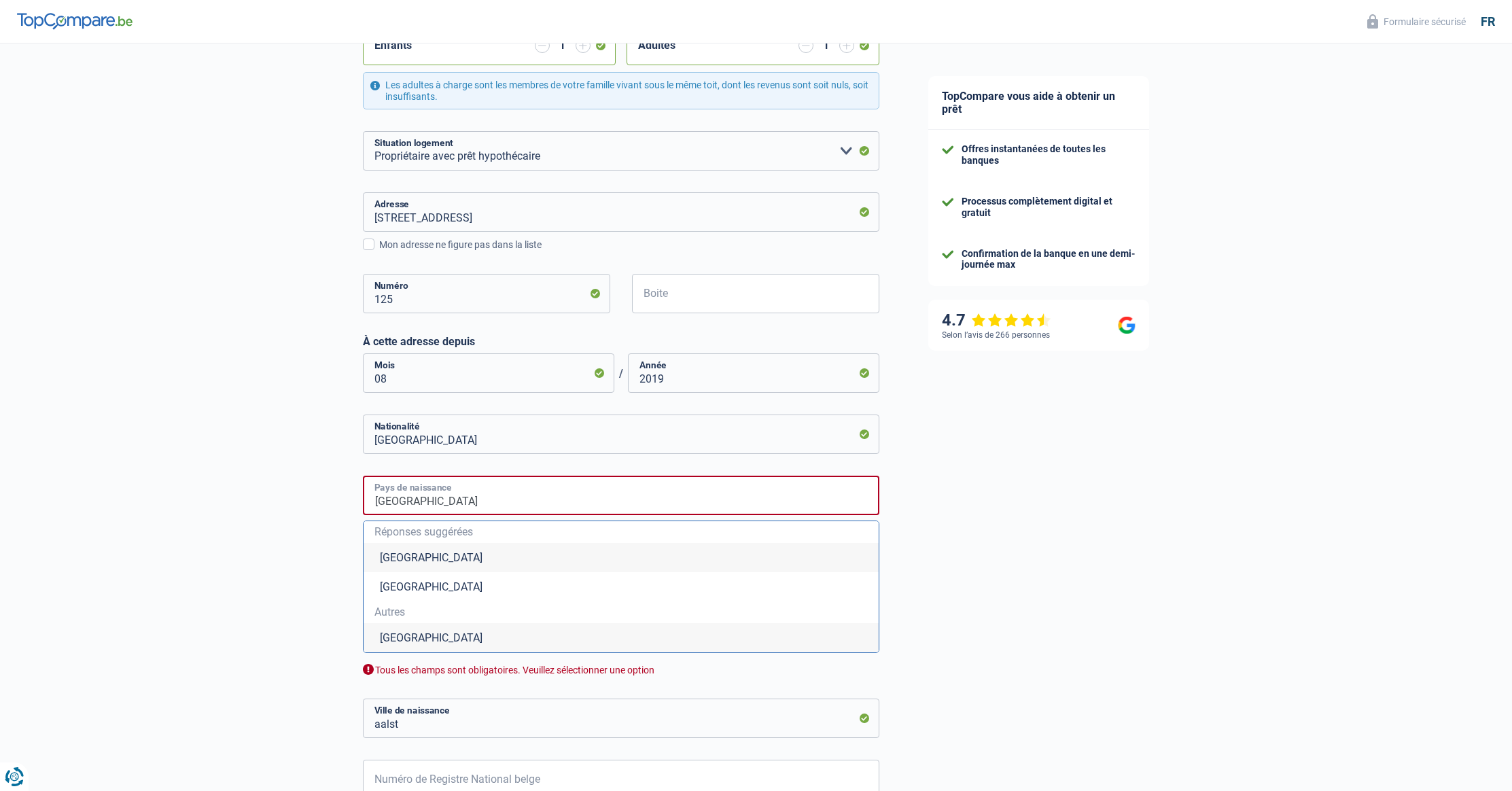
click at [564, 494] on input "Belgique" at bounding box center [620, 495] width 516 height 40
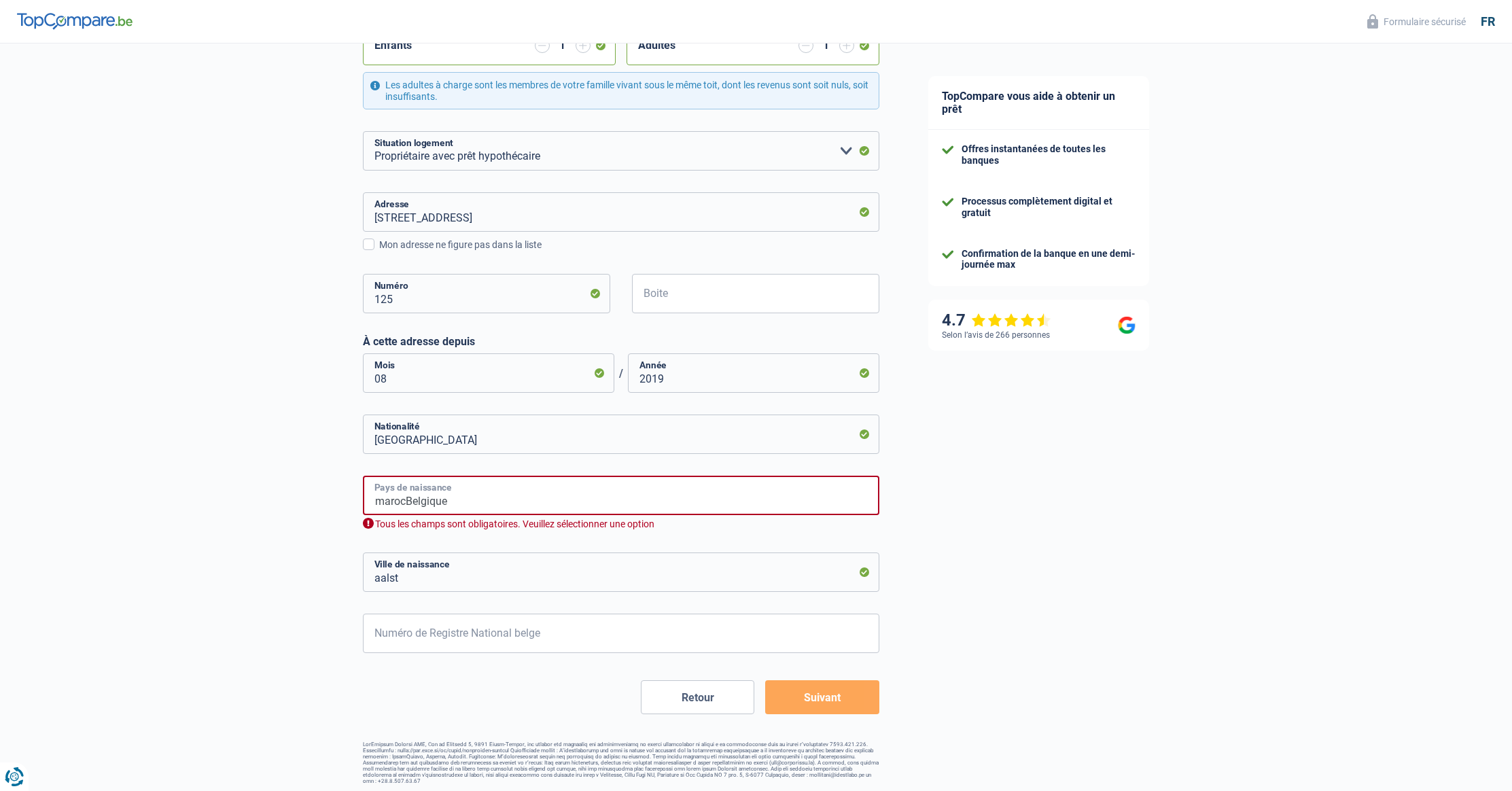
drag, startPoint x: 408, startPoint y: 499, endPoint x: 514, endPoint y: 500, distance: 106.0
click at [512, 500] on input "marocBelgique" at bounding box center [620, 495] width 516 height 40
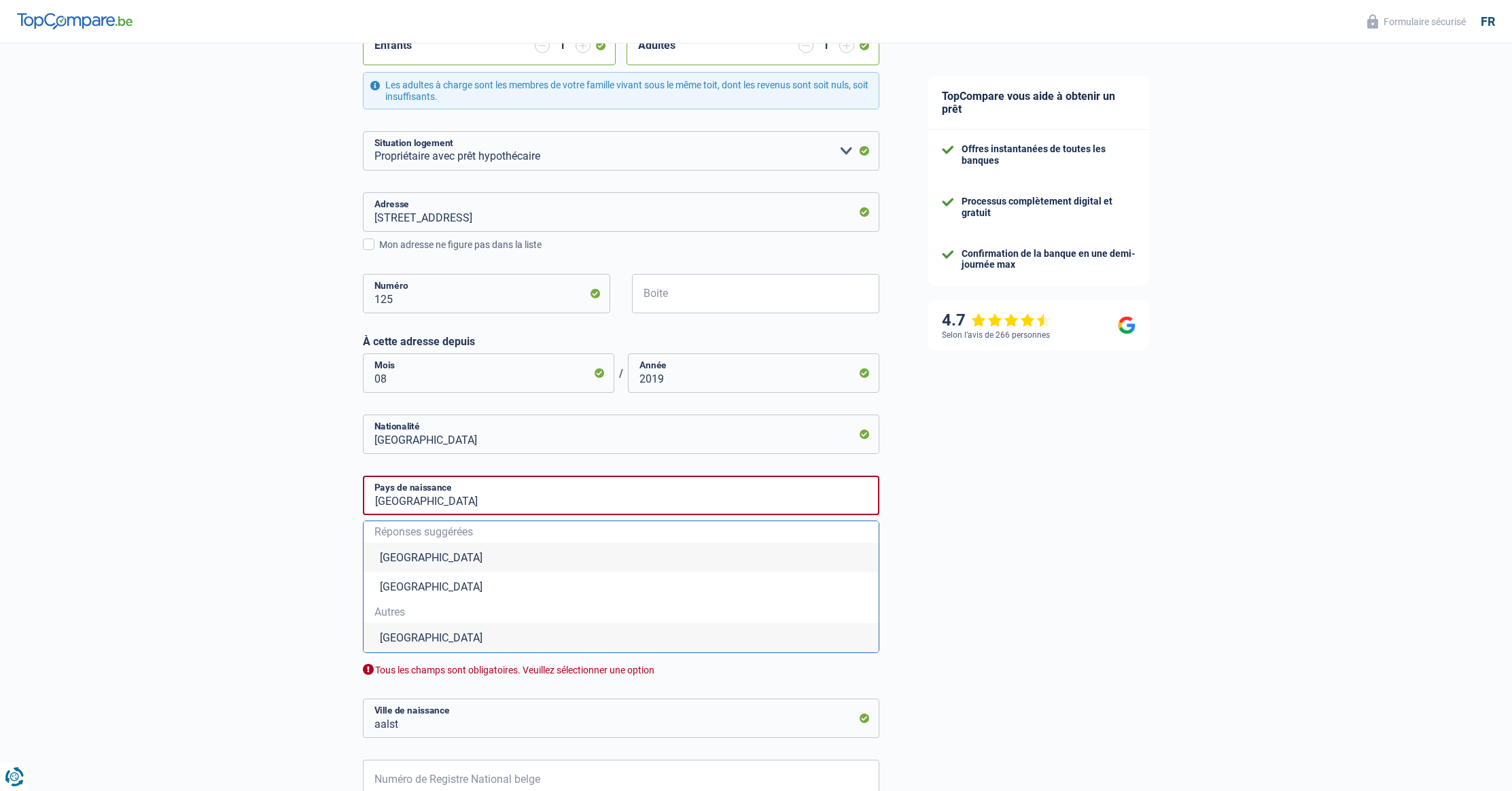
click at [408, 640] on li "Maroc" at bounding box center [621, 637] width 515 height 29
type input "Maroc"
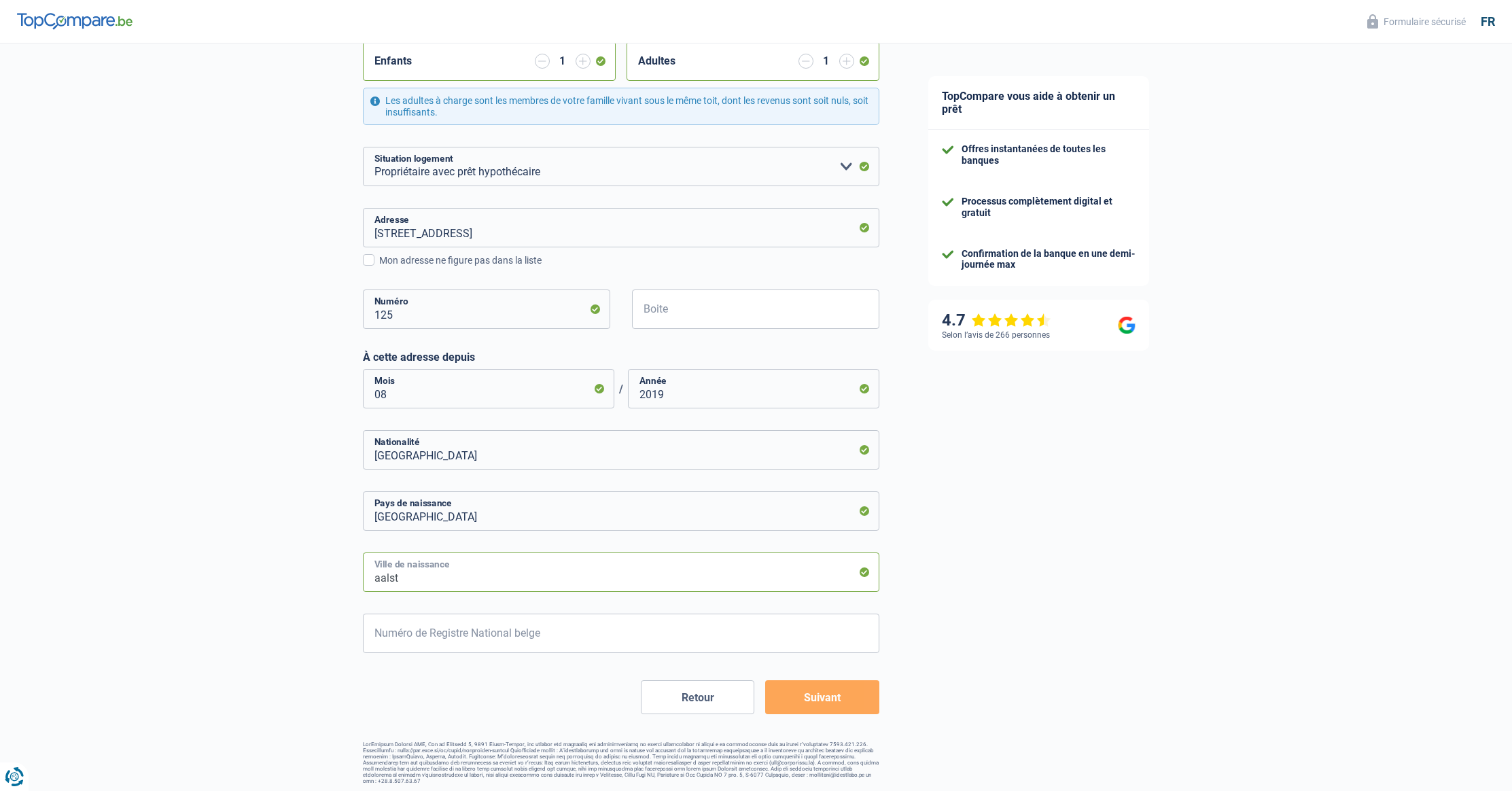
drag, startPoint x: 409, startPoint y: 579, endPoint x: 313, endPoint y: 571, distance: 96.3
click at [313, 571] on div "Chance de réussite de votre simulation est de 60% 1 2 3 4 5 Rajoutez +20% en co…" at bounding box center [452, 218] width 904 height 1142
type input "sale"
click at [290, 637] on div "Chance de réussite de votre simulation est de 60% 1 2 3 4 5 Rajoutez +20% en co…" at bounding box center [452, 218] width 904 height 1142
click at [445, 639] on input "Numéro de Registre National belge" at bounding box center [620, 633] width 516 height 40
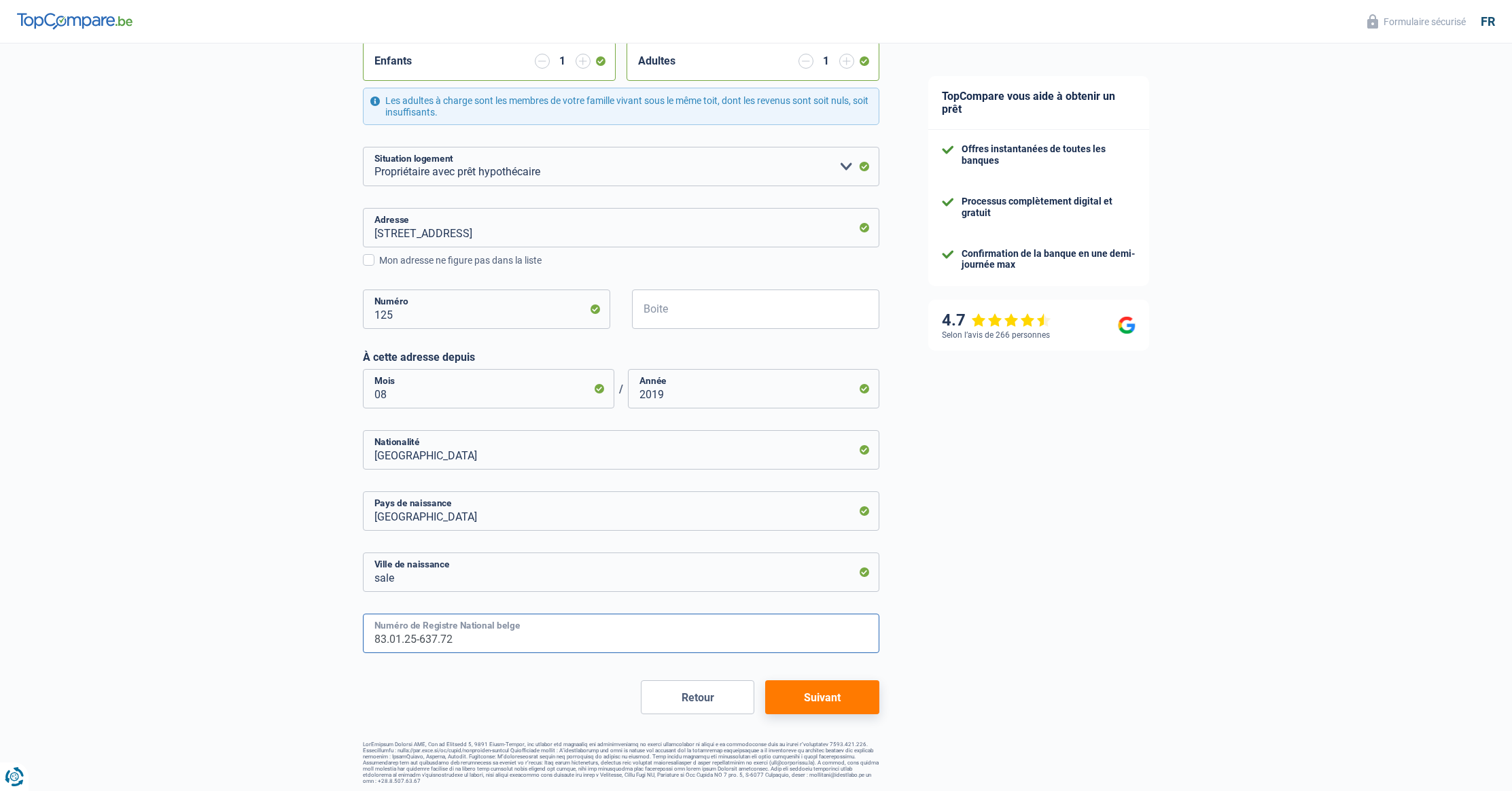
type input "83.01.25-637.72"
click at [817, 696] on button "Suivant" at bounding box center [821, 697] width 113 height 34
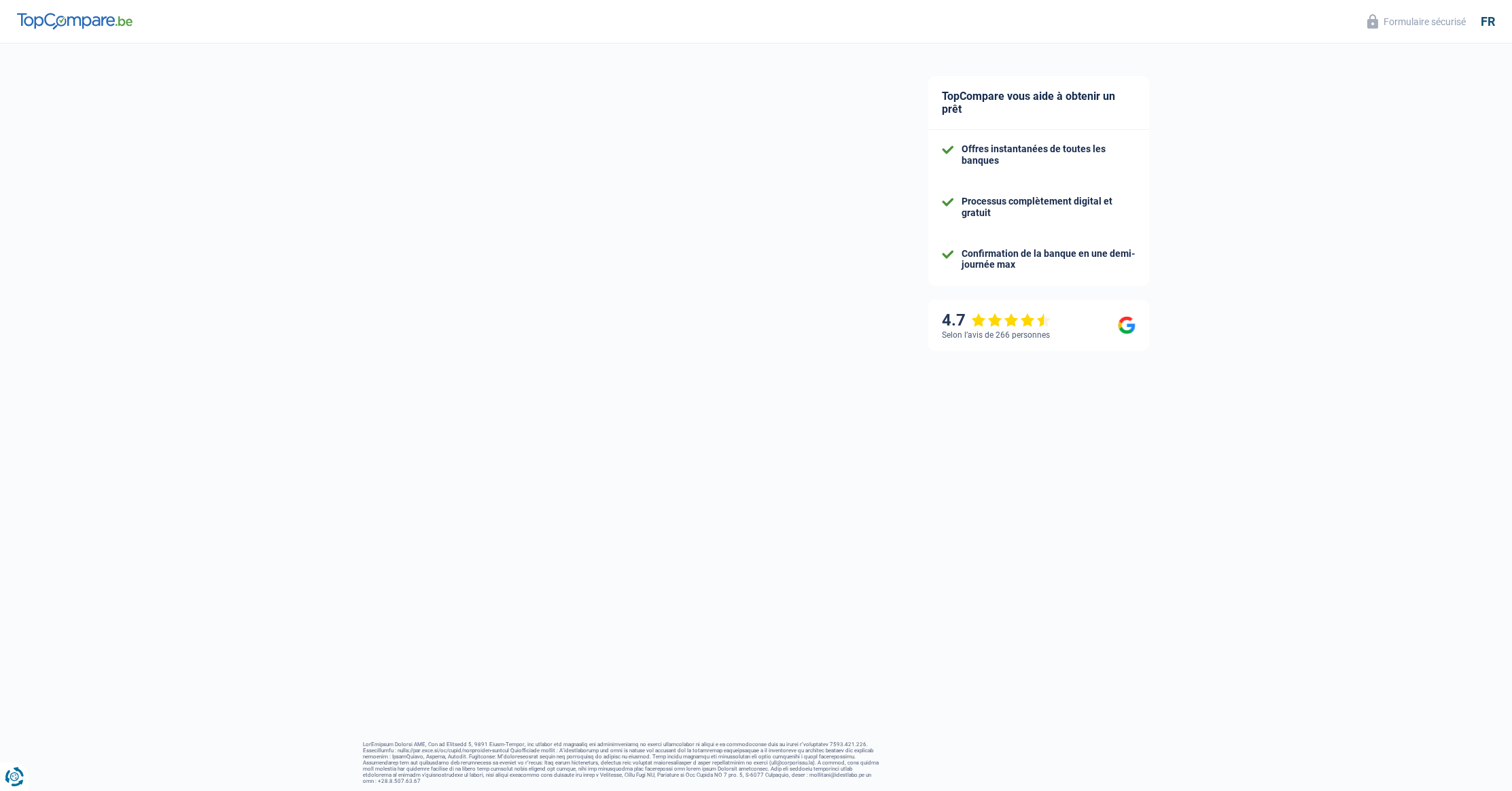
select select "familyAllowances"
select select "mutualityIndemnity"
select select "mortgage"
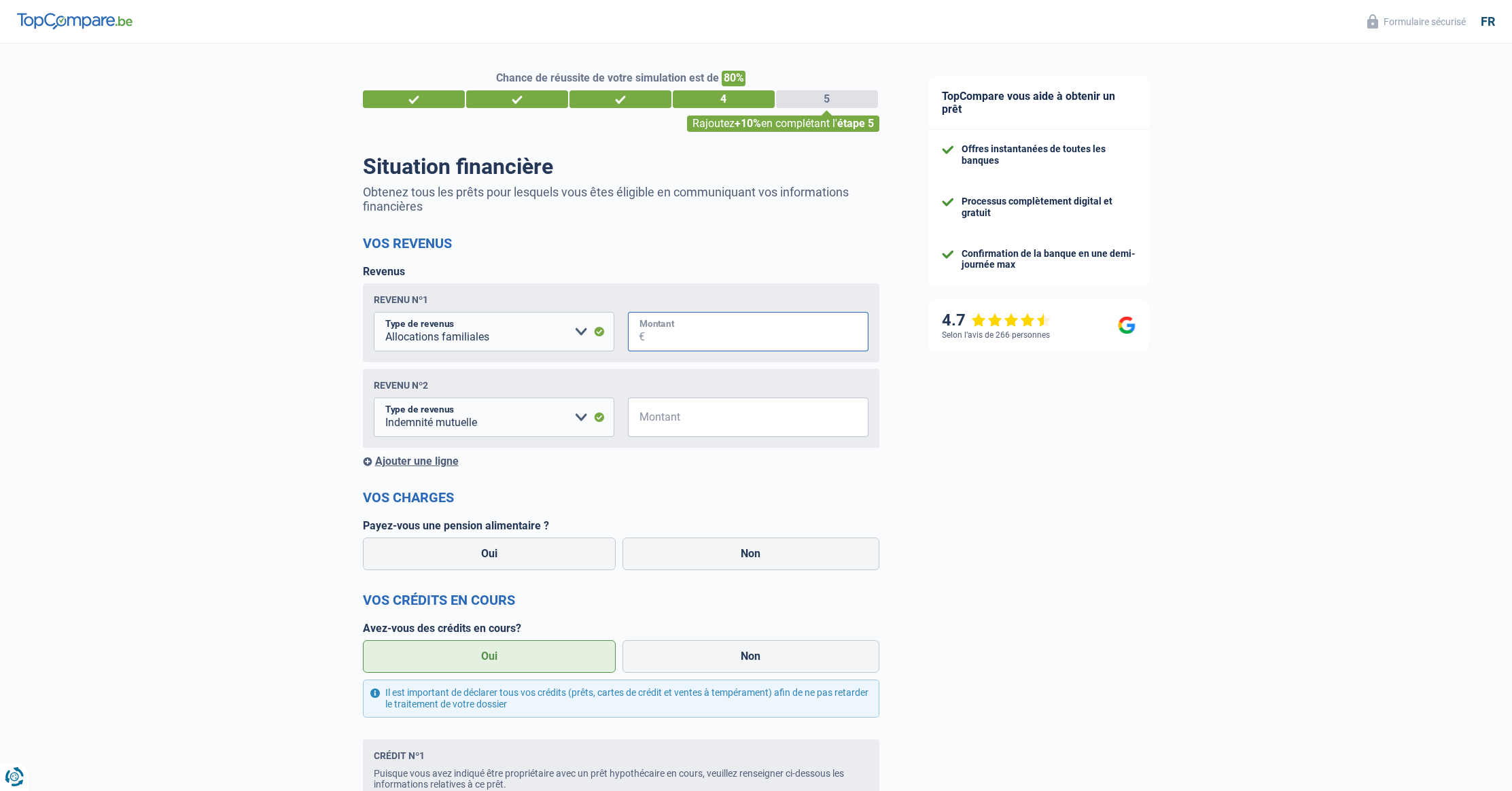
click at [669, 337] on input "Montant" at bounding box center [756, 331] width 224 height 40
type input "2.100"
click at [689, 424] on input "Montant" at bounding box center [756, 417] width 224 height 40
type input "249"
click at [318, 507] on div "Chance de réussite de votre simulation est de 80% 1 2 3 4 5 Rajoutez +10% en co…" at bounding box center [452, 610] width 904 height 1145
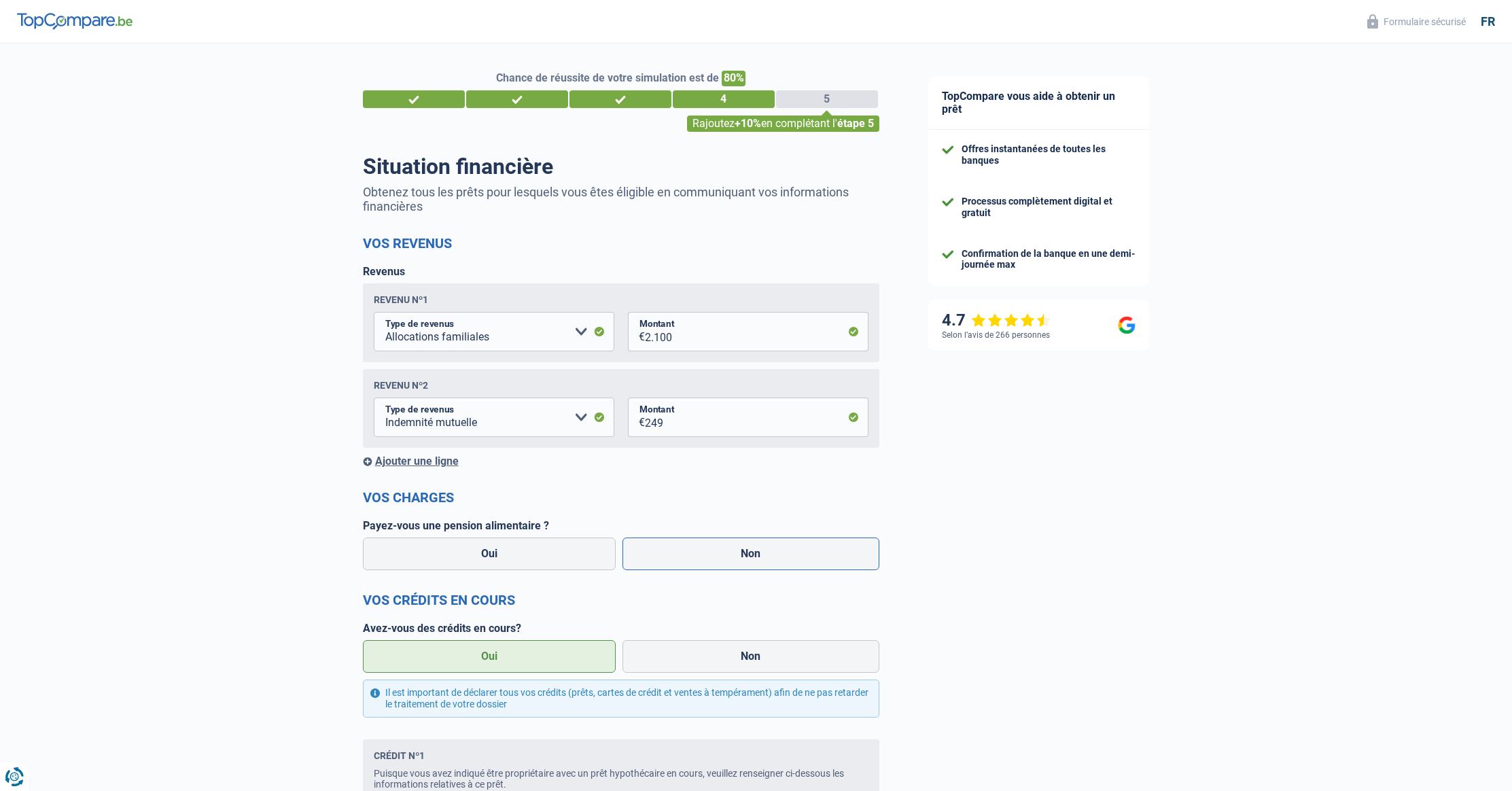
click at [771, 558] on label "Non" at bounding box center [751, 553] width 257 height 32
click at [771, 558] on input "Non" at bounding box center [751, 553] width 257 height 32
radio input "true"
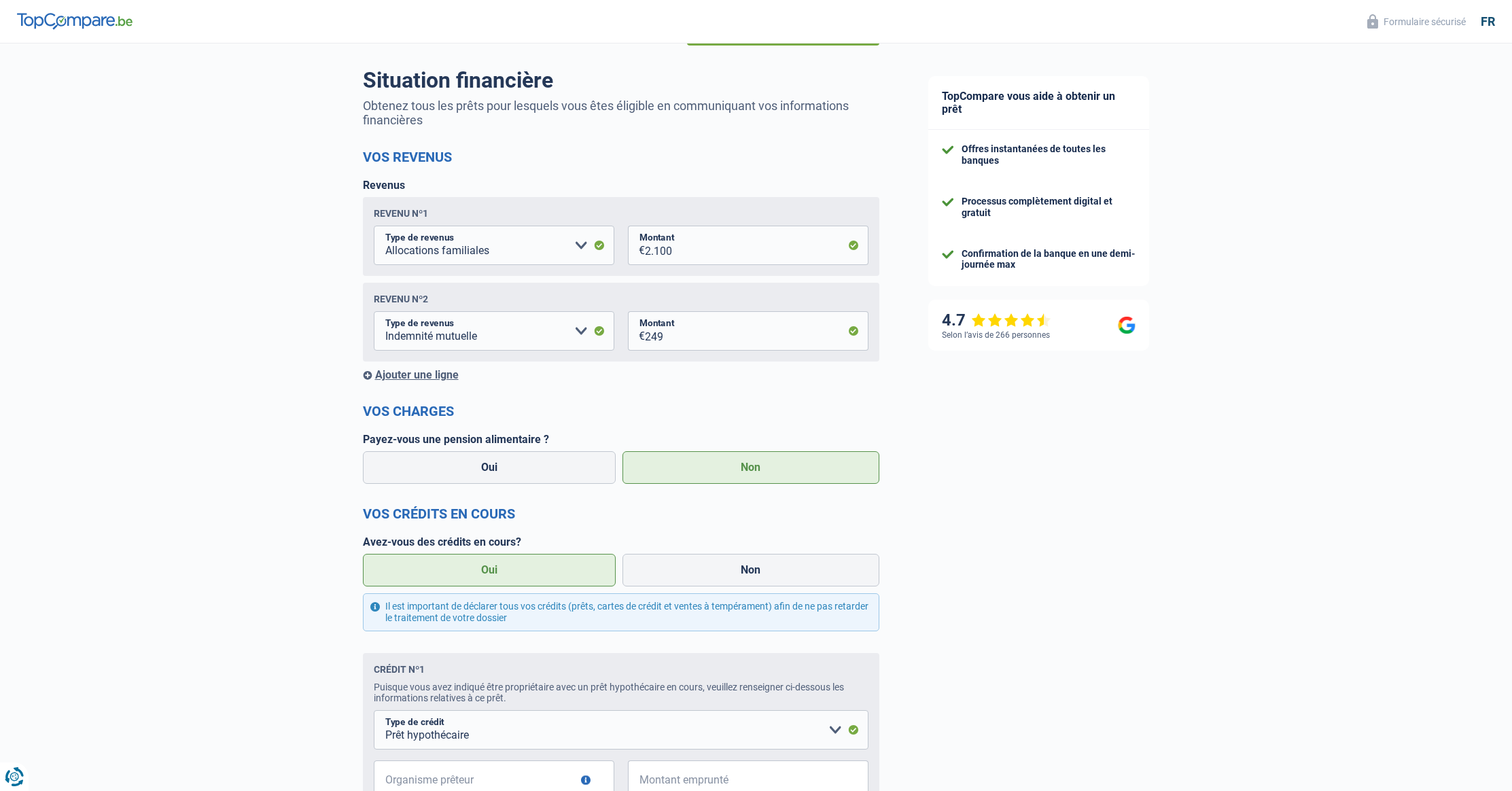
scroll to position [87, 0]
click at [521, 570] on label "Oui" at bounding box center [489, 570] width 254 height 32
click at [521, 570] on input "Oui" at bounding box center [489, 570] width 254 height 32
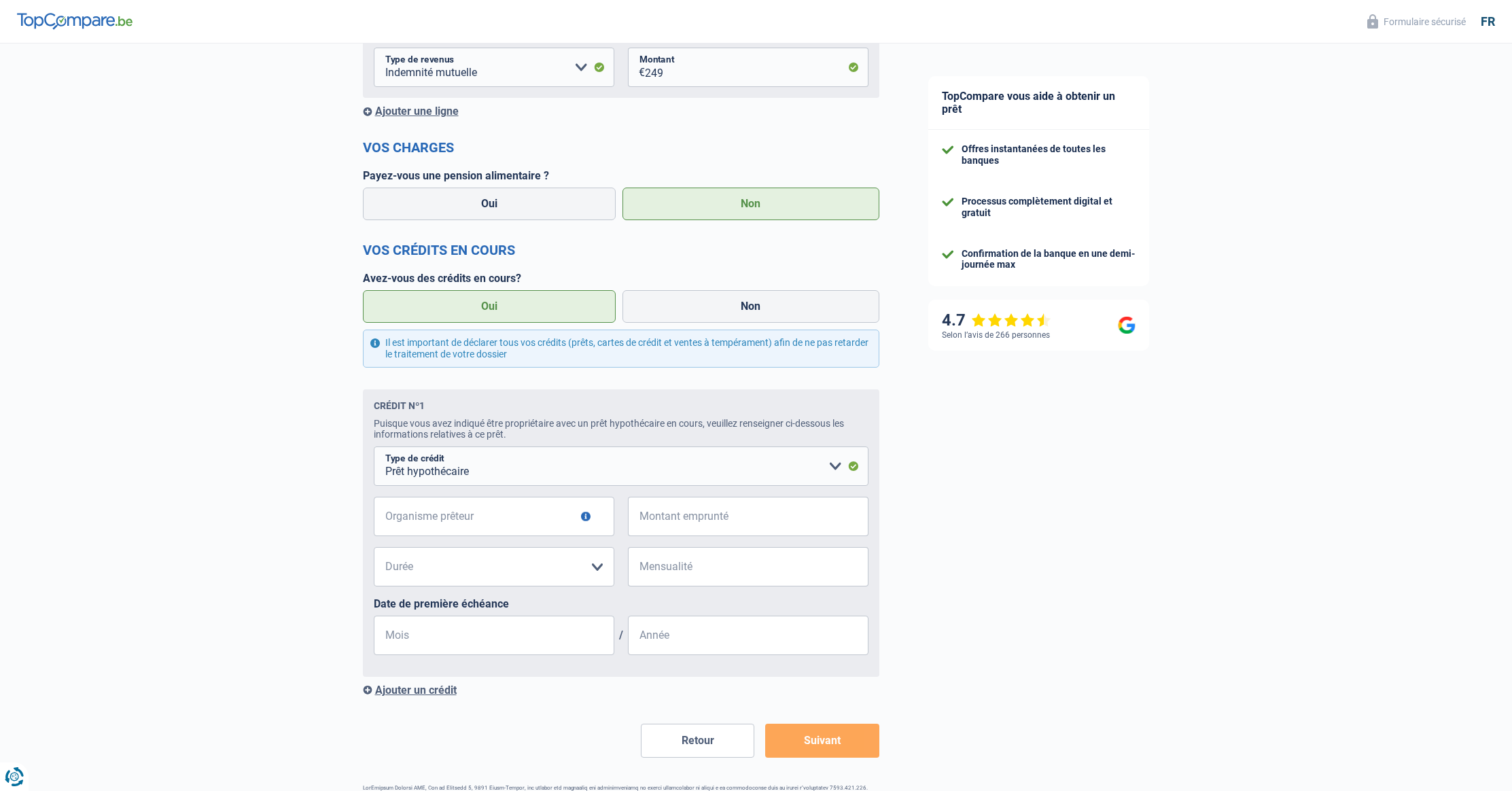
scroll to position [353, 0]
click at [452, 514] on input "Organisme prêteur" at bounding box center [494, 514] width 241 height 40
click at [482, 515] on input "Organisme prêteur" at bounding box center [494, 514] width 241 height 40
type input "belfius"
click at [499, 569] on select "120 mois 180 mois 240 mois 300 mois 360 mois 420 mois Veuillez sélectionner une…" at bounding box center [494, 564] width 241 height 40
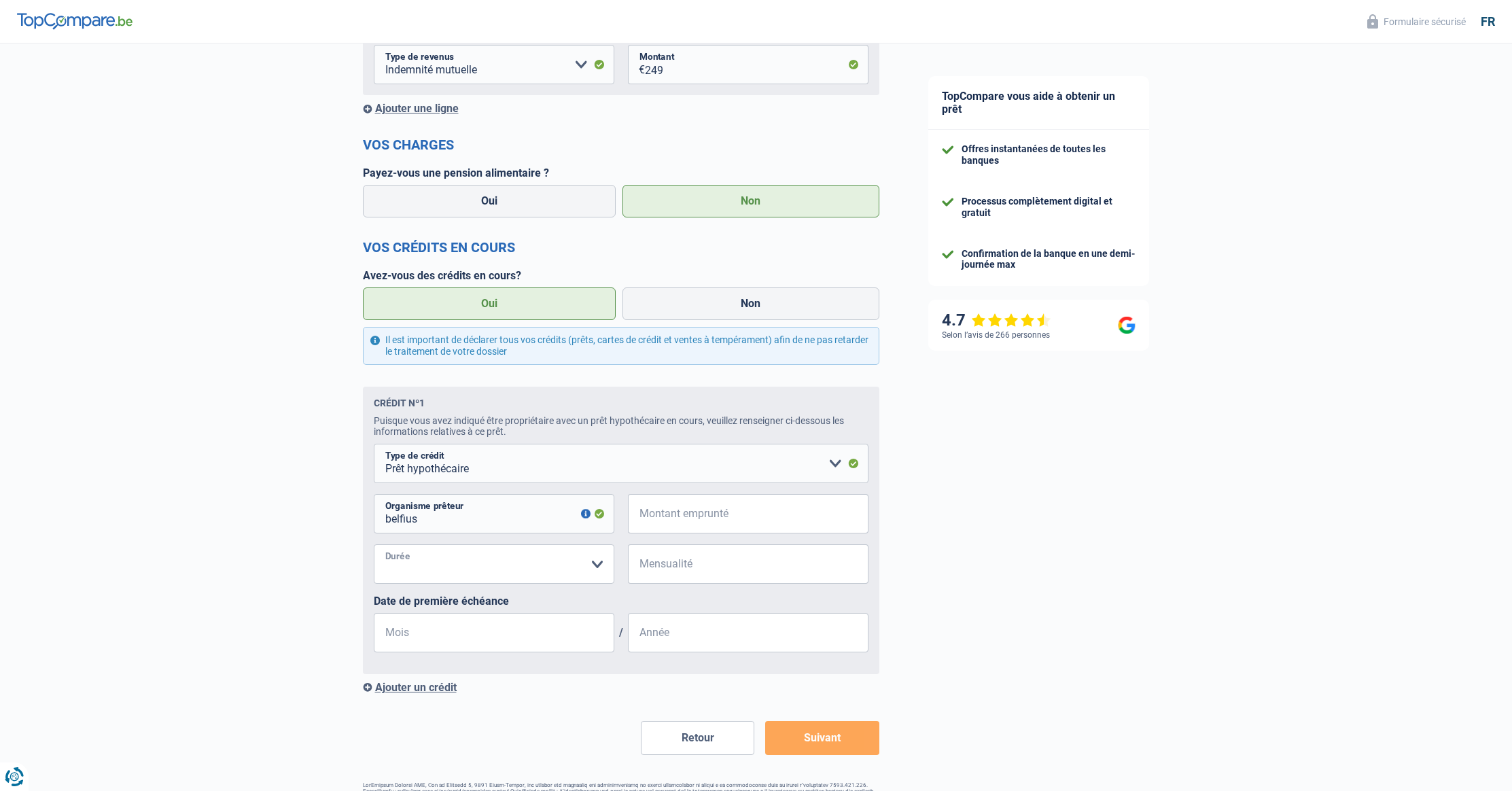
select select "240"
click at [692, 524] on input "Montant emprunté" at bounding box center [756, 514] width 224 height 40
type input "1"
select select
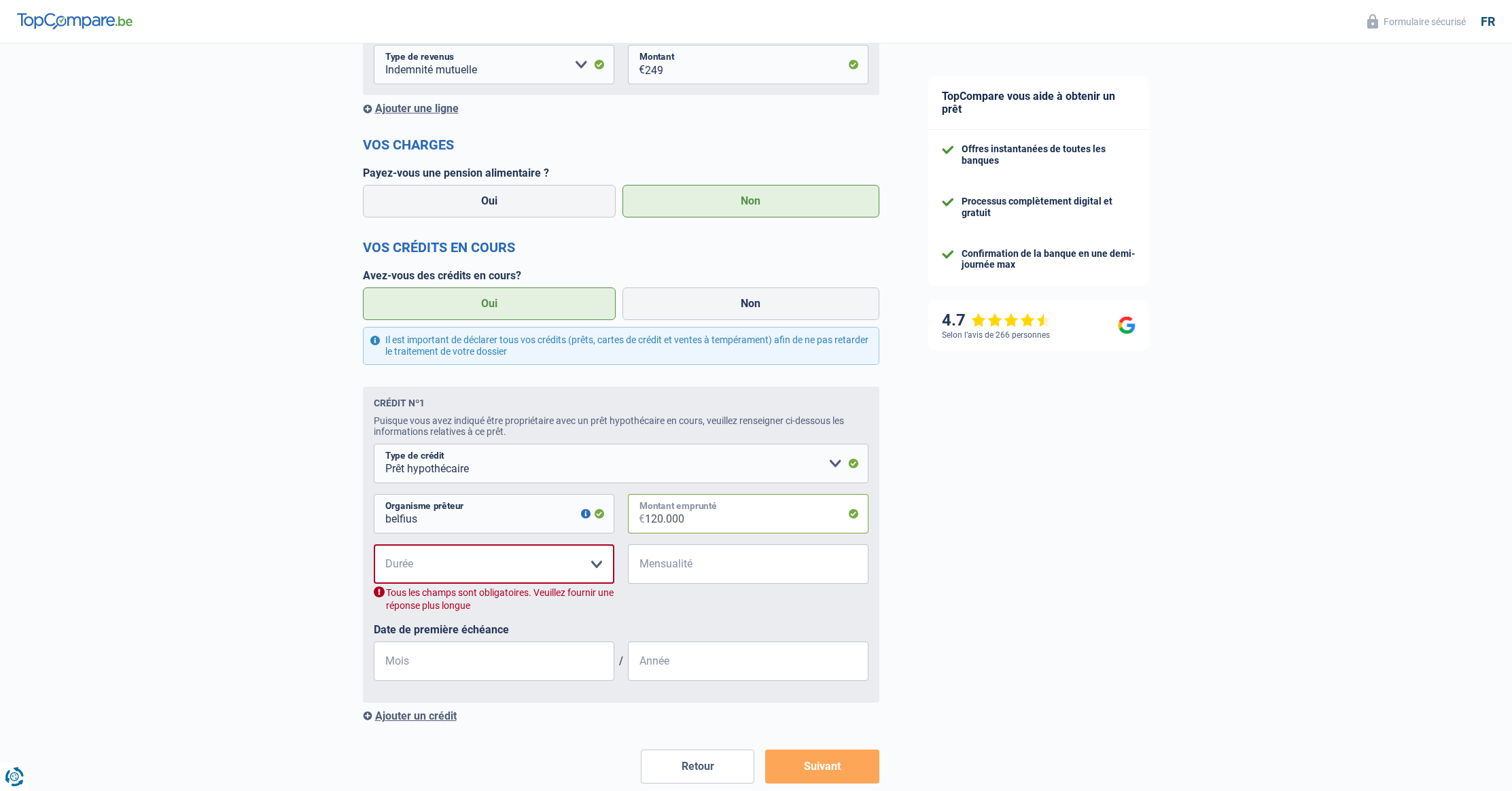
type input "120.000"
click at [474, 567] on select "120 mois 180 mois 240 mois 300 mois 360 mois 420 mois Veuillez sélectionner une…" at bounding box center [494, 564] width 241 height 40
select select "120"
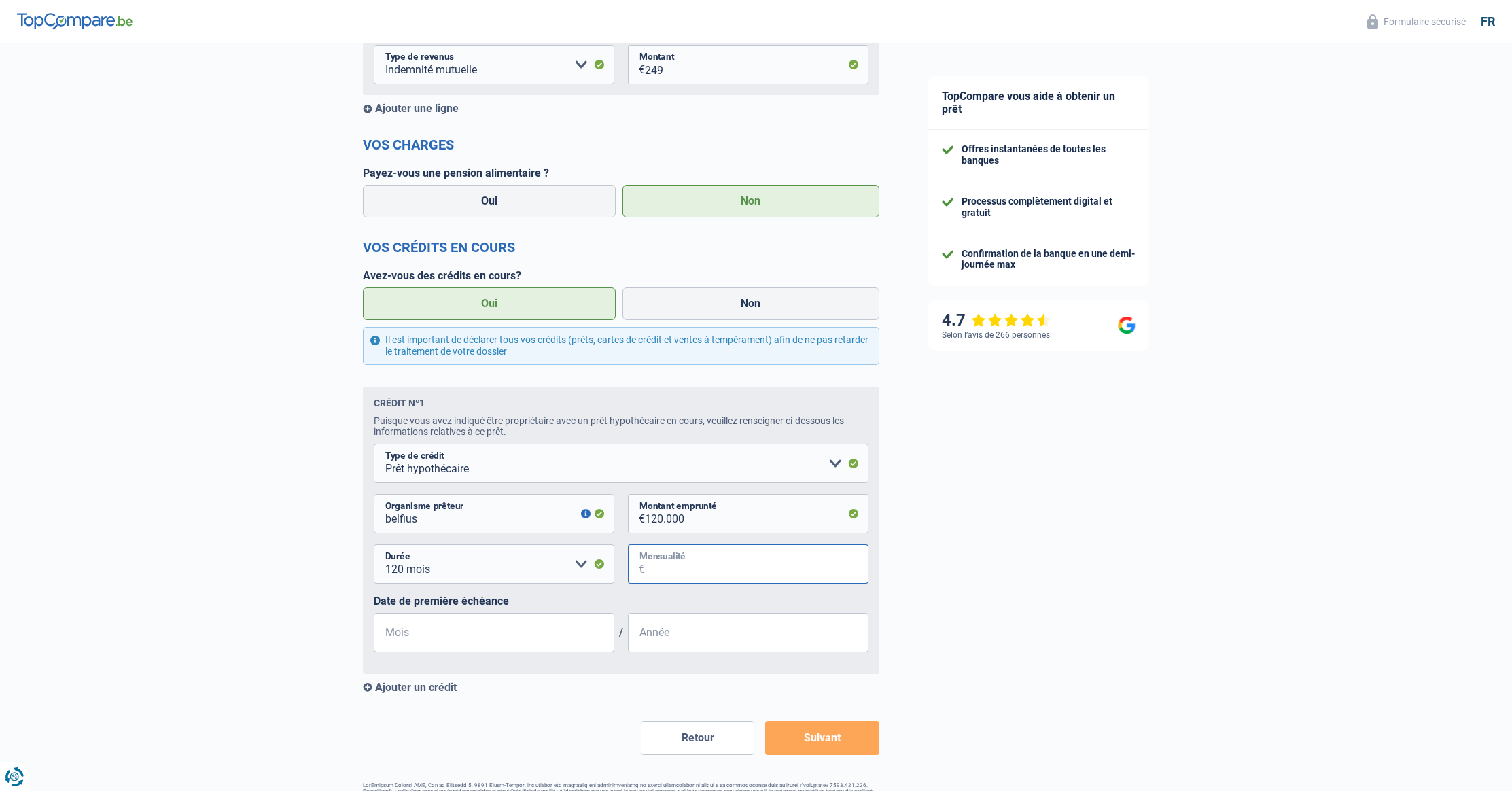
click at [704, 570] on input "Mensualité" at bounding box center [756, 564] width 224 height 40
type input "550"
click at [502, 635] on input "Mois" at bounding box center [494, 633] width 241 height 40
click at [653, 644] on input "Année" at bounding box center [748, 633] width 241 height 40
click at [467, 633] on input "Mois" at bounding box center [494, 633] width 241 height 40
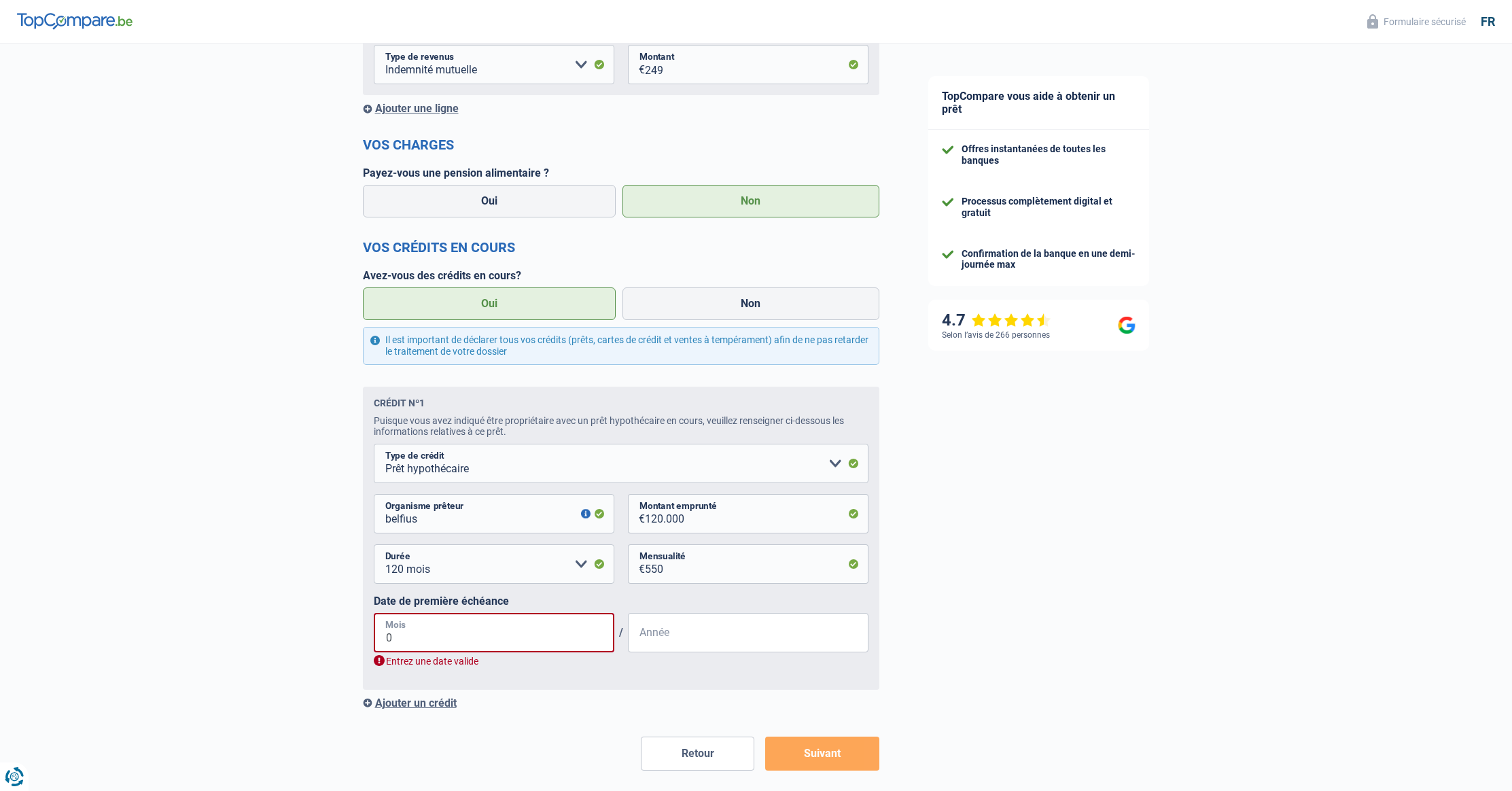
type input "09"
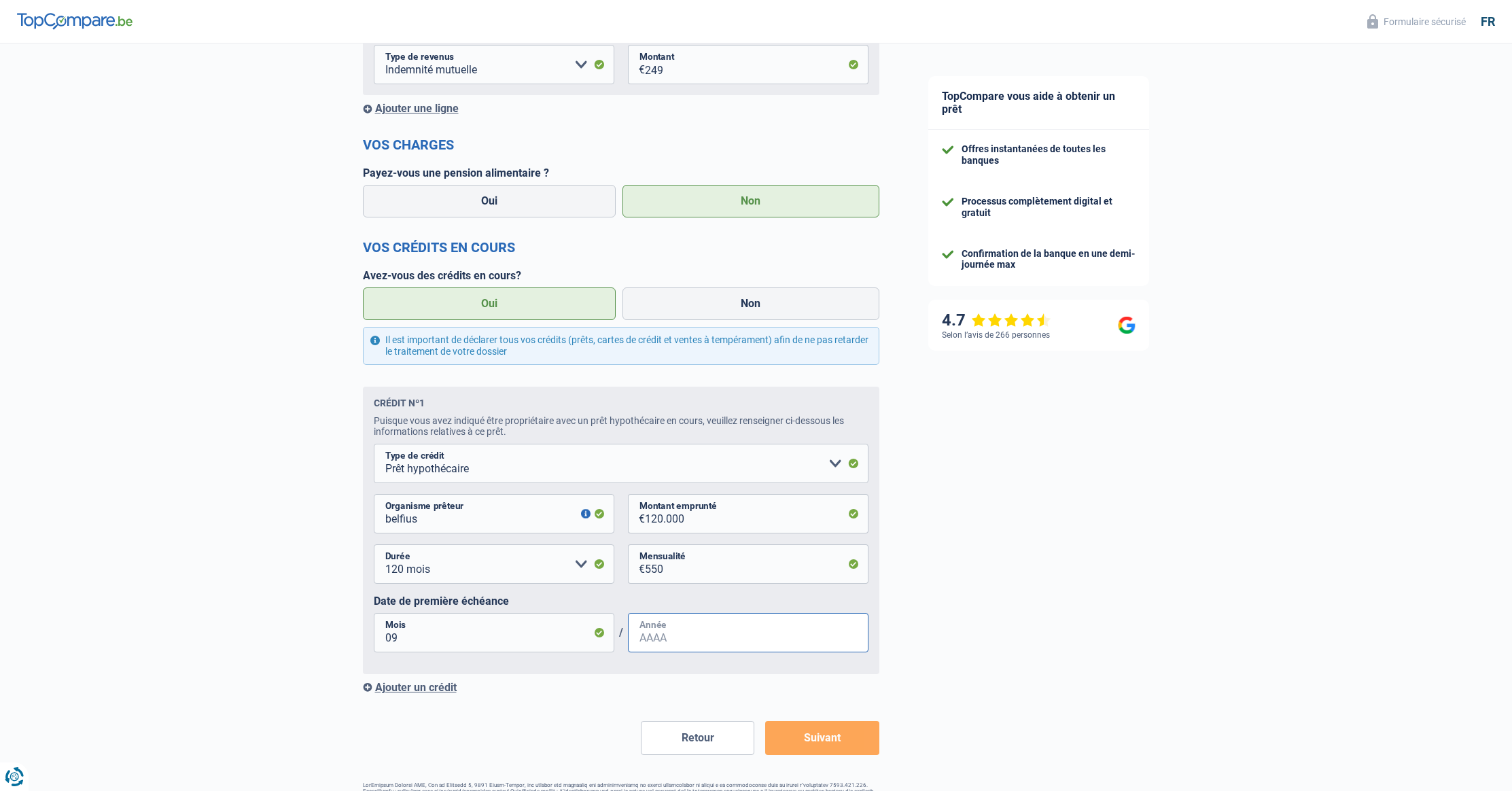
click at [708, 641] on input "Année" at bounding box center [748, 633] width 241 height 40
type input "2019"
click at [934, 691] on div "TopCompare vous aide à obtenir un prêt Offres instantanées de toutes les banque…" at bounding box center [1208, 263] width 609 height 1145
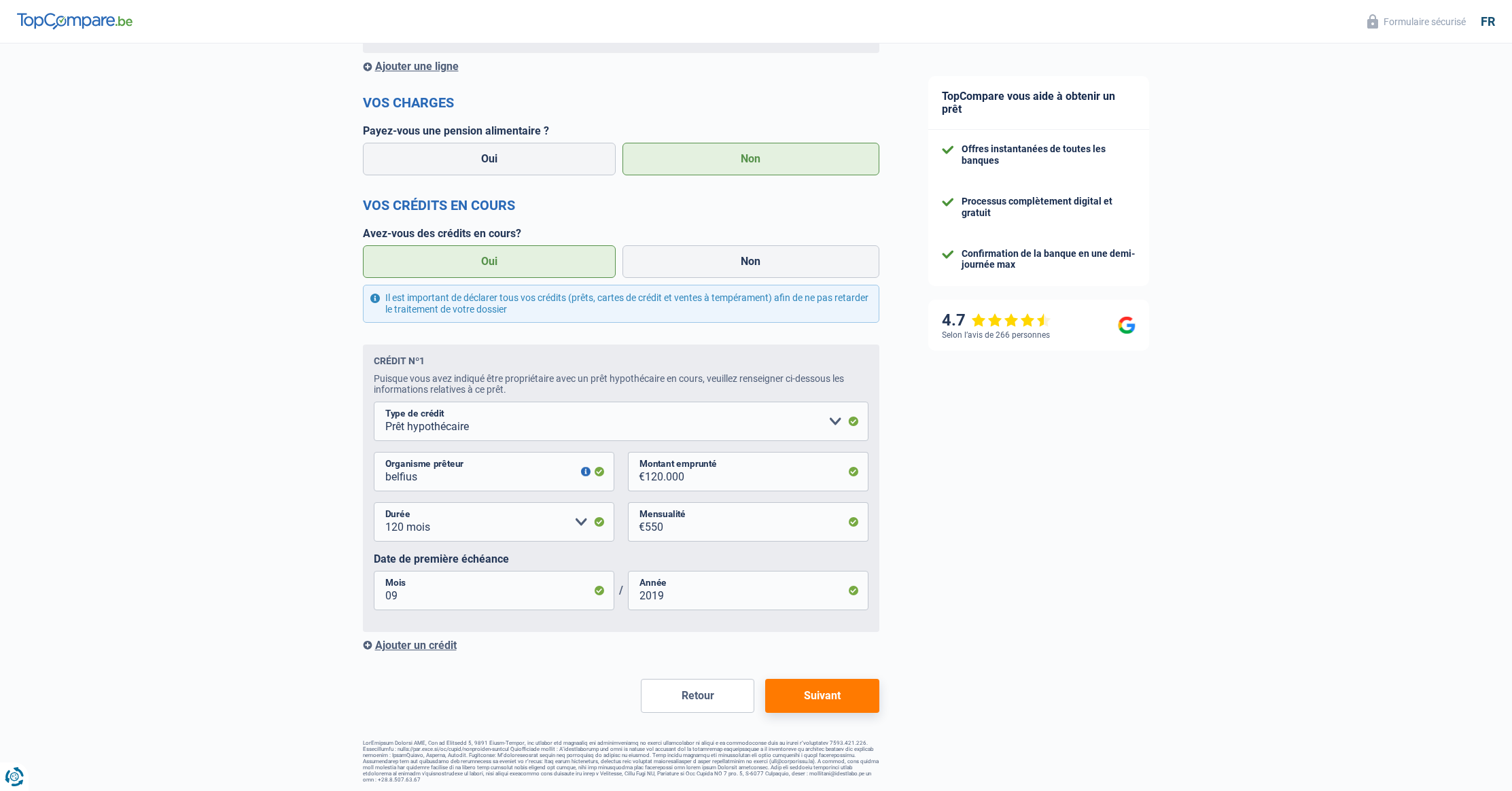
click at [825, 698] on button "Suivant" at bounding box center [821, 696] width 113 height 34
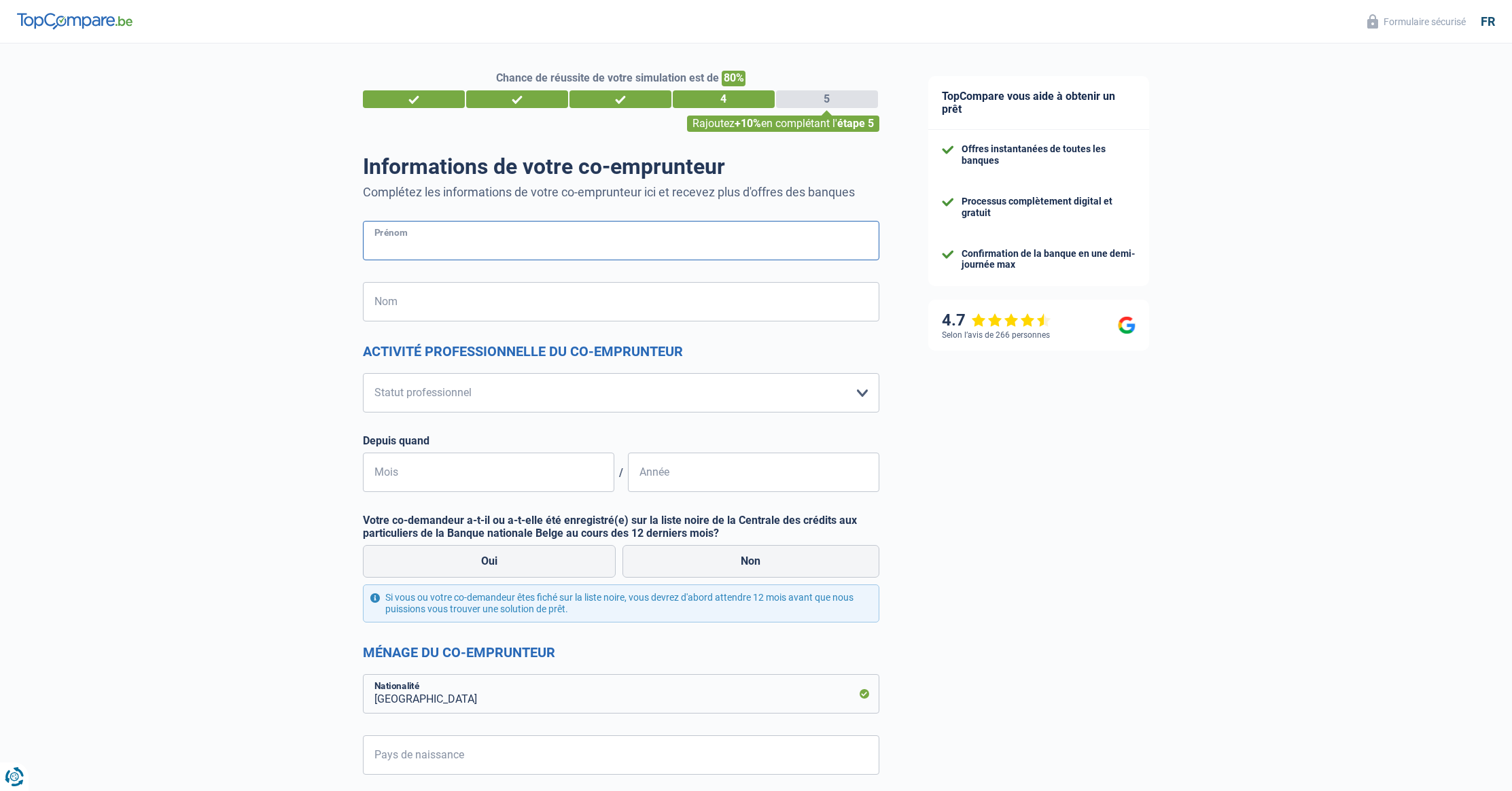
click at [380, 246] on input "Prénom" at bounding box center [620, 240] width 516 height 40
type input "bouchra"
type input "aaouich"
type input "Belgique"
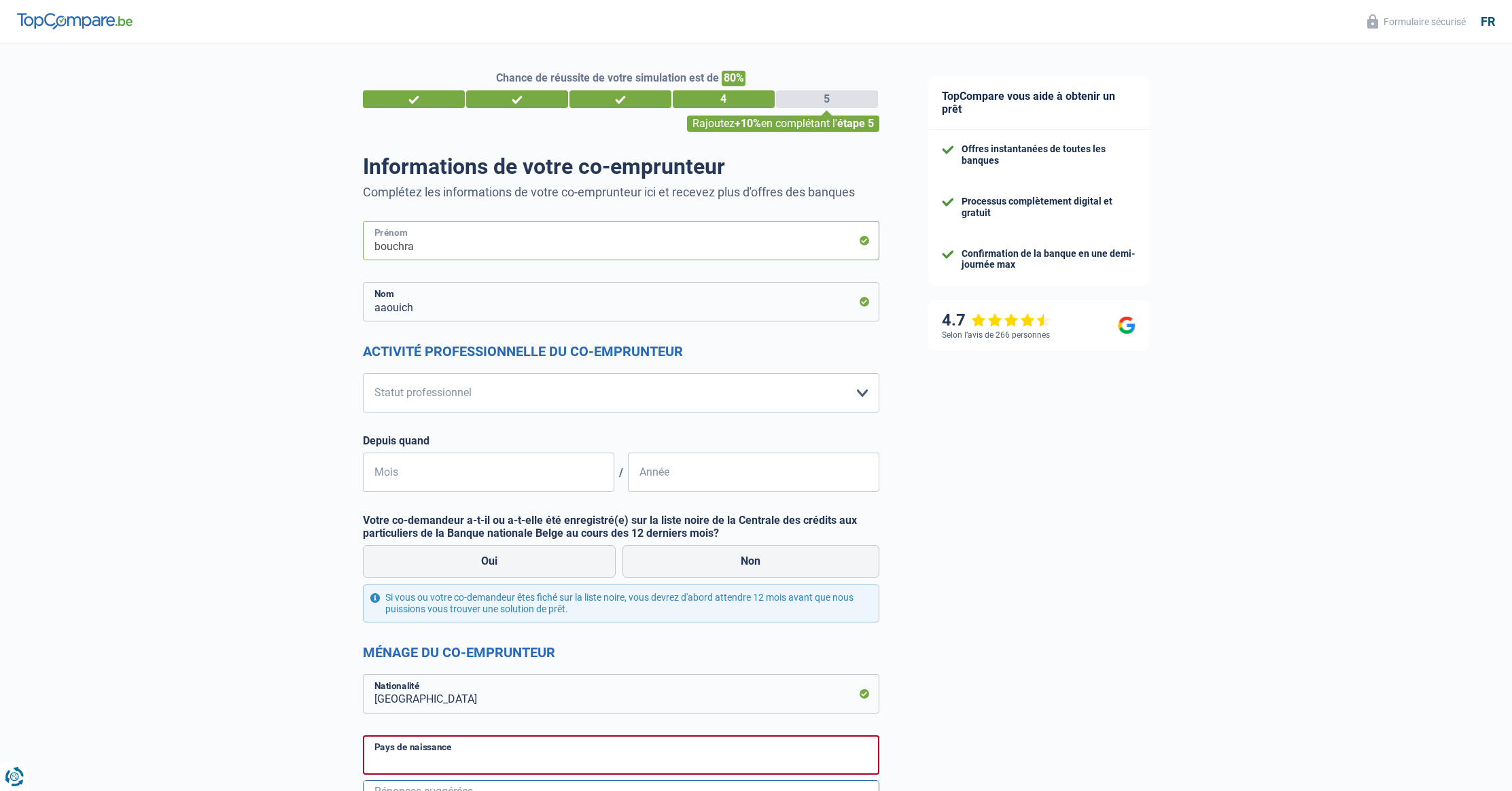
type input "Belgique"
click at [477, 388] on select "Ouvrier Employé privé Employé public Invalide Indépendant Pensionné Chômeur Mut…" at bounding box center [620, 393] width 516 height 40
select select "noProfession"
click at [715, 567] on label "Non" at bounding box center [751, 562] width 257 height 32
click at [715, 567] on input "Non" at bounding box center [751, 562] width 257 height 32
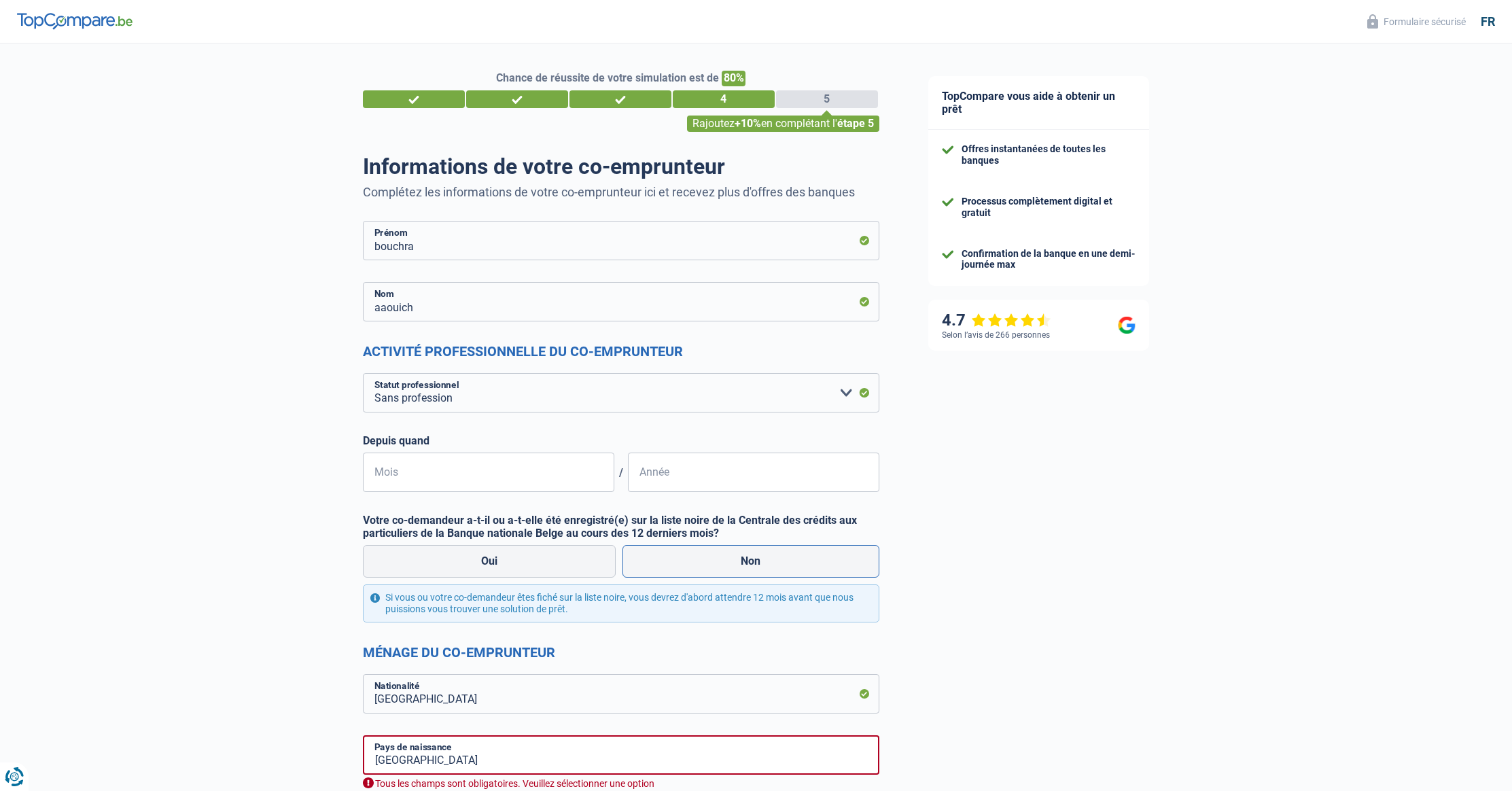
radio input "true"
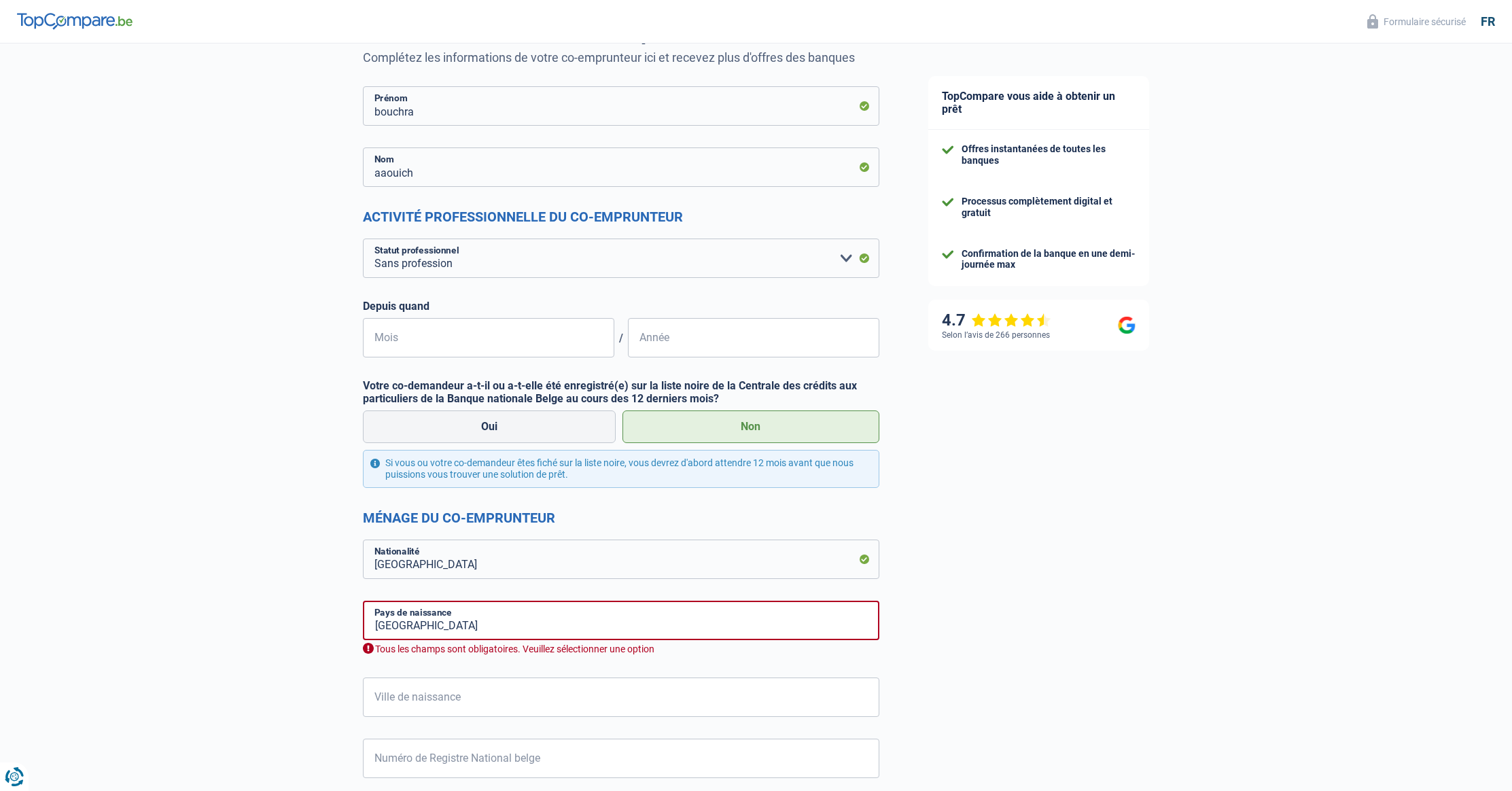
scroll to position [138, 0]
drag, startPoint x: 404, startPoint y: 620, endPoint x: 418, endPoint y: 620, distance: 14.0
click at [405, 619] on input "Belgique" at bounding box center [620, 616] width 516 height 40
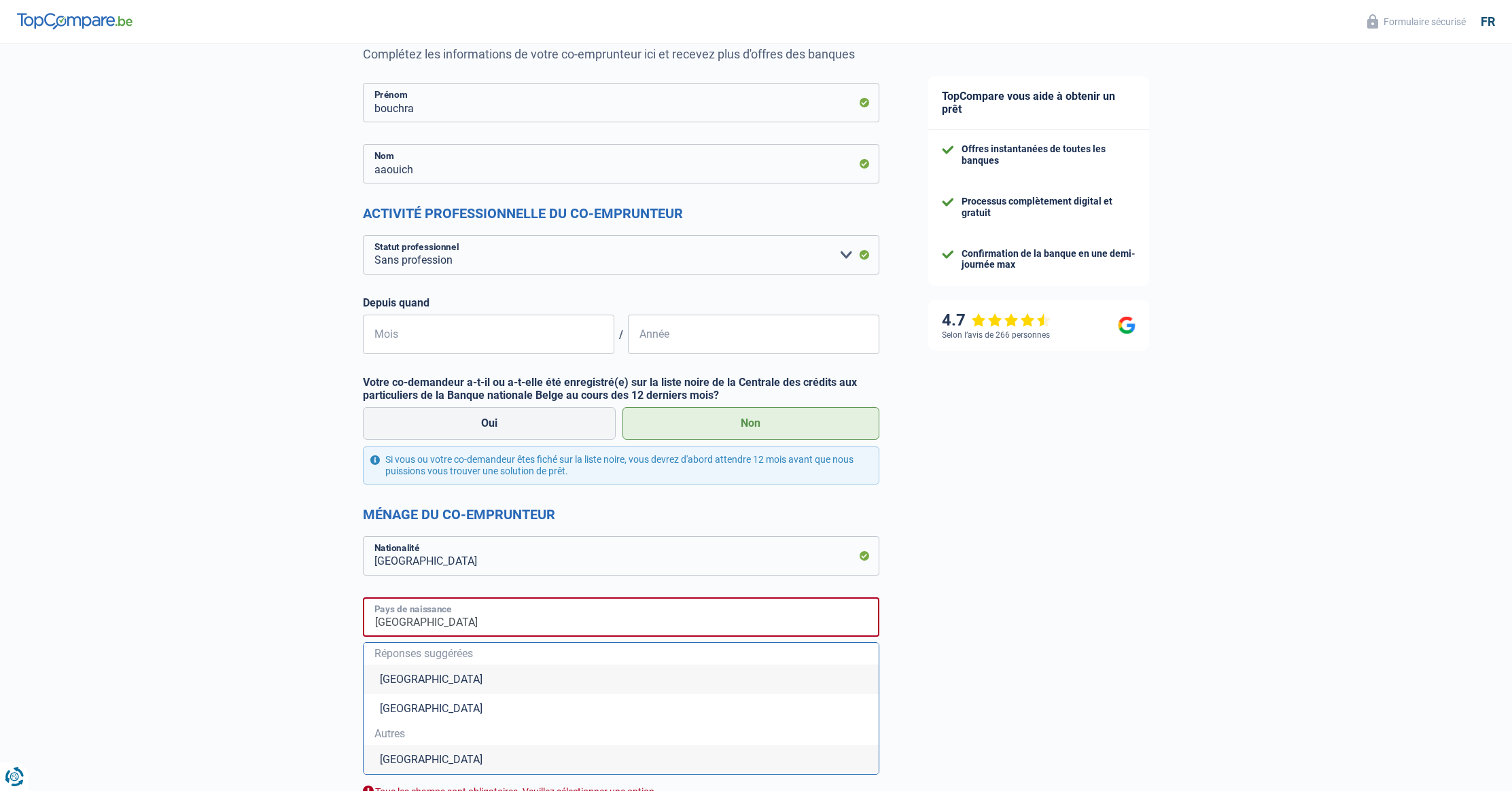
drag, startPoint x: 435, startPoint y: 623, endPoint x: 345, endPoint y: 616, distance: 90.3
click at [345, 616] on div "Chance de réussite de votre simulation est de 80% 1 2 3 4 5 Rajoutez +10% en co…" at bounding box center [452, 688] width 904 height 1576
click at [397, 755] on li "Maroc" at bounding box center [621, 757] width 515 height 29
type input "Maroc"
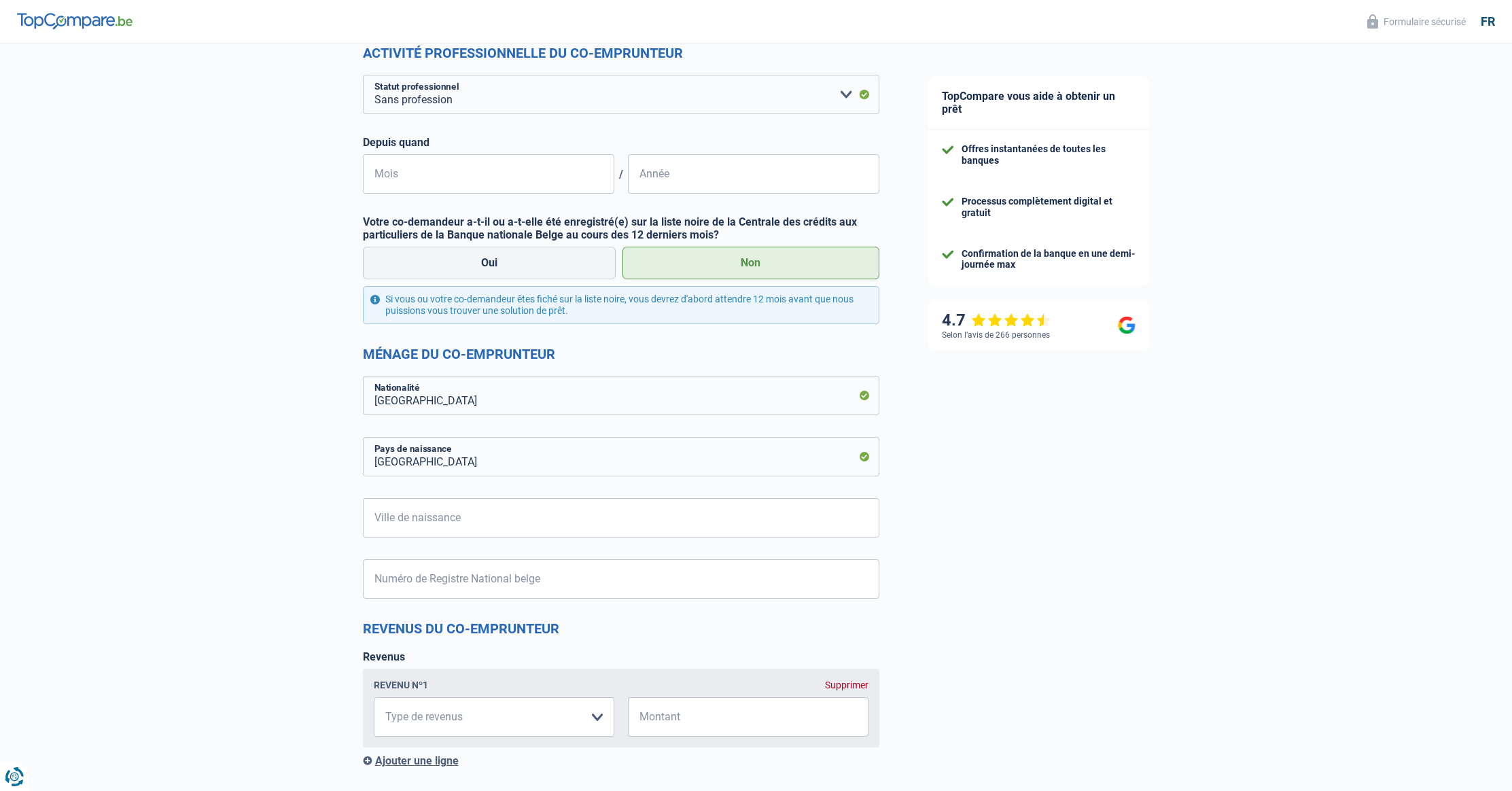
scroll to position [304, 0]
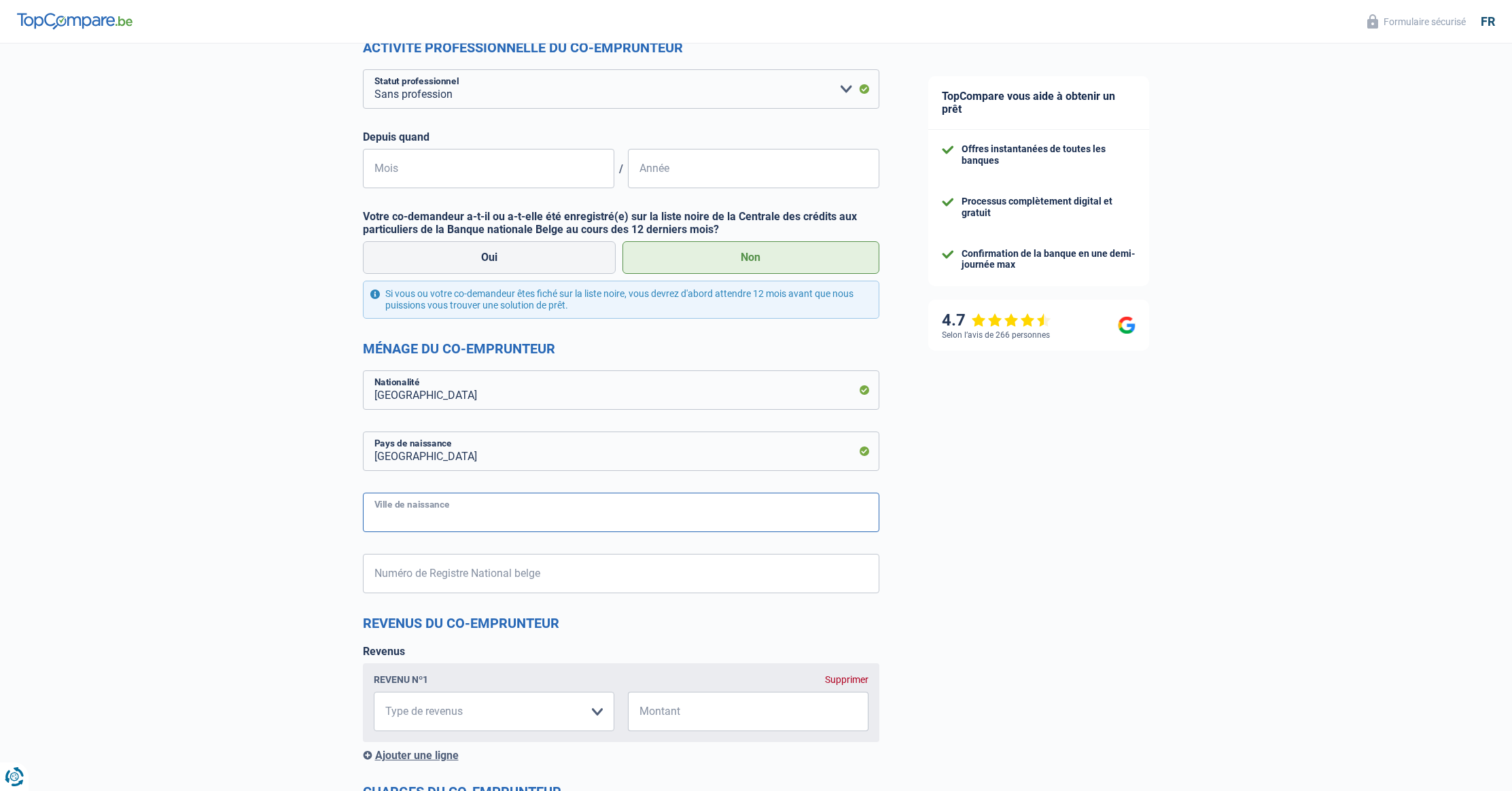
click at [411, 518] on input "Ville de naissance" at bounding box center [620, 512] width 516 height 40
type input "tanger"
click at [445, 579] on input "Numéro de Registre National belge" at bounding box center [620, 574] width 516 height 40
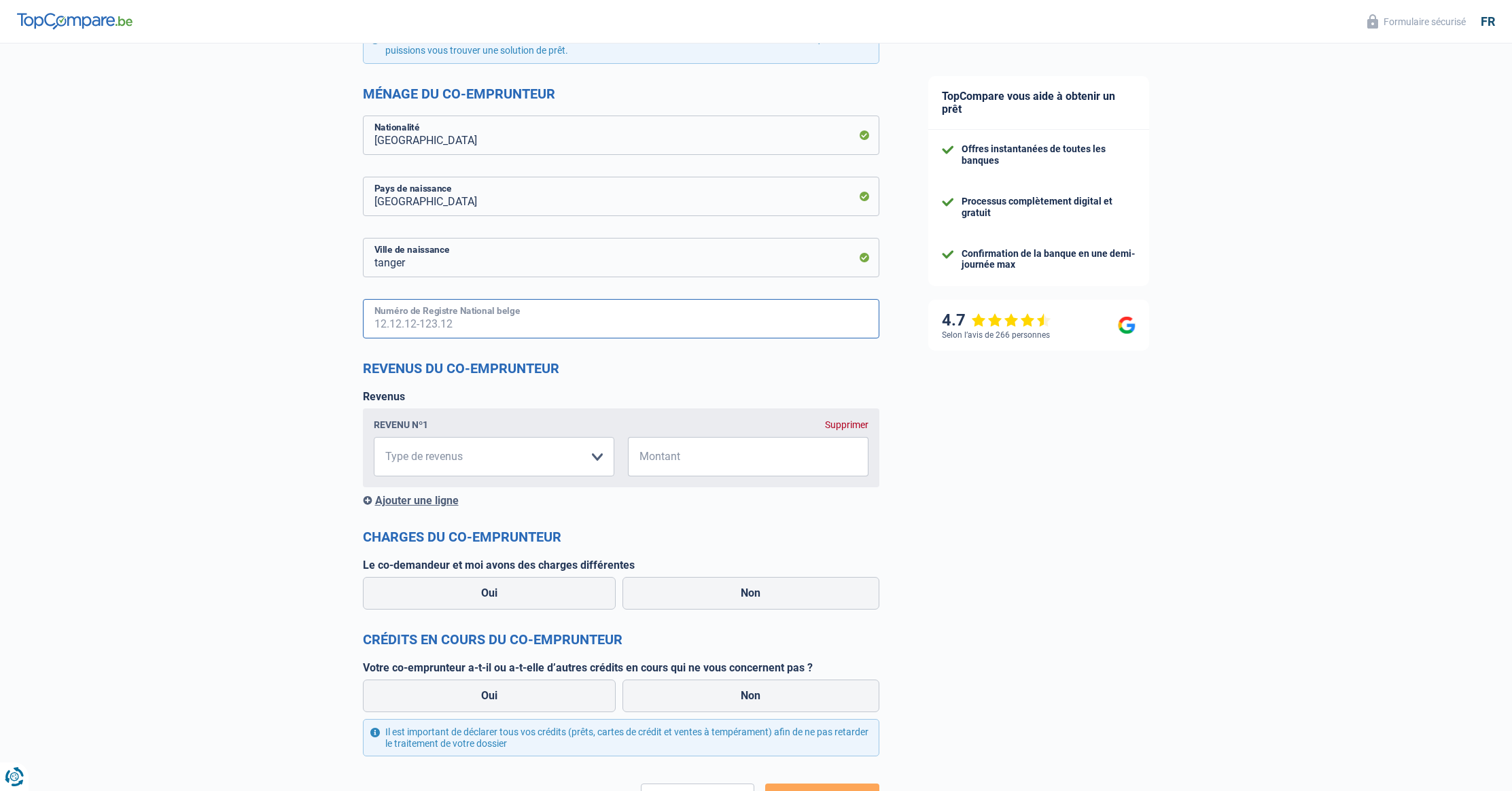
scroll to position [663, 0]
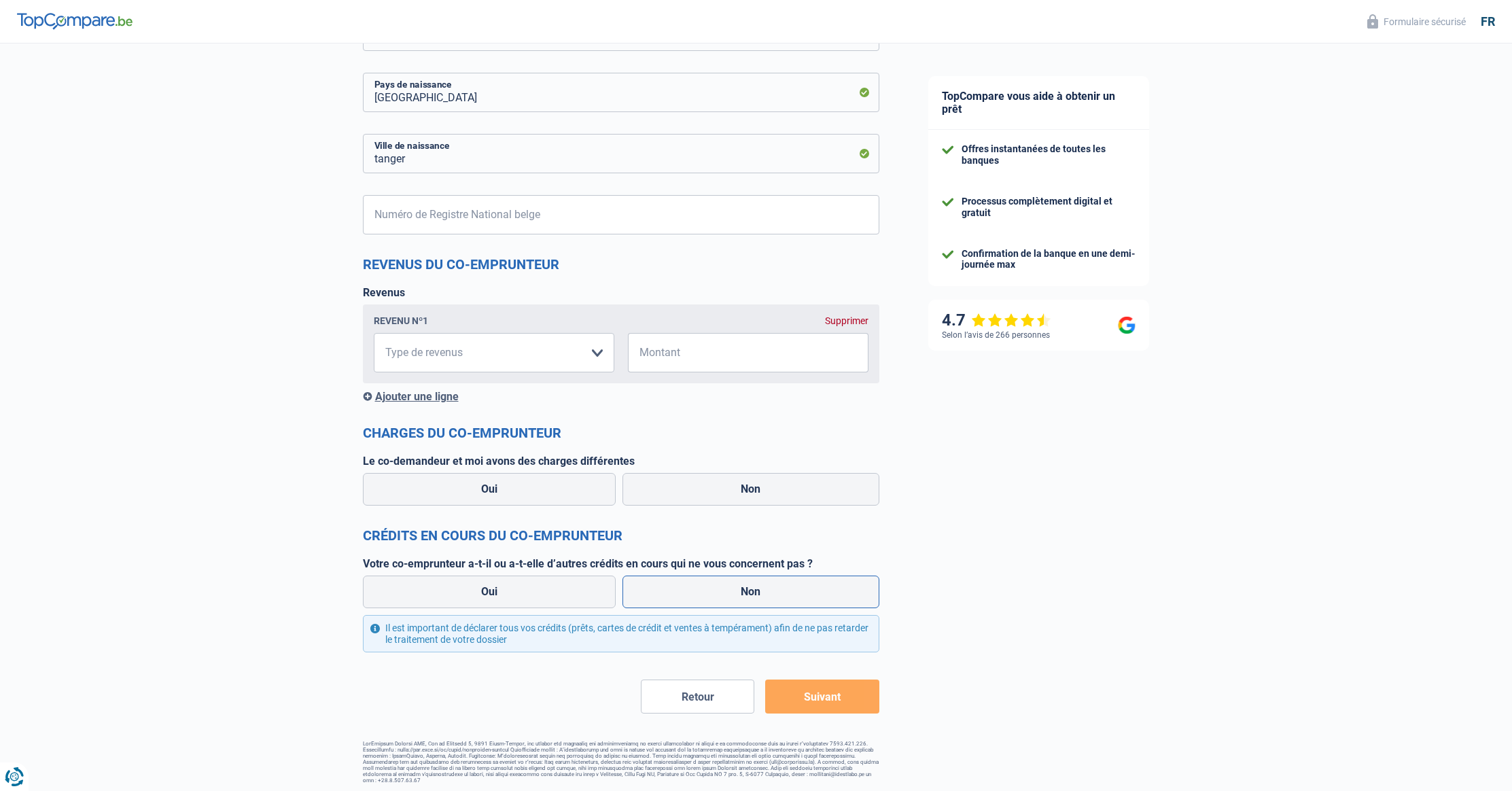
click at [723, 601] on label "Non" at bounding box center [751, 591] width 257 height 32
click at [723, 601] on input "Non" at bounding box center [751, 591] width 257 height 32
radio input "true"
click at [704, 482] on label "Non" at bounding box center [751, 489] width 257 height 32
click at [704, 482] on input "Non" at bounding box center [751, 489] width 257 height 32
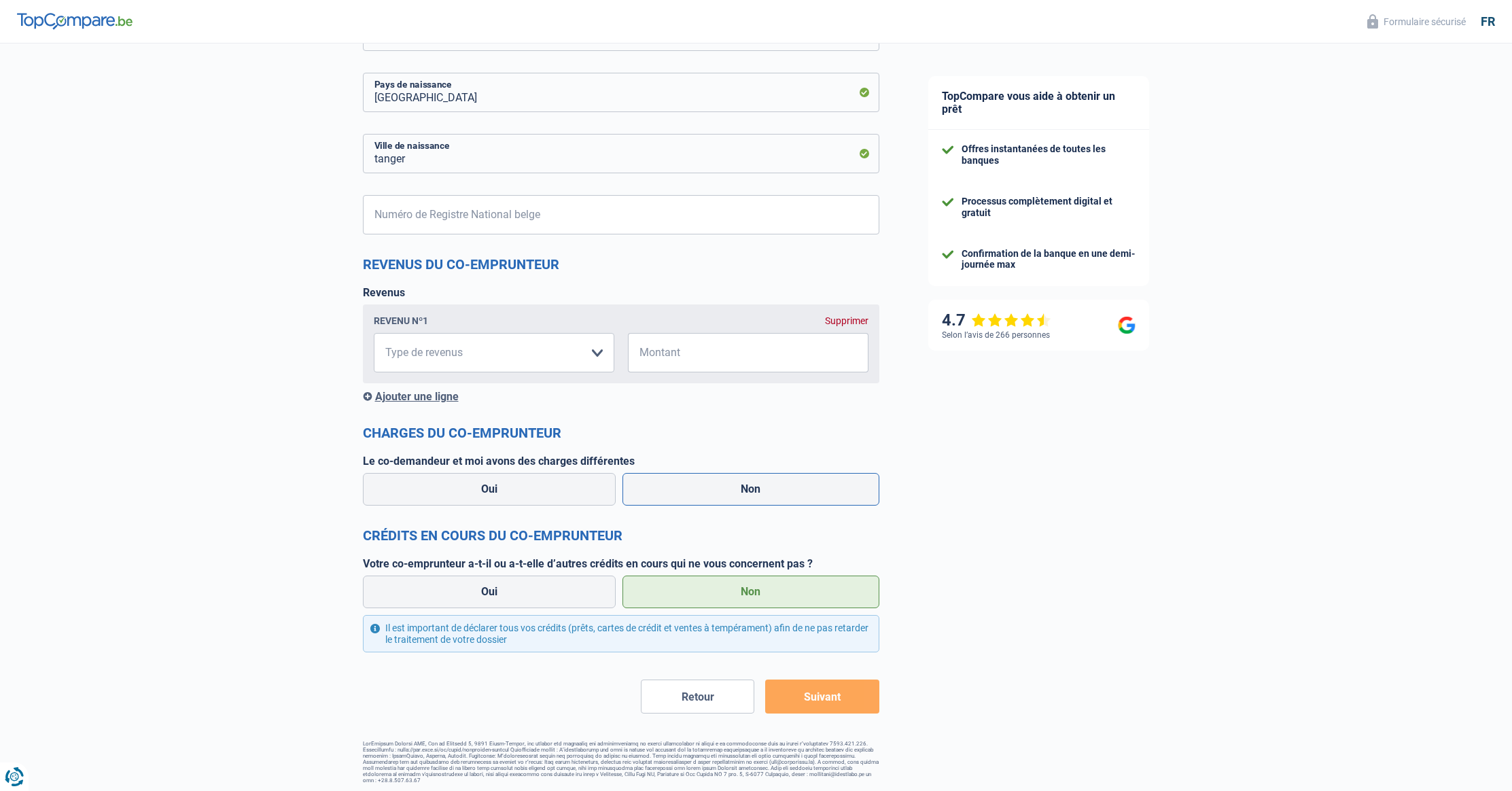
radio input "true"
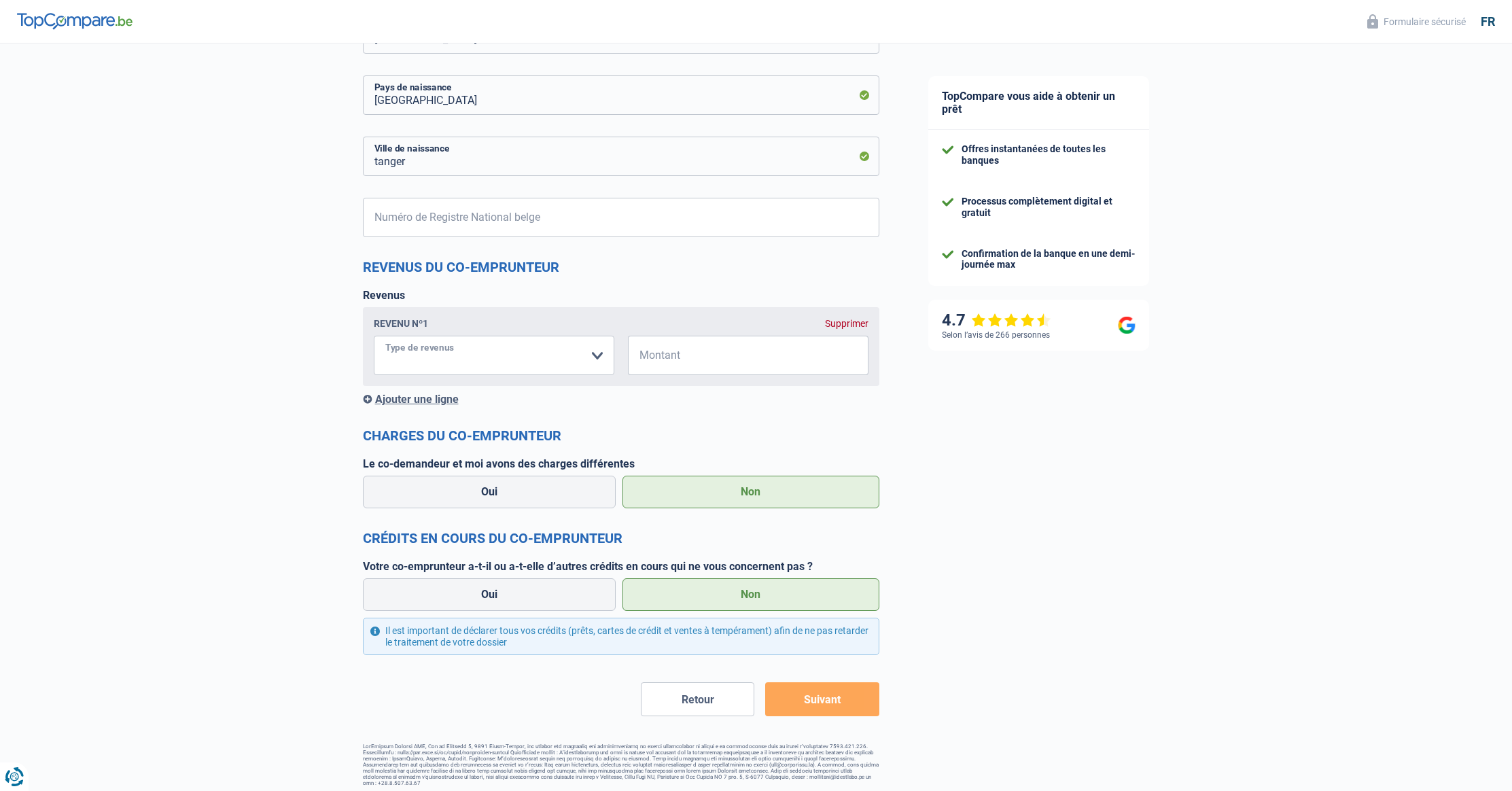
click at [581, 356] on select "Allocation d'handicap Allocations chômage Allocations familiales Chèques repas …" at bounding box center [494, 356] width 241 height 40
select select "familyAllowances"
click at [680, 356] on input "Montant" at bounding box center [756, 356] width 224 height 40
type input "249"
click at [174, 495] on div "Chance de réussite de votre simulation est de 80% 1 2 3 4 5 Rajoutez +10% en co…" at bounding box center [452, 85] width 904 height 1414
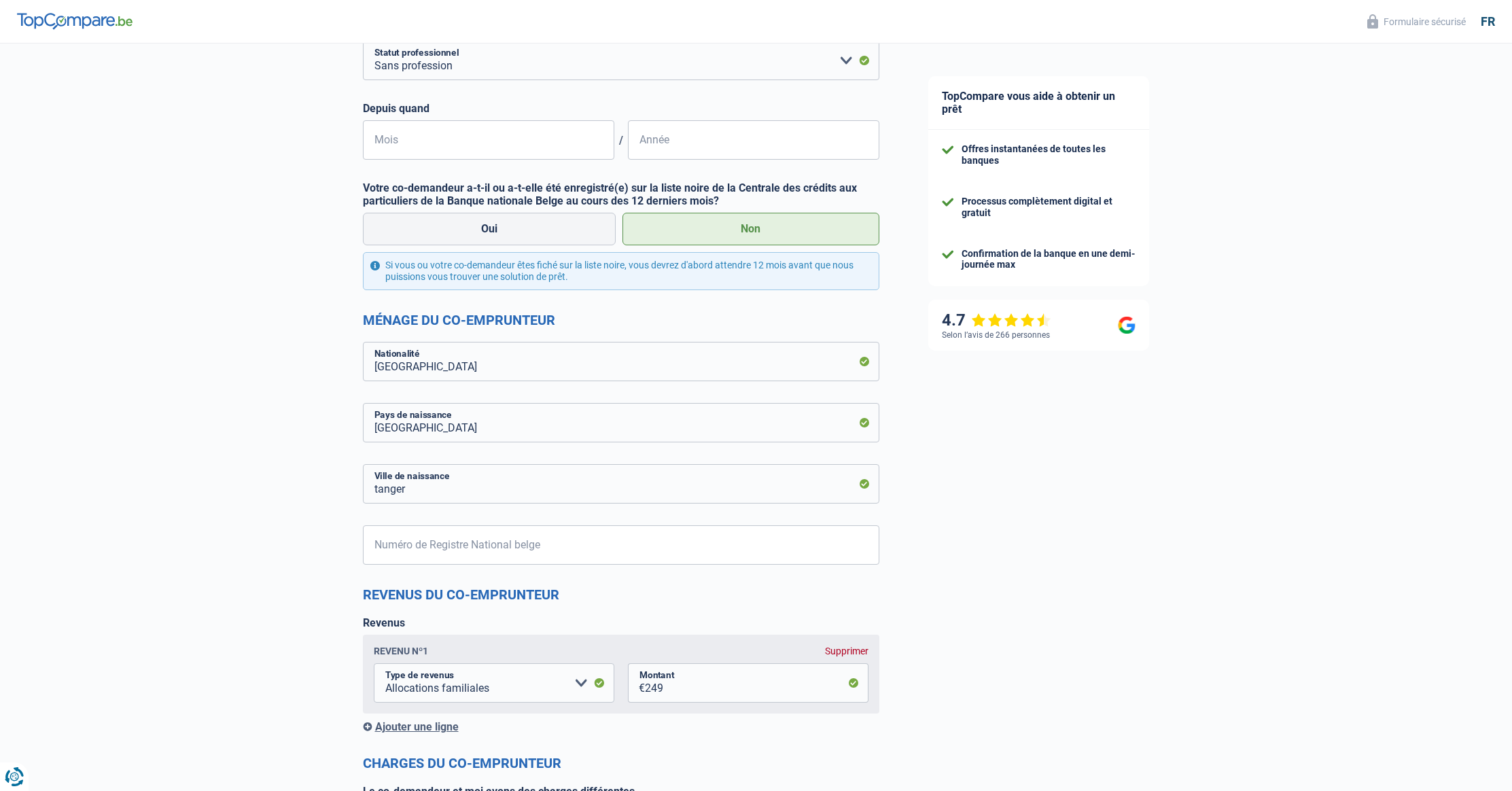
scroll to position [335, 0]
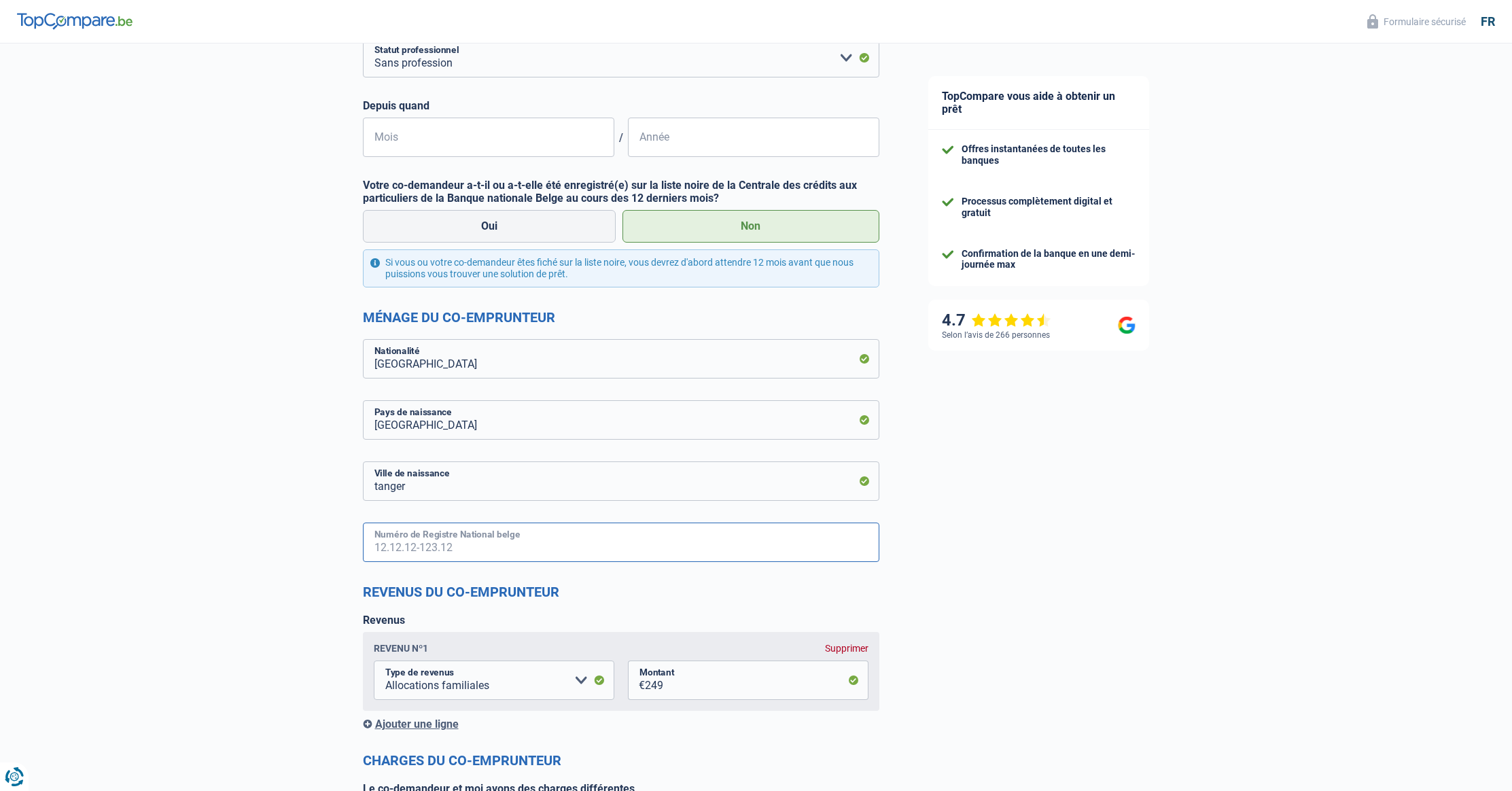
click at [419, 545] on input "Numéro de Registre National belge" at bounding box center [620, 542] width 516 height 40
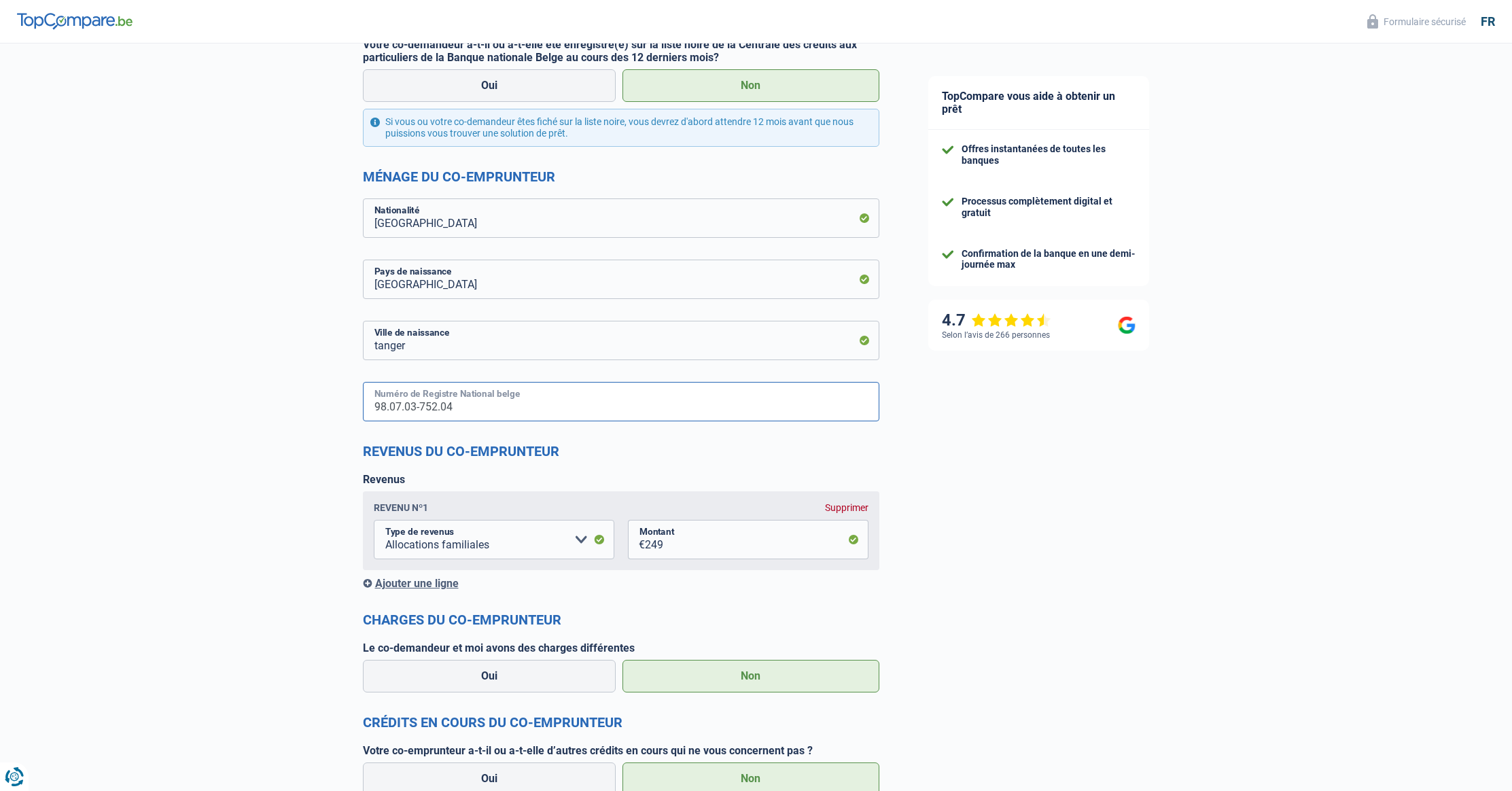
scroll to position [663, 0]
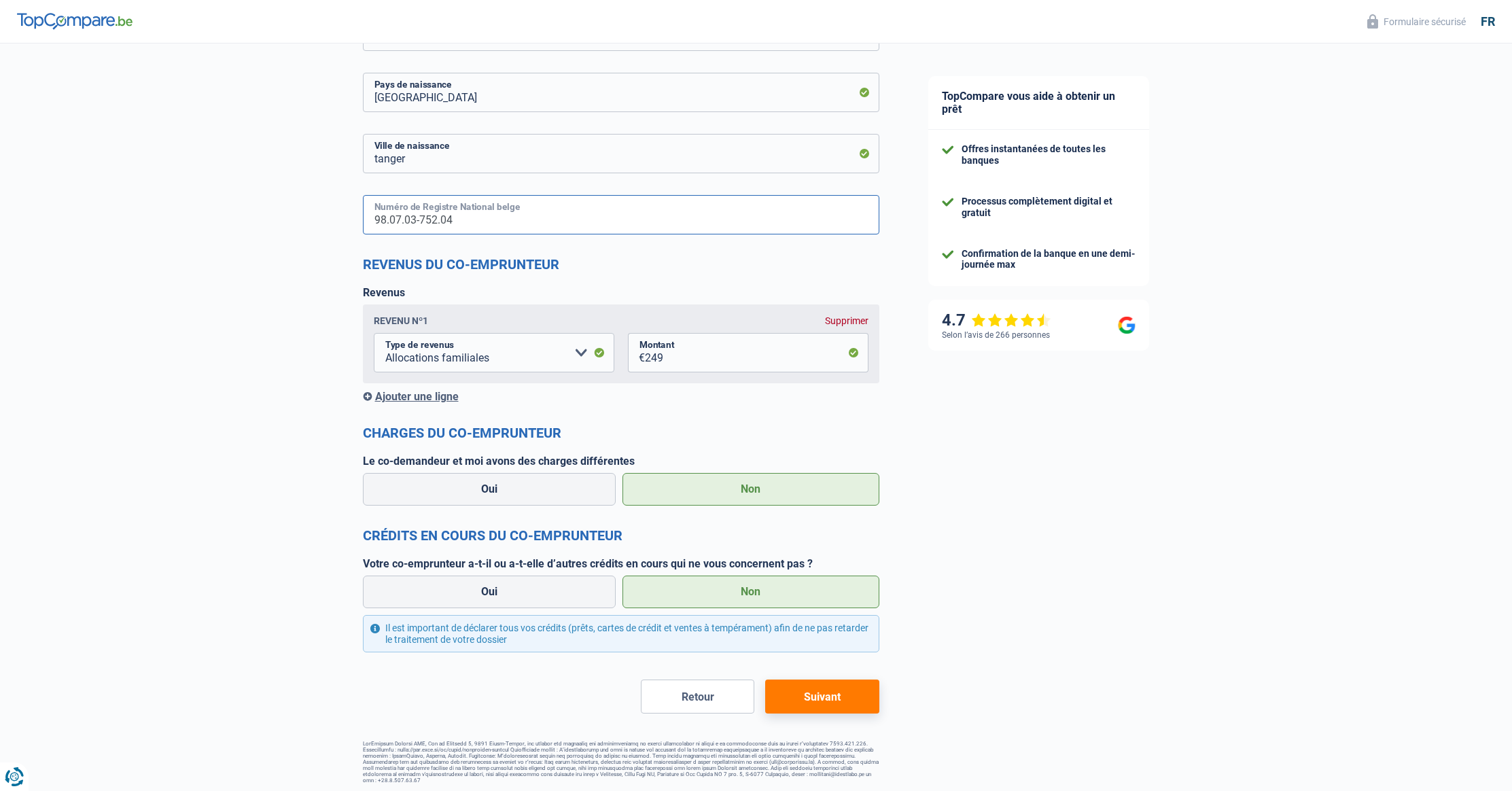
type input "98.07.03-752.04"
click at [813, 694] on button "Suivant" at bounding box center [821, 696] width 113 height 34
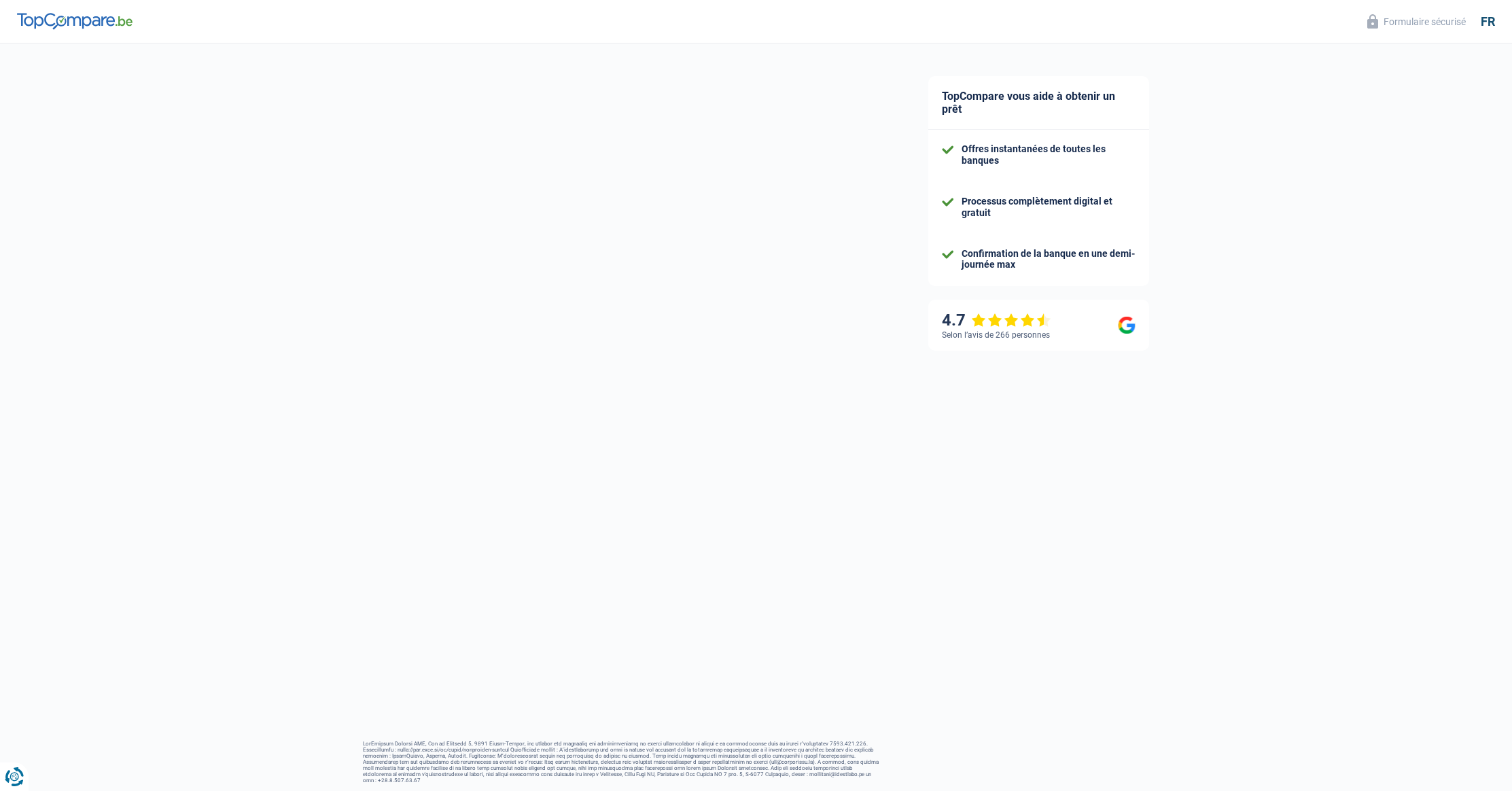
select select "120"
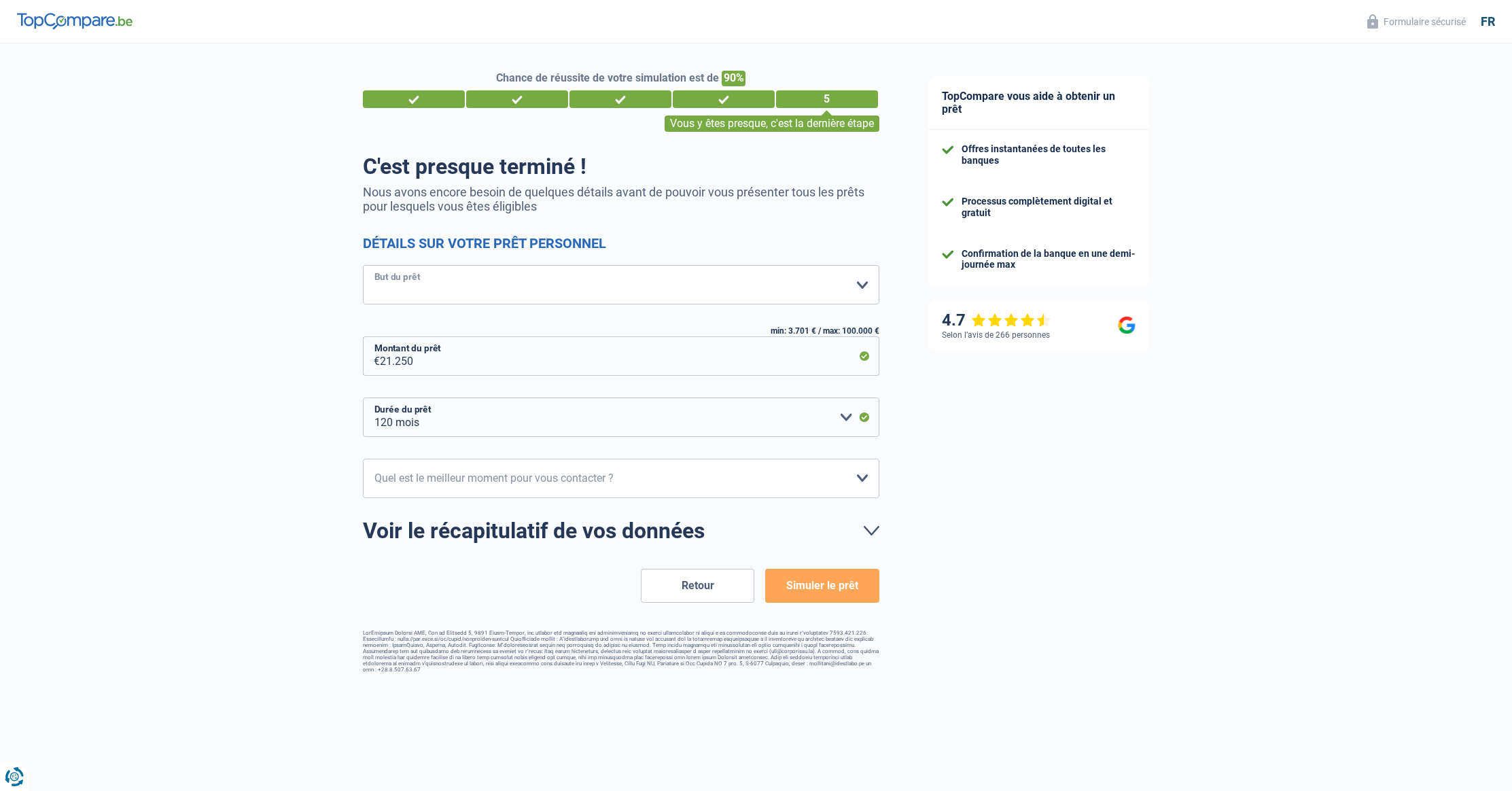
click at [511, 280] on select "Confort maison: meubles, textile, peinture, électroménager, outillage non-profe…" at bounding box center [620, 284] width 516 height 40
select select "other"
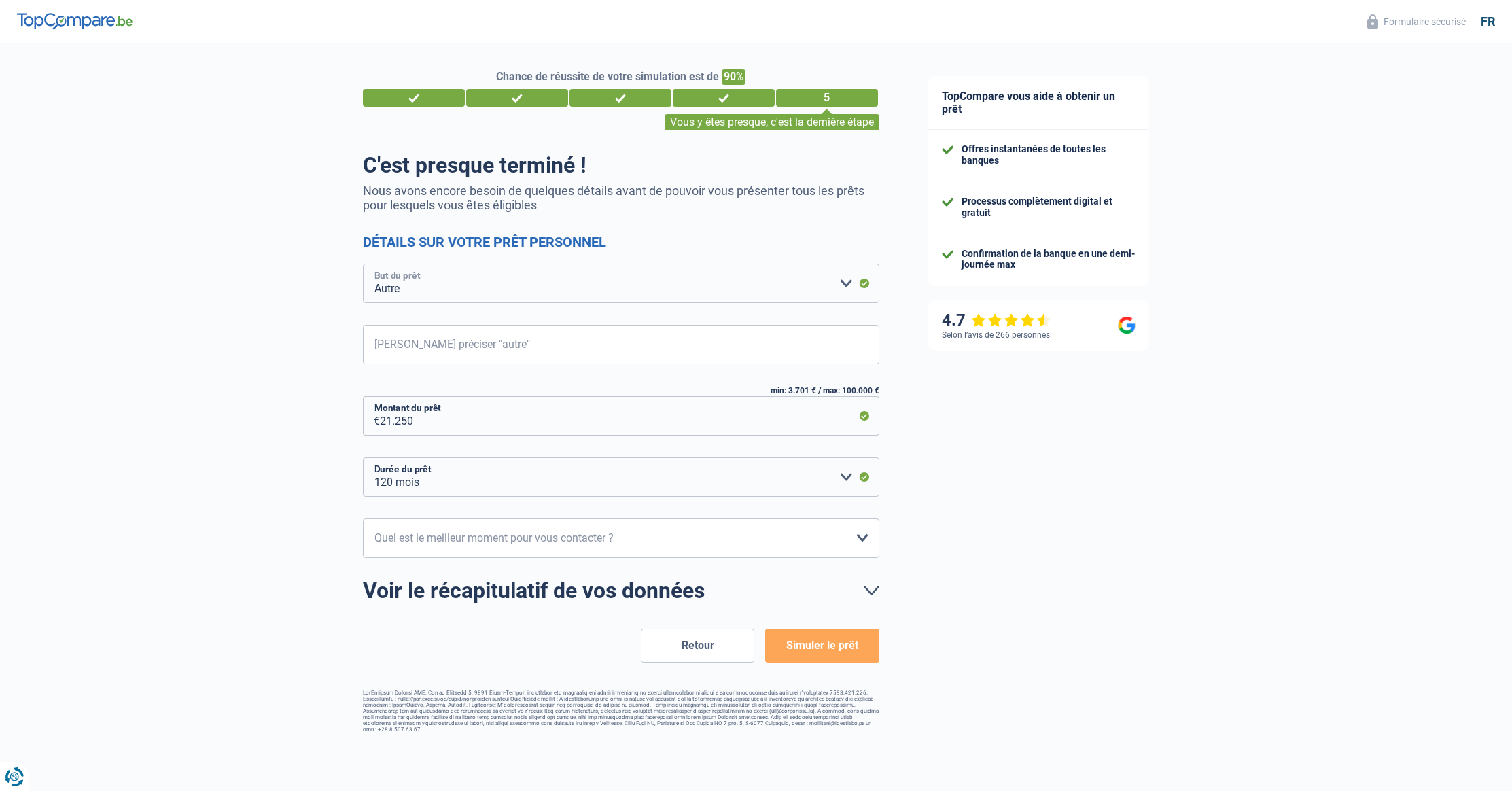
scroll to position [1, 0]
click at [536, 542] on select "10h-12h 12h-14h 14h-16h 16h-18h Veuillez sélectionner une option" at bounding box center [620, 539] width 516 height 40
select select "14-16"
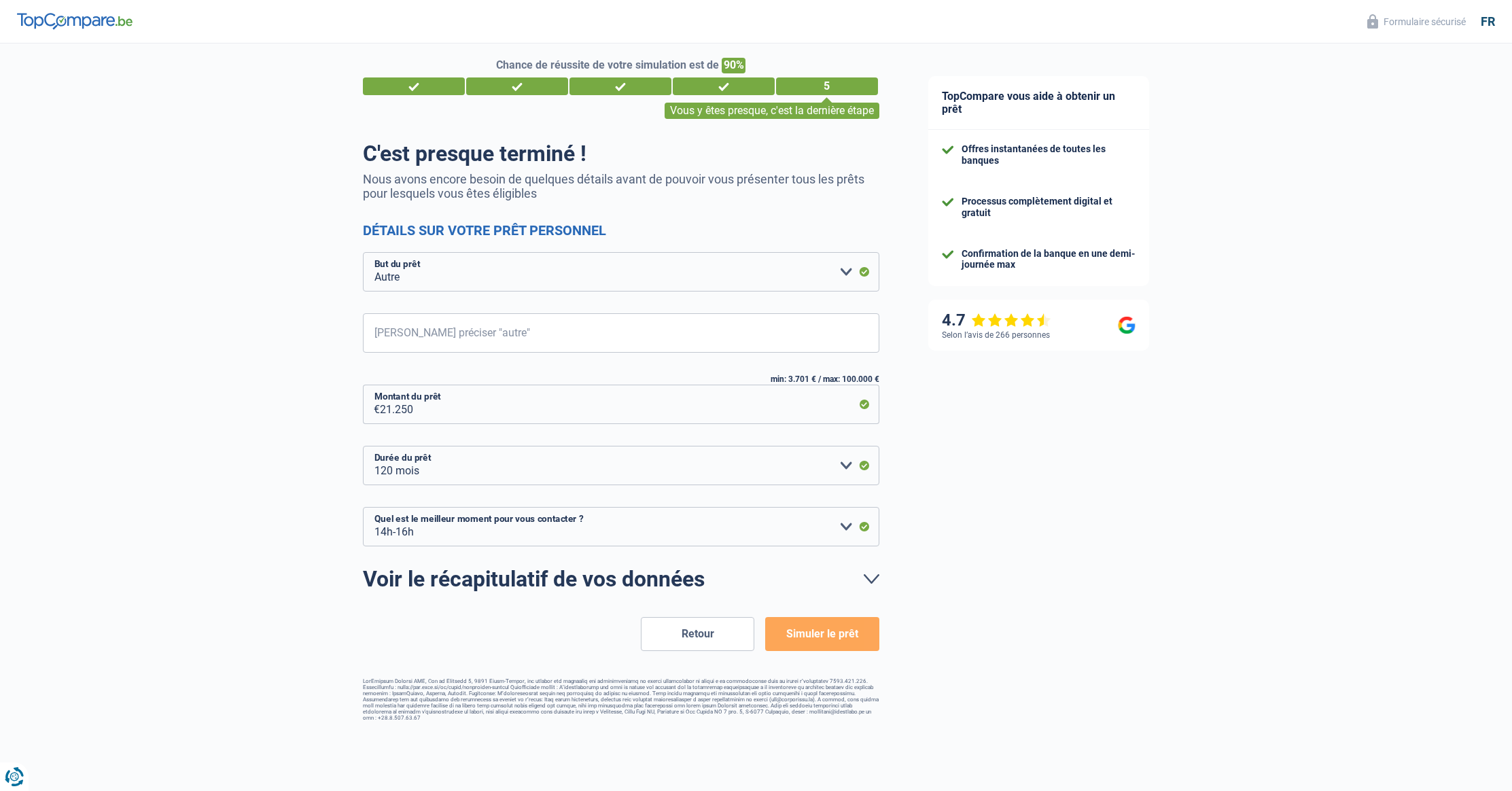
click at [873, 577] on link "Voir le récapitulatif de vos données" at bounding box center [620, 579] width 516 height 22
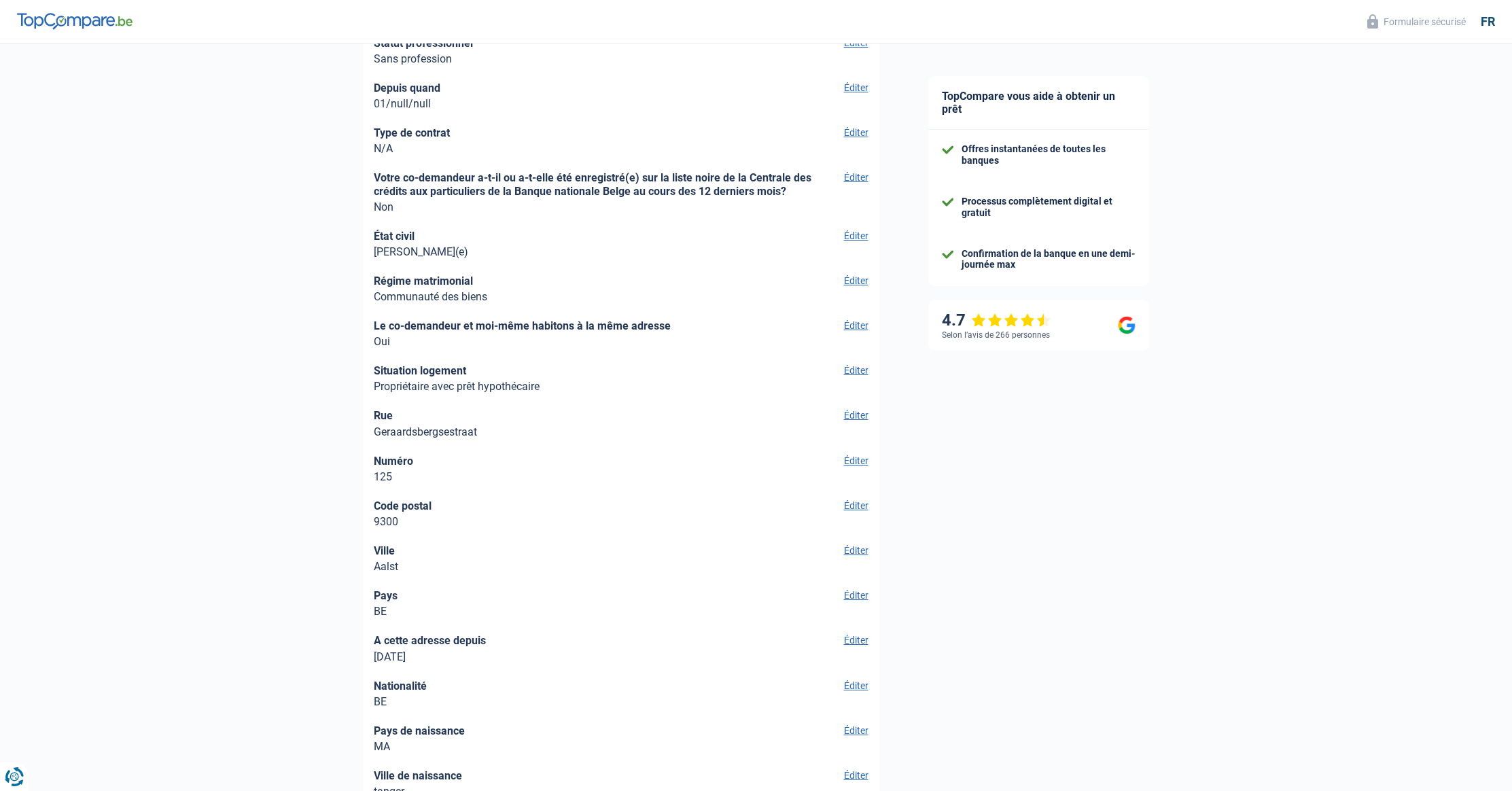
scroll to position [3095, 0]
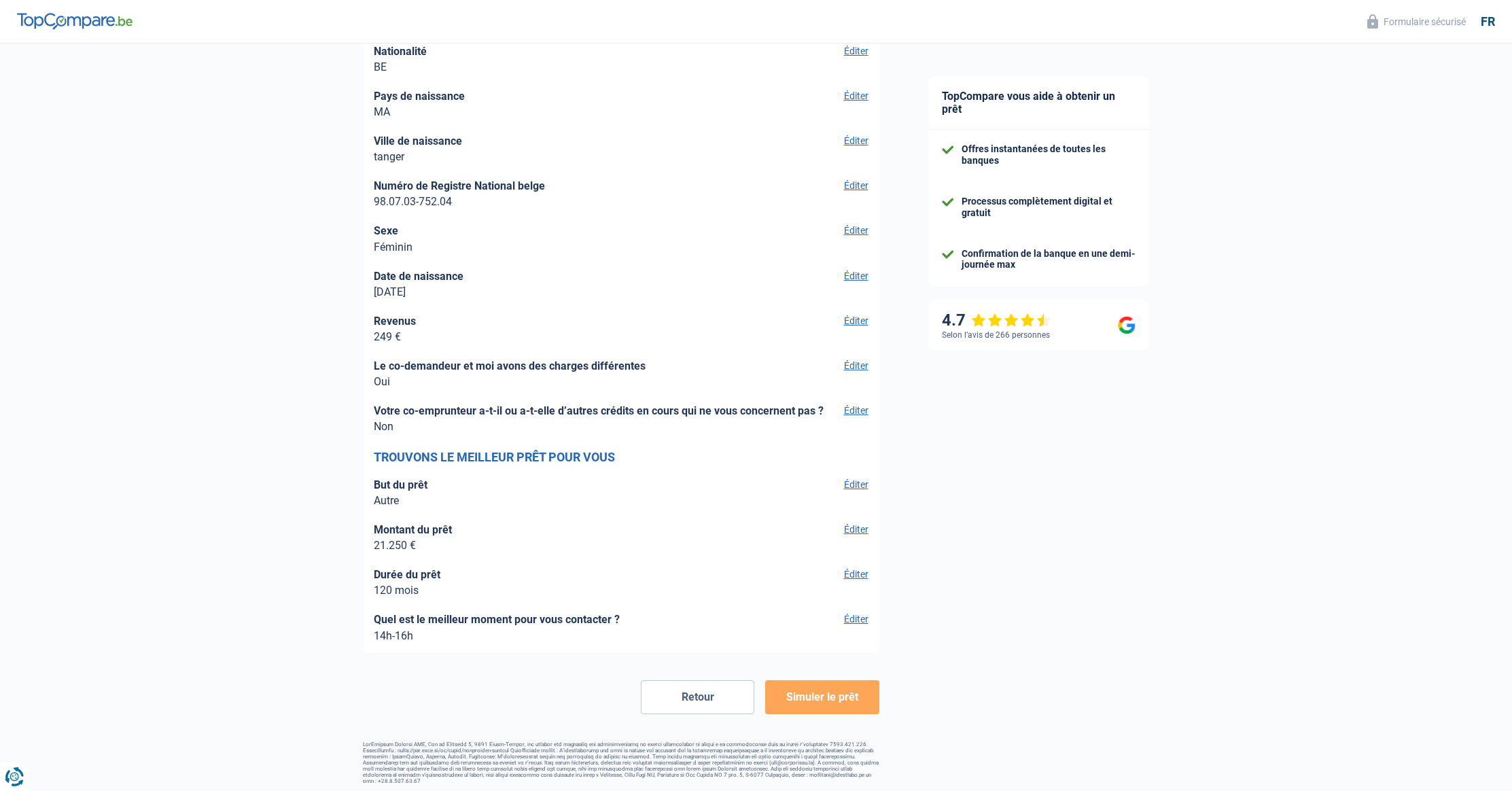
click at [855, 485] on button "Éditer" at bounding box center [854, 484] width 28 height 12
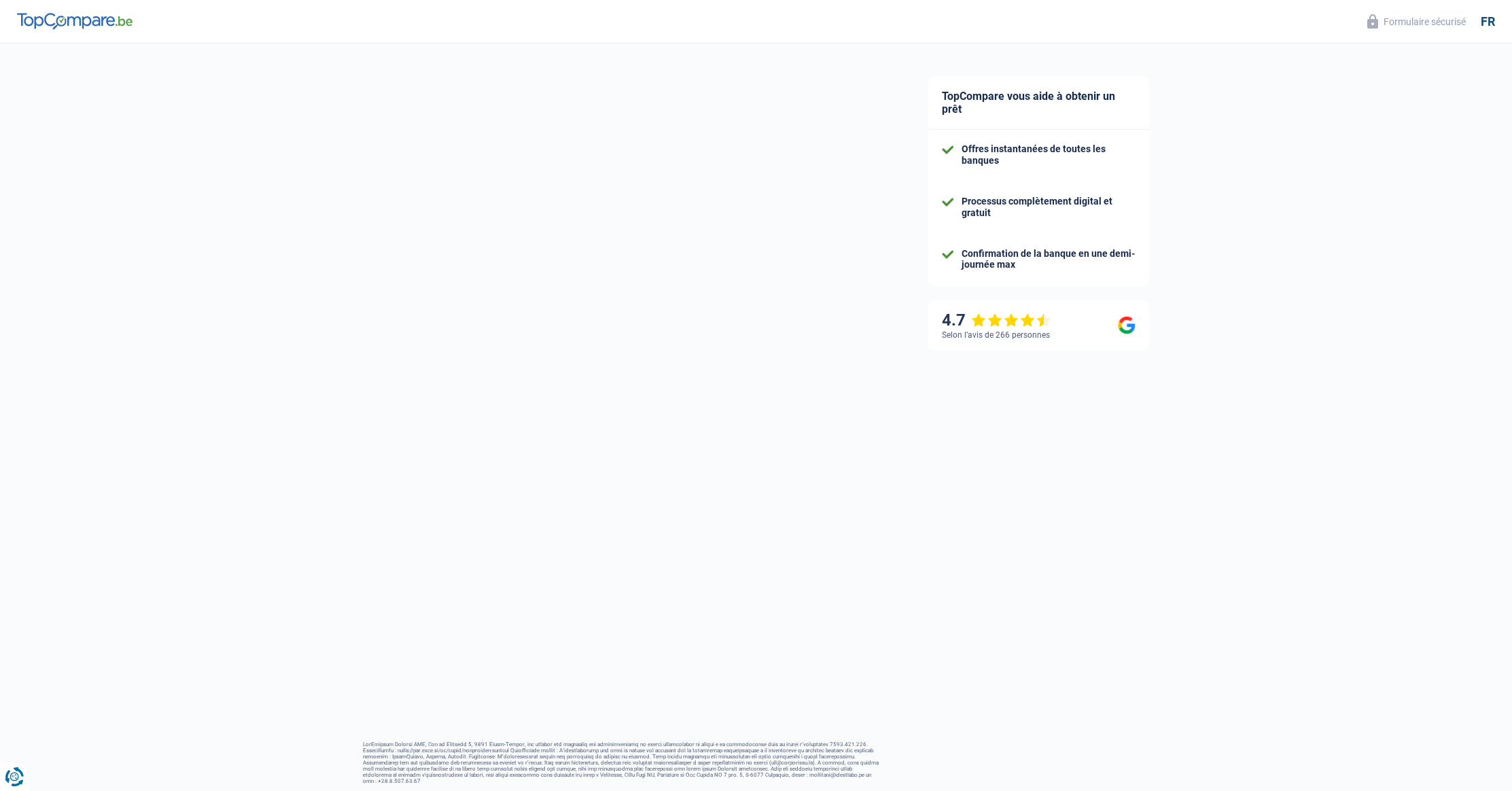
select select "other"
select select "120"
select select "14-16"
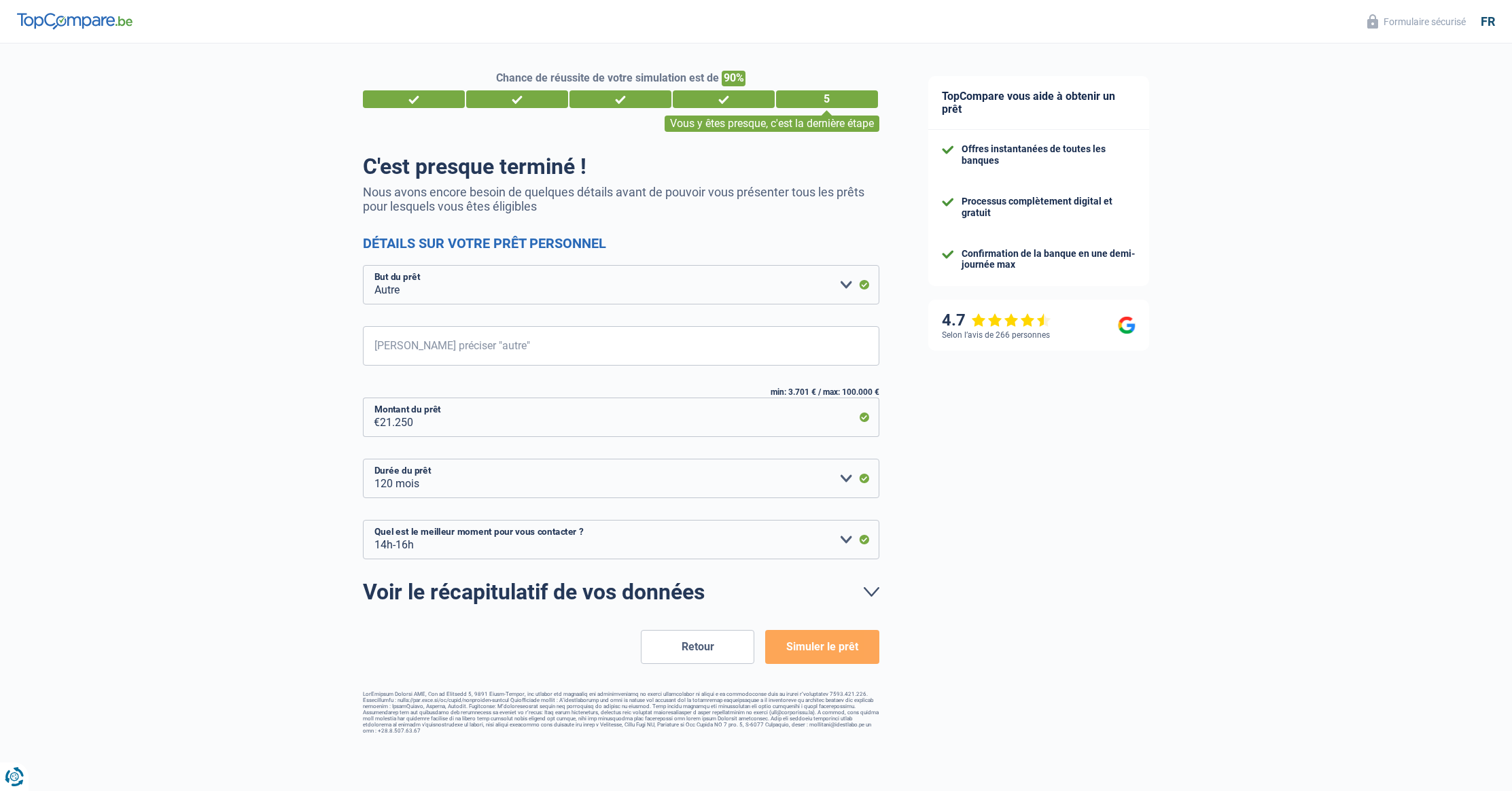
scroll to position [2, 0]
click at [844, 292] on select "Confort maison: meubles, textile, peinture, électroménager, outillage non-profe…" at bounding box center [620, 283] width 516 height 40
select select "houseOrGarden"
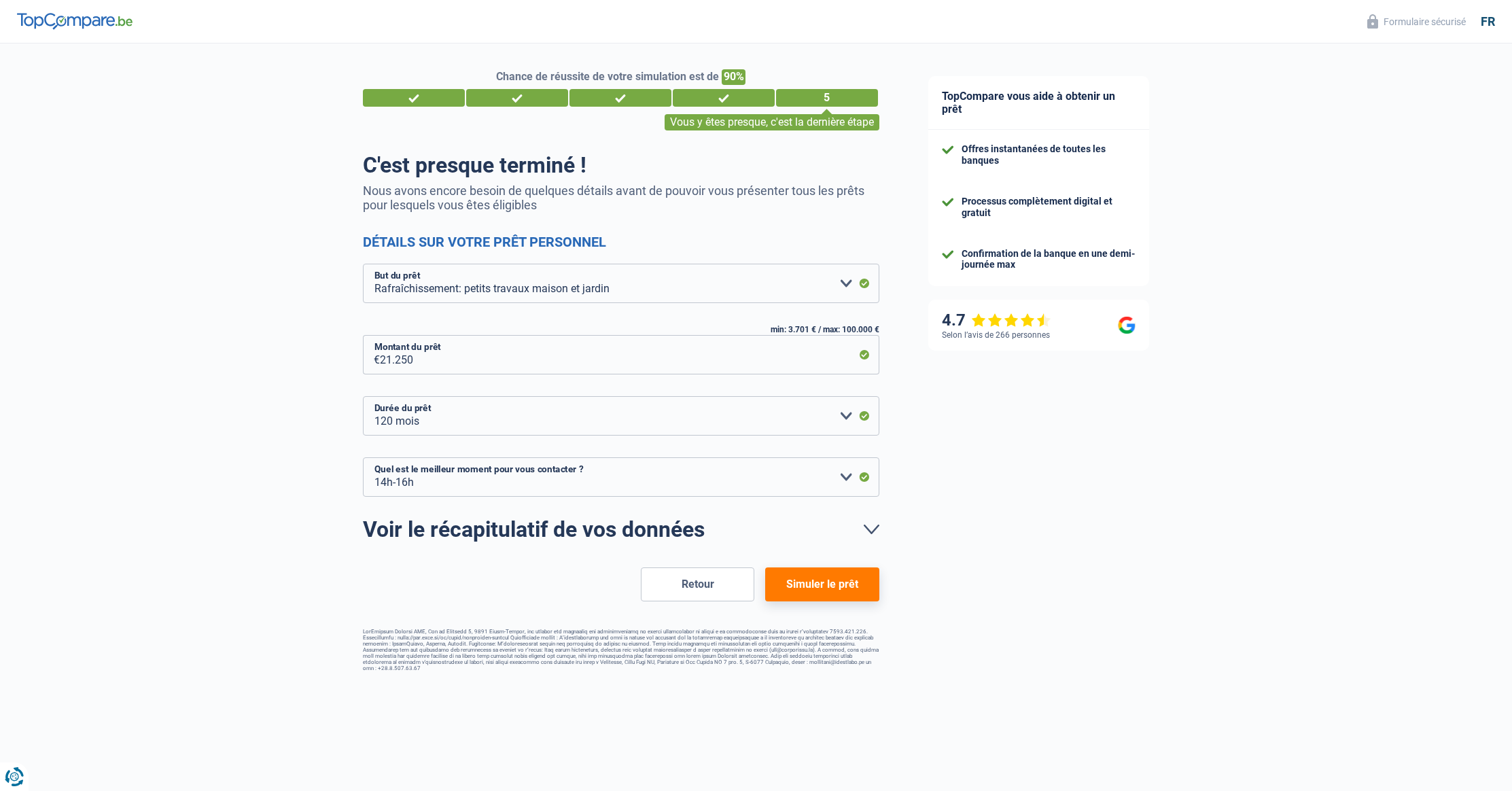
click at [825, 585] on button "Simuler le prêt" at bounding box center [821, 584] width 113 height 34
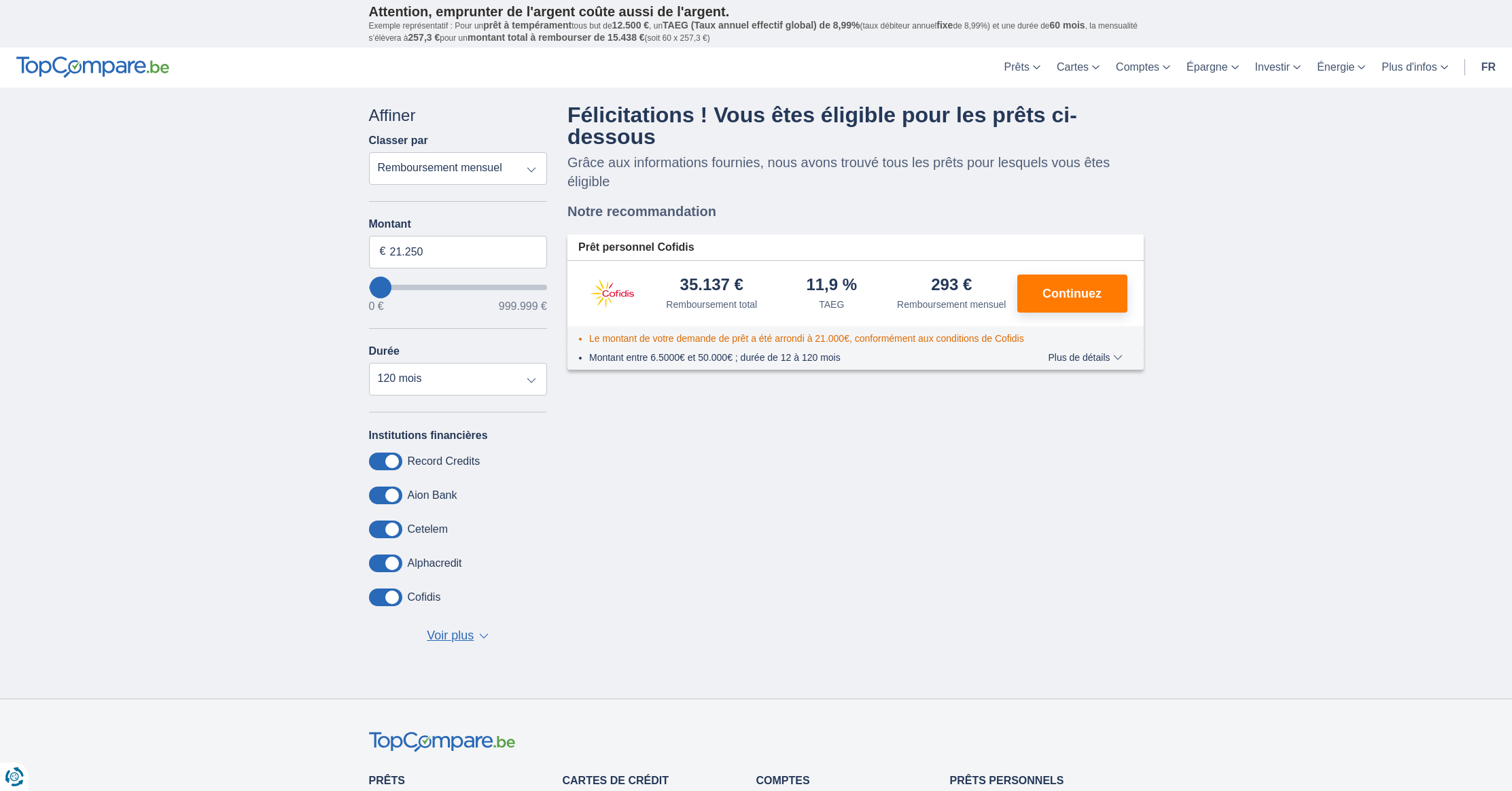
click at [1119, 362] on span "Plus de détails" at bounding box center [1085, 358] width 74 height 10
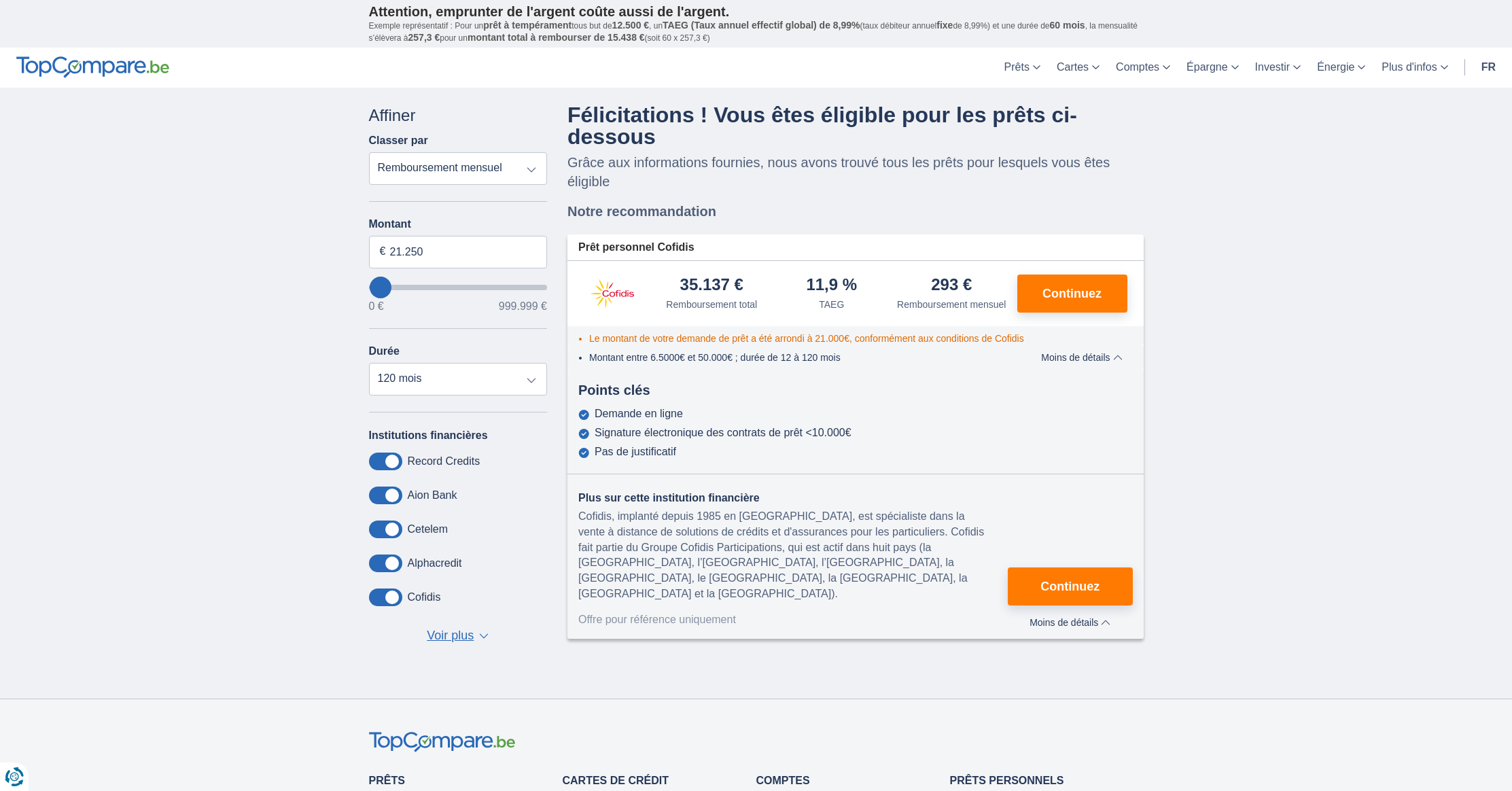
click at [1119, 362] on span "Moins de détails" at bounding box center [1082, 358] width 81 height 10
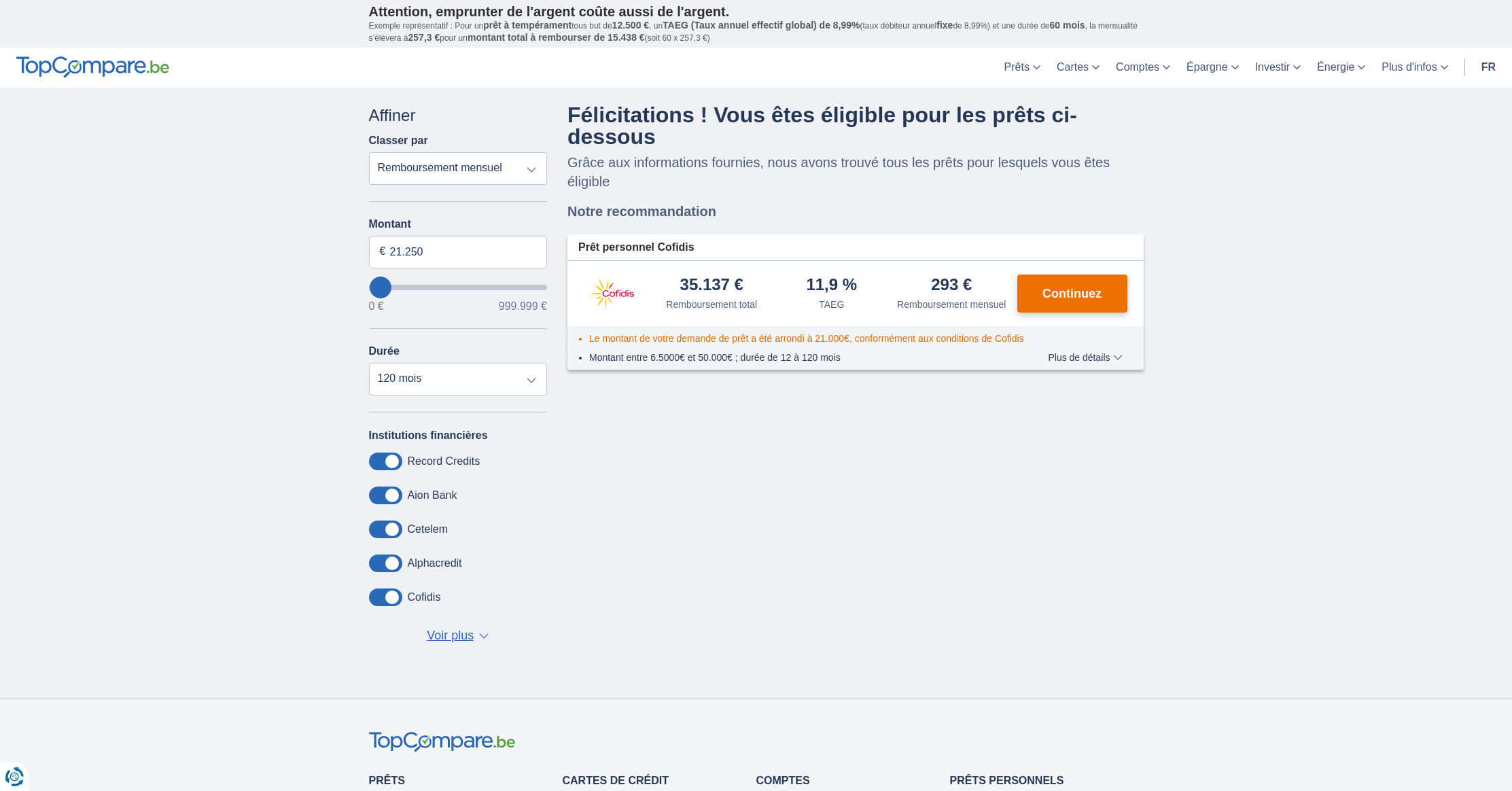
click at [1082, 300] on span "Continuez" at bounding box center [1071, 293] width 59 height 12
